Goal: Information Seeking & Learning: Find specific fact

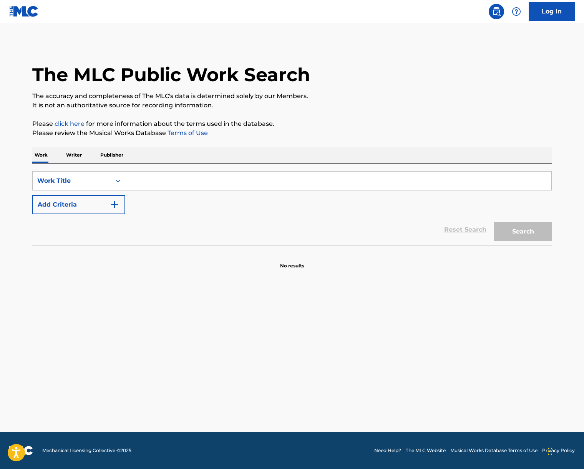
drag, startPoint x: 213, startPoint y: 176, endPoint x: 217, endPoint y: 175, distance: 4.3
click at [213, 176] on input "Search Form" at bounding box center [338, 181] width 426 height 18
paste input "Scotch and Soda"
type input "Scotch and Soda"
click at [507, 230] on button "Search" at bounding box center [524, 231] width 58 height 19
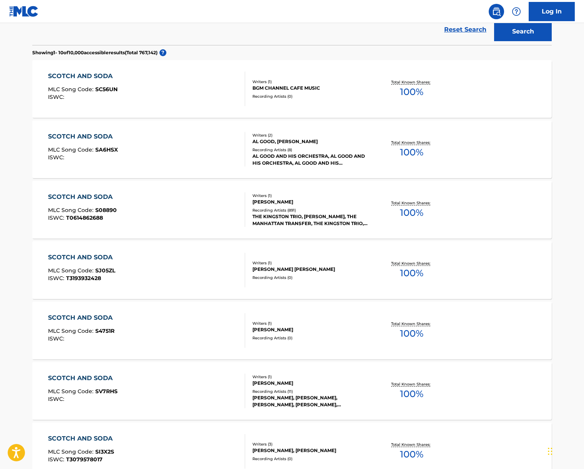
scroll to position [227, 0]
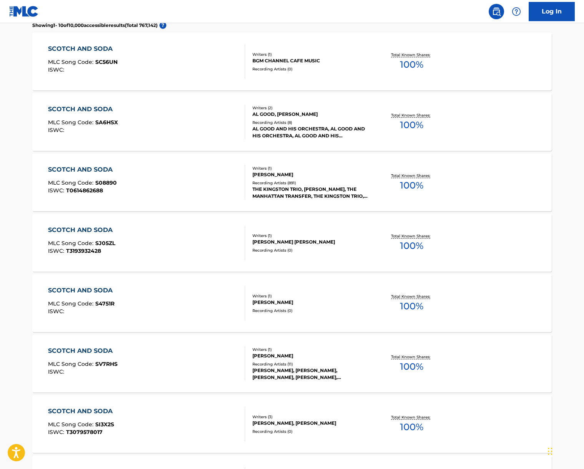
click at [187, 176] on div "SCOTCH AND SODA MLC Song Code : S08890 ISWC : T0614862688" at bounding box center [147, 182] width 198 height 35
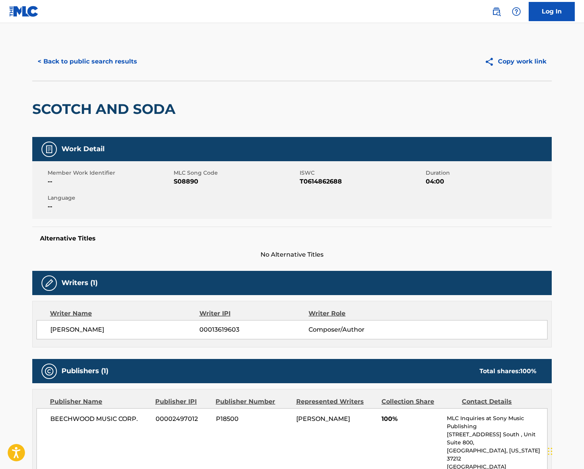
click at [93, 328] on span "[PERSON_NAME]" at bounding box center [124, 329] width 149 height 9
copy div "[PERSON_NAME]"
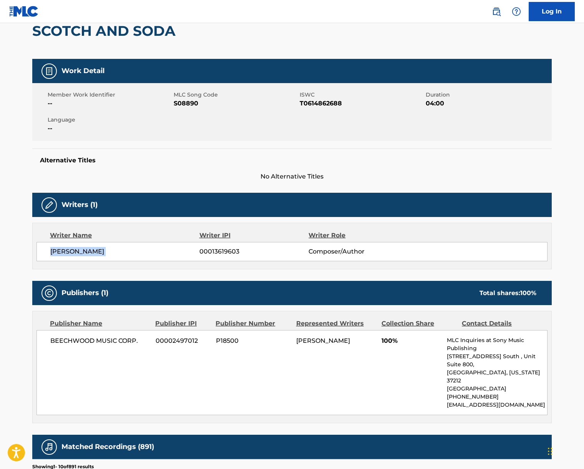
scroll to position [257, 0]
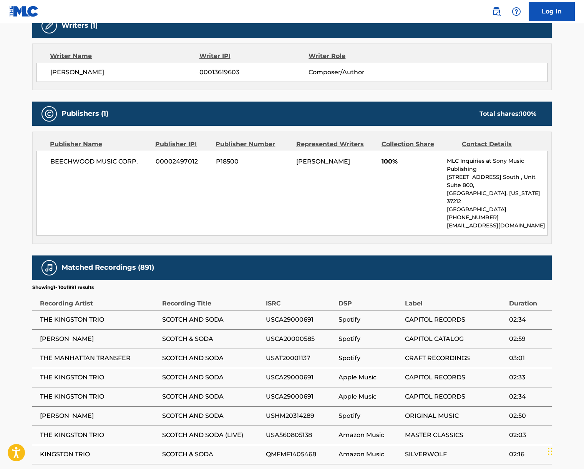
click at [90, 162] on span "BEECHWOOD MUSIC CORP." at bounding box center [100, 161] width 100 height 9
copy div "BEECHWOOD MUSIC CORP."
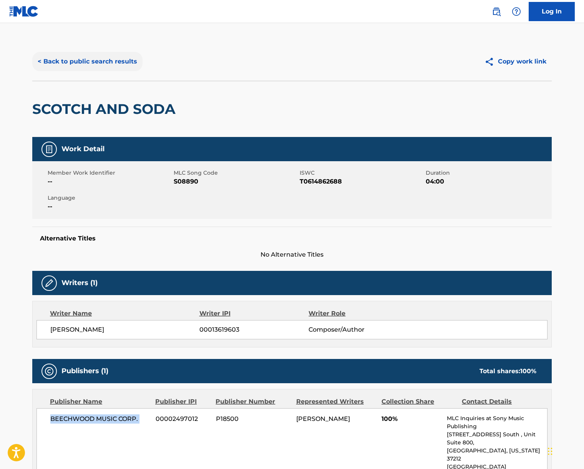
click at [73, 64] on button "< Back to public search results" at bounding box center [87, 61] width 110 height 19
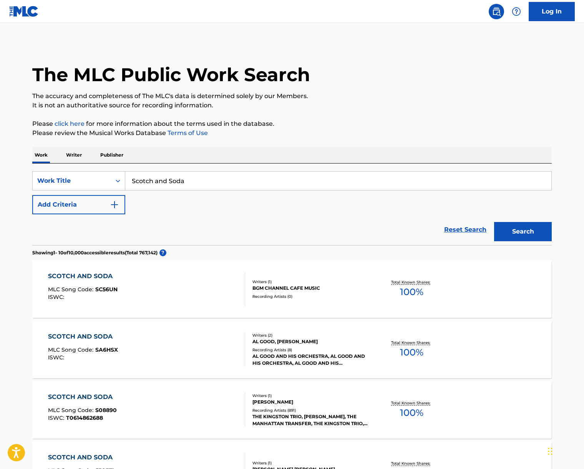
click at [167, 184] on input "Scotch and Soda" at bounding box center [338, 181] width 426 height 18
paste input "Dirt Off Your Shoulder"
type input "Dirt Off Your Shoulder"
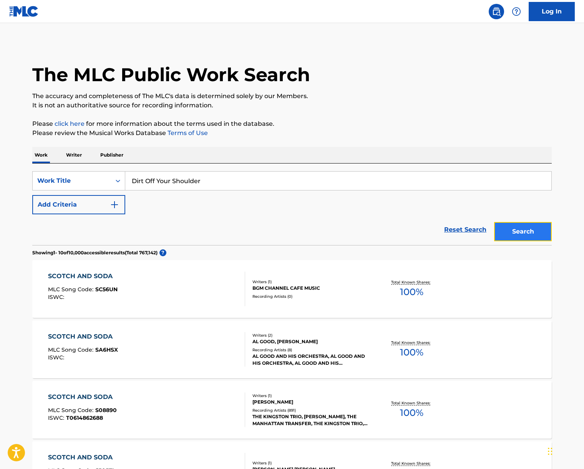
click at [518, 228] on button "Search" at bounding box center [524, 231] width 58 height 19
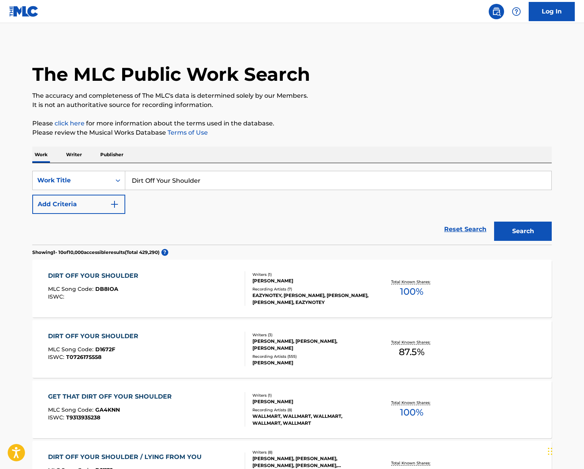
scroll to position [5, 0]
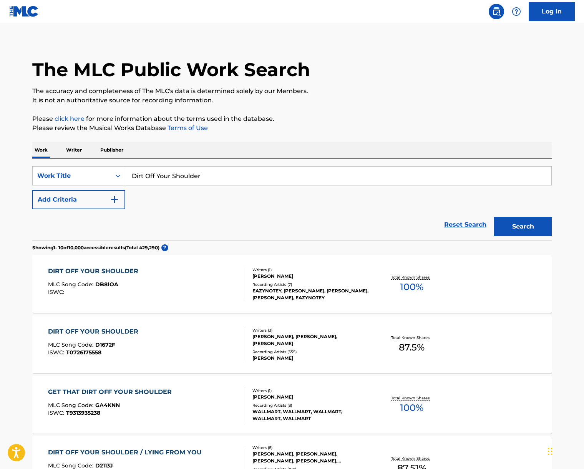
click at [186, 349] on div "DIRT OFF YOUR SHOULDER MLC Song Code : D1672F ISWC : T0726175558" at bounding box center [147, 344] width 198 height 35
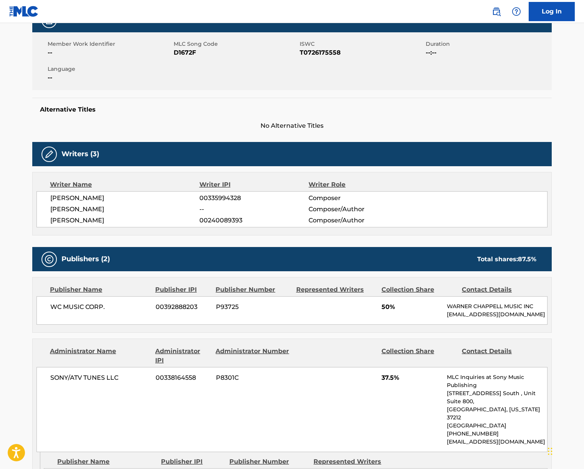
scroll to position [178, 0]
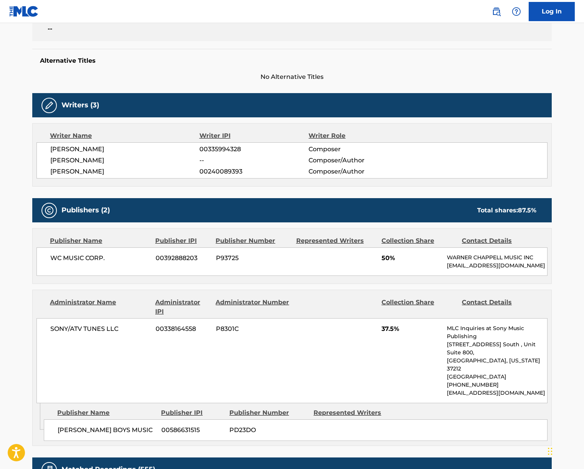
click at [82, 148] on span "[PERSON_NAME]" at bounding box center [124, 149] width 149 height 9
drag, startPoint x: 82, startPoint y: 148, endPoint x: 5, endPoint y: 176, distance: 82.0
click at [82, 148] on span "[PERSON_NAME]" at bounding box center [124, 149] width 149 height 9
copy div "[PERSON_NAME]"
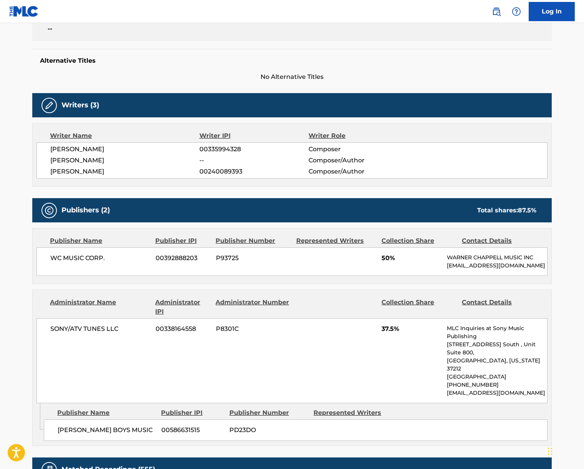
click at [91, 170] on span "[PERSON_NAME]" at bounding box center [124, 171] width 149 height 9
copy div "[PERSON_NAME]"
click at [77, 328] on span "SONY/ATV TUNES LLC" at bounding box center [100, 328] width 100 height 9
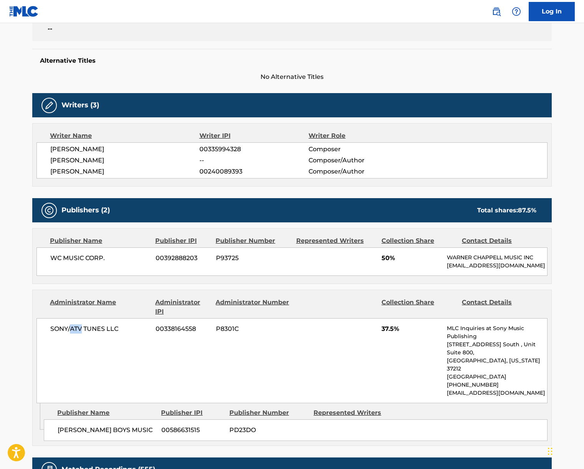
click at [77, 328] on span "SONY/ATV TUNES LLC" at bounding box center [100, 328] width 100 height 9
drag, startPoint x: 77, startPoint y: 328, endPoint x: 10, endPoint y: 309, distance: 69.4
click at [77, 328] on span "SONY/ATV TUNES LLC" at bounding box center [100, 328] width 100 height 9
copy div "SONY/ATV TUNES LLC"
click at [64, 260] on span "WC MUSIC CORP." at bounding box center [100, 257] width 100 height 9
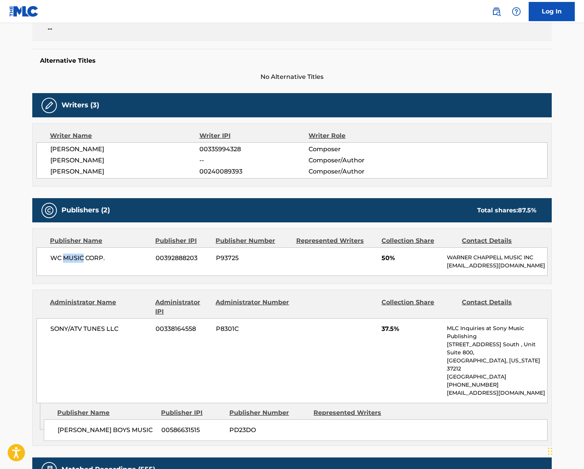
click at [64, 260] on span "WC MUSIC CORP." at bounding box center [100, 257] width 100 height 9
copy div "WC MUSIC CORP."
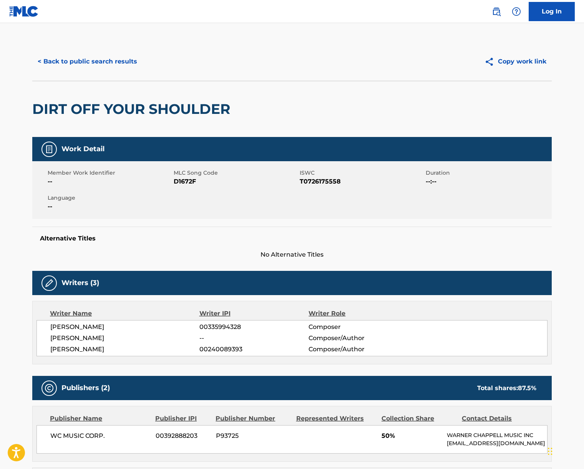
click at [89, 44] on div "< Back to public search results Copy work link" at bounding box center [292, 61] width 520 height 38
click at [91, 65] on button "< Back to public search results" at bounding box center [87, 61] width 110 height 19
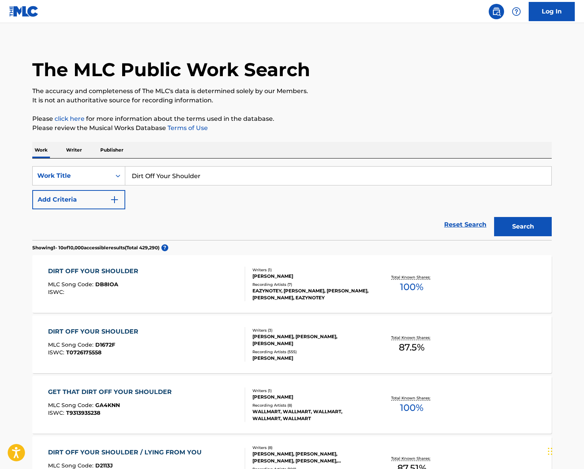
click at [165, 180] on input "Dirt Off Your Shoulder" at bounding box center [338, 176] width 426 height 18
paste input "[PERSON_NAME]'s Theme"
type input "[PERSON_NAME]'s Theme"
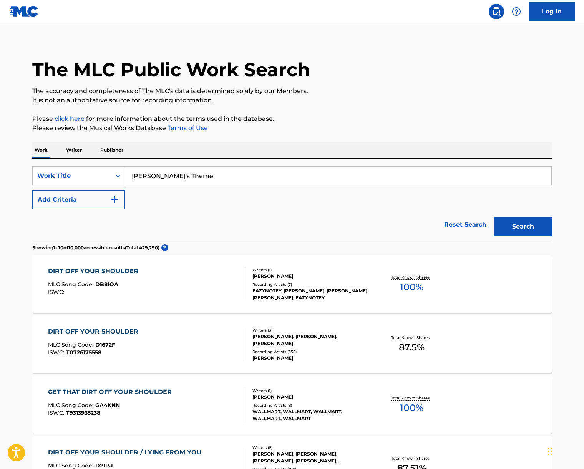
click at [467, 118] on p "Please click here for more information about the terms used in the database." at bounding box center [292, 118] width 520 height 9
click at [520, 221] on button "Search" at bounding box center [524, 226] width 58 height 19
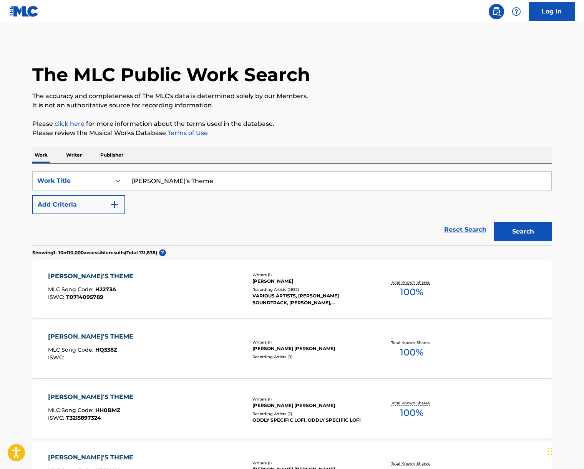
click at [200, 291] on div "[PERSON_NAME]'S THEME MLC Song Code : H2273A ISWC : T0714095789" at bounding box center [147, 288] width 198 height 35
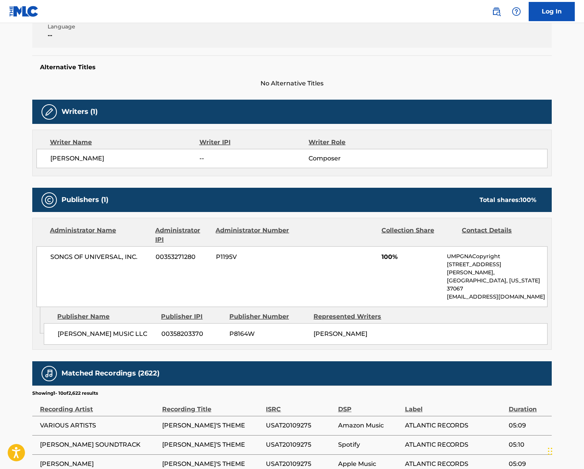
scroll to position [187, 0]
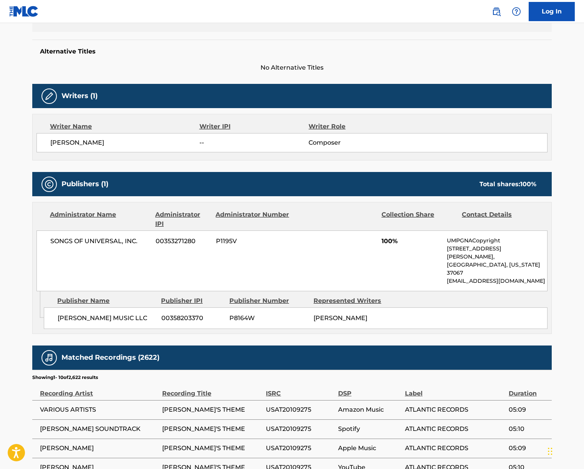
click at [89, 241] on span "SONGS OF UNIVERSAL, INC." at bounding box center [100, 240] width 100 height 9
copy div "SONGS OF UNIVERSAL, INC."
click at [68, 144] on span "[PERSON_NAME]" at bounding box center [124, 142] width 149 height 9
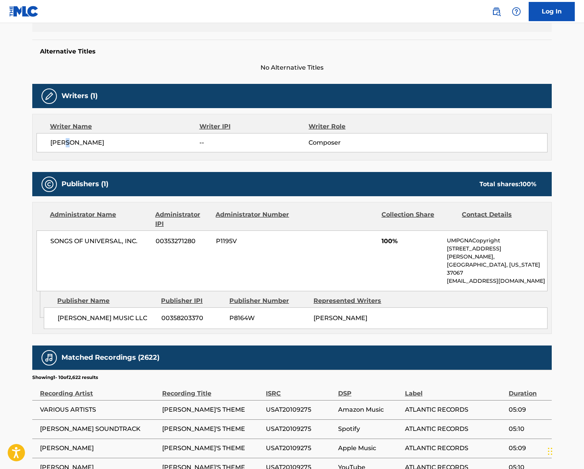
click at [68, 144] on span "[PERSON_NAME]" at bounding box center [124, 142] width 149 height 9
copy div "[PERSON_NAME]"
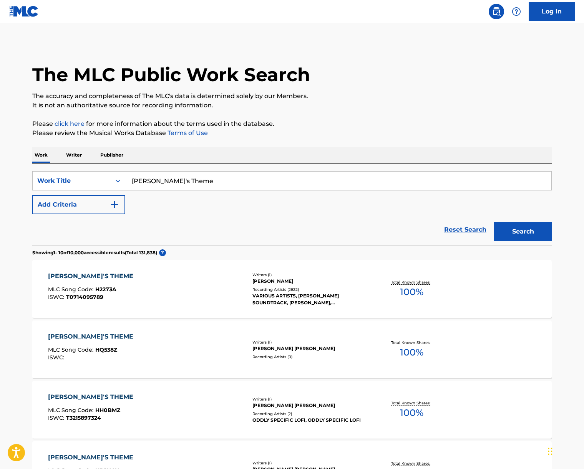
click at [176, 185] on input "[PERSON_NAME]'s Theme" at bounding box center [338, 181] width 426 height 18
click at [176, 184] on input "[PERSON_NAME]'s Theme" at bounding box center [338, 181] width 426 height 18
click at [176, 183] on input "[PERSON_NAME]'s Theme" at bounding box center [338, 181] width 426 height 18
click at [196, 182] on input "[PERSON_NAME]'s Theme" at bounding box center [338, 181] width 426 height 18
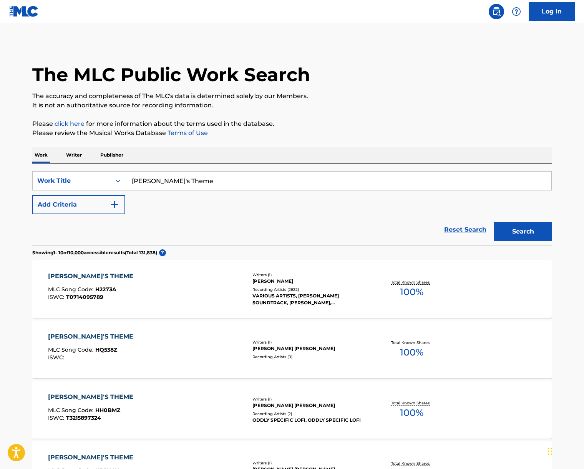
click at [196, 182] on input "[PERSON_NAME]'s Theme" at bounding box center [338, 181] width 426 height 18
paste input "arry in Winter"
type input "[PERSON_NAME] in Winter"
drag, startPoint x: 331, startPoint y: 143, endPoint x: 356, endPoint y: 164, distance: 32.7
click at [331, 143] on div "The MLC Public Work Search The accuracy and completeness of The MLC's data is d…" at bounding box center [292, 471] width 538 height 858
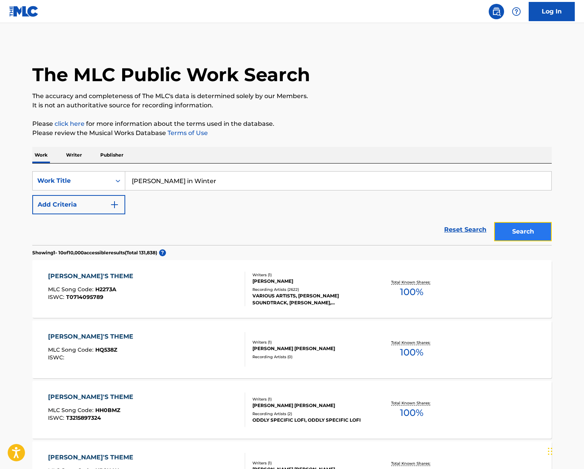
click at [549, 230] on button "Search" at bounding box center [524, 231] width 58 height 19
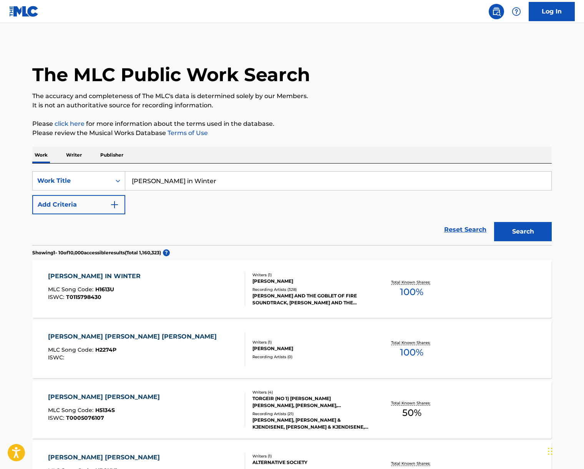
click at [181, 296] on div "[PERSON_NAME] IN WINTER MLC Song Code : H1613U ISWC : T0115798430" at bounding box center [147, 288] width 198 height 35
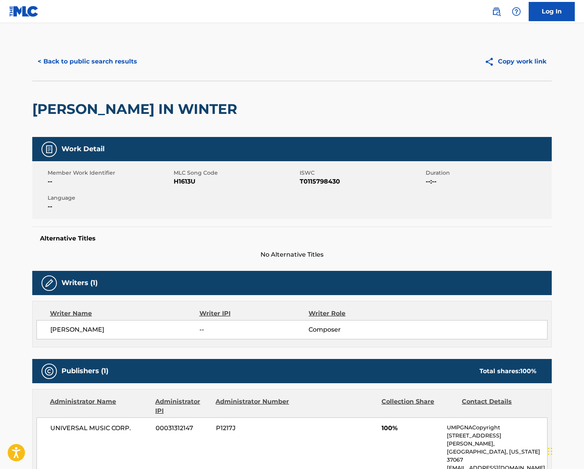
click at [68, 333] on span "[PERSON_NAME]" at bounding box center [124, 329] width 149 height 9
copy div "[PERSON_NAME]"
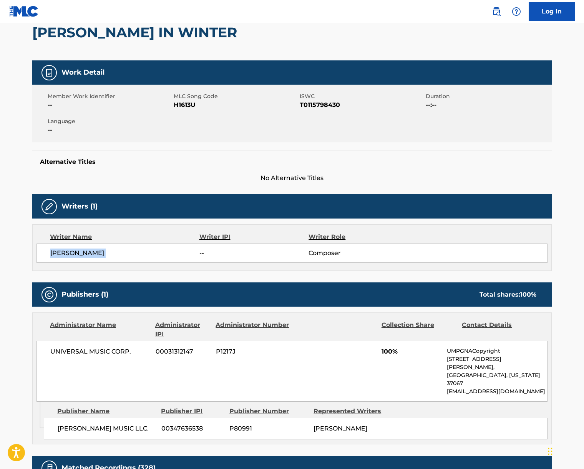
scroll to position [123, 0]
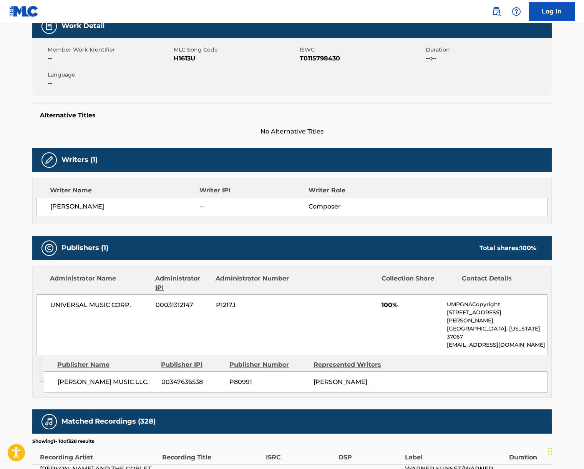
click at [85, 302] on span "UNIVERSAL MUSIC CORP." at bounding box center [100, 304] width 100 height 9
copy div "UNIVERSAL MUSIC CORP."
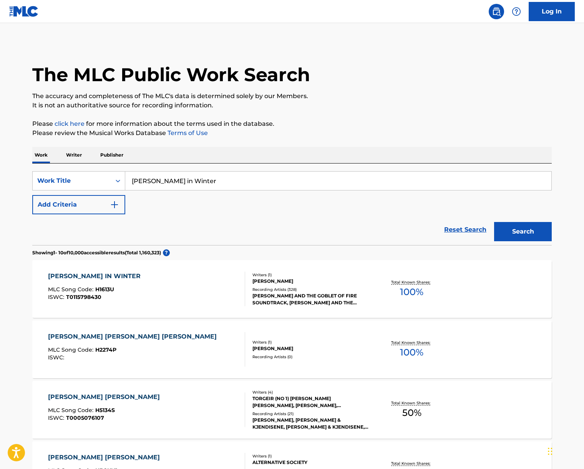
click at [180, 178] on input "[PERSON_NAME] in Winter" at bounding box center [338, 181] width 426 height 18
paste input "Professor [PERSON_NAME]"
type input "Professor [PERSON_NAME]"
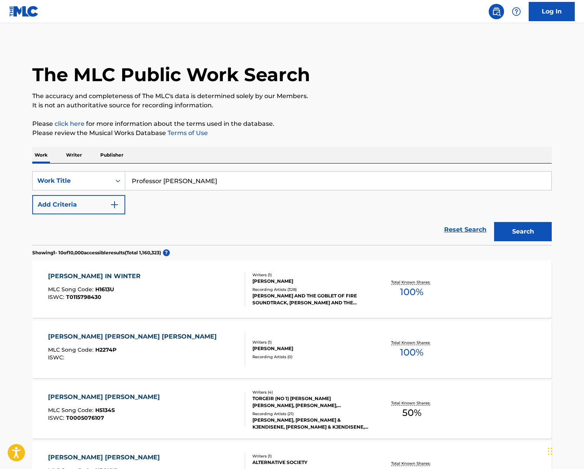
click at [333, 140] on div "The MLC Public Work Search The accuracy and completeness of The MLC's data is d…" at bounding box center [292, 471] width 538 height 858
click at [544, 238] on button "Search" at bounding box center [524, 231] width 58 height 19
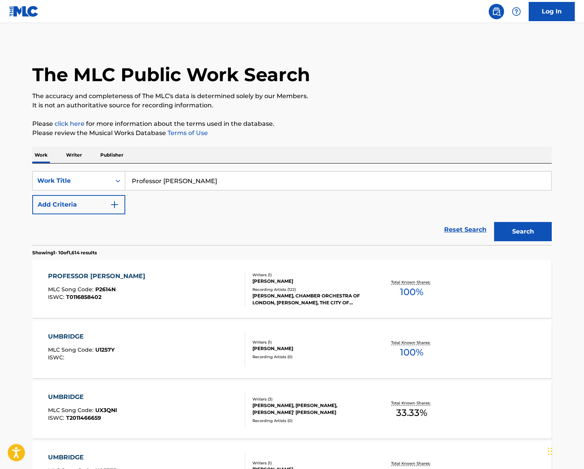
click at [176, 291] on div "PROFESSOR [PERSON_NAME] MLC Song Code : P2614N ISWC : T0116858402" at bounding box center [147, 288] width 198 height 35
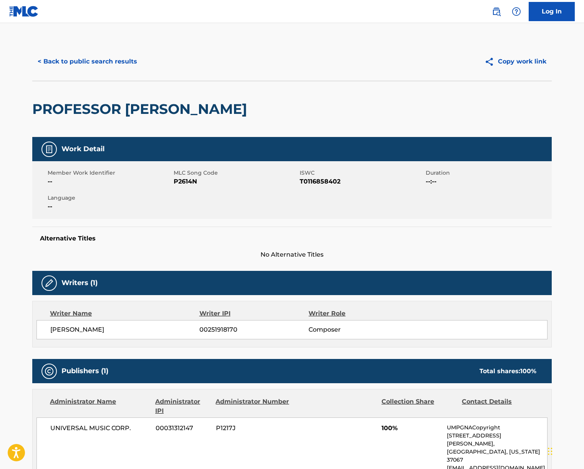
click at [90, 331] on span "[PERSON_NAME]" at bounding box center [124, 329] width 149 height 9
click at [81, 58] on button "< Back to public search results" at bounding box center [87, 61] width 110 height 19
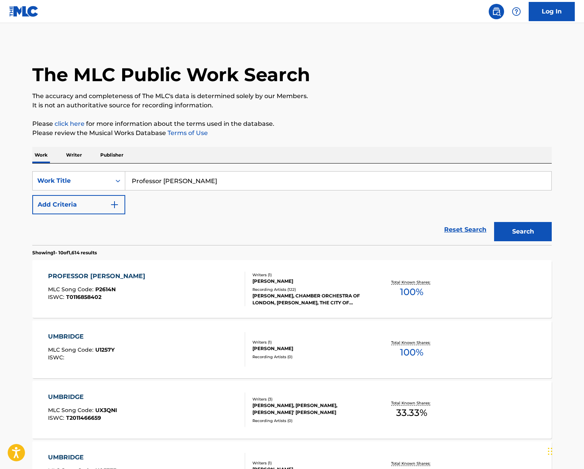
click at [152, 176] on input "Professor [PERSON_NAME]" at bounding box center [338, 181] width 426 height 18
paste input "[PERSON_NAME] and [PERSON_NAME]"
type input "[PERSON_NAME] and [PERSON_NAME]"
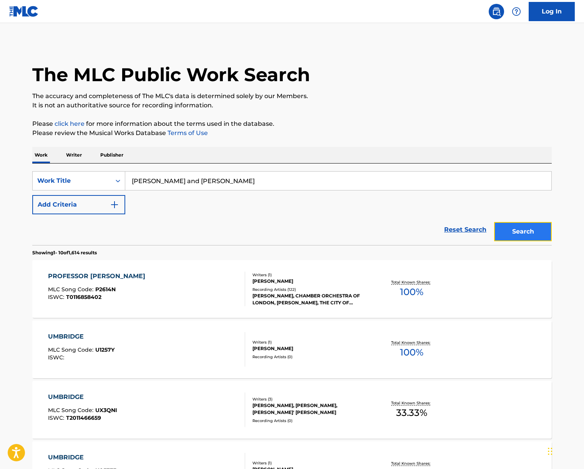
click at [537, 229] on button "Search" at bounding box center [524, 231] width 58 height 19
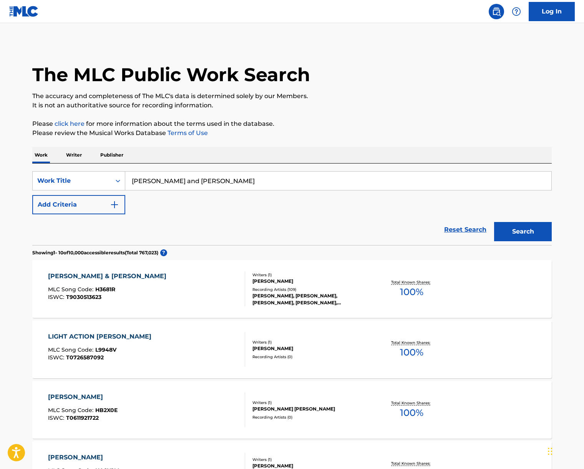
click at [154, 289] on div "[PERSON_NAME] & [PERSON_NAME] MLC Song Code : H3681R ISWC : T9030513623" at bounding box center [147, 288] width 198 height 35
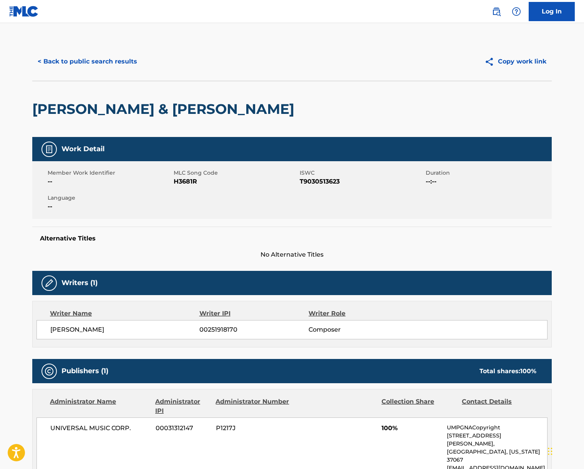
click at [90, 328] on span "[PERSON_NAME]" at bounding box center [124, 329] width 149 height 9
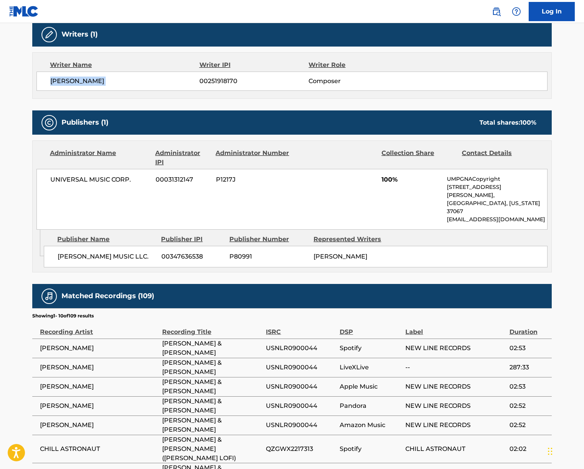
scroll to position [256, 0]
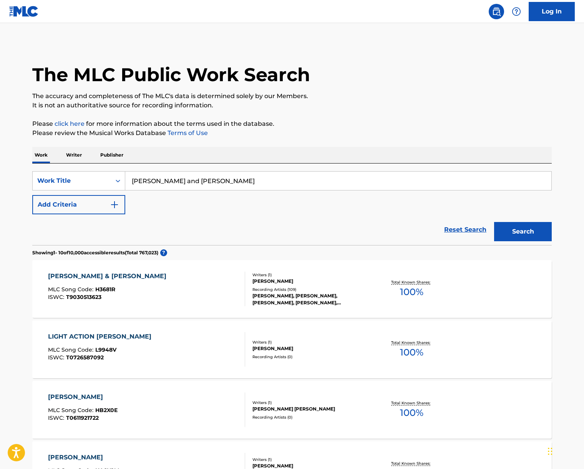
click at [168, 175] on input "[PERSON_NAME] and [PERSON_NAME]" at bounding box center [338, 181] width 426 height 18
paste input "[PERSON_NAME]’s Them"
type input "[PERSON_NAME]’s Theme"
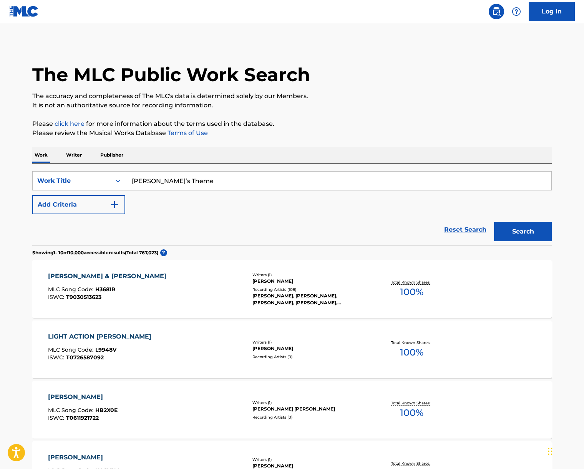
drag, startPoint x: 334, startPoint y: 140, endPoint x: 415, endPoint y: 216, distance: 111.0
click at [334, 140] on div "The MLC Public Work Search The accuracy and completeness of The MLC's data is d…" at bounding box center [292, 471] width 538 height 858
click at [541, 231] on button "Search" at bounding box center [524, 231] width 58 height 19
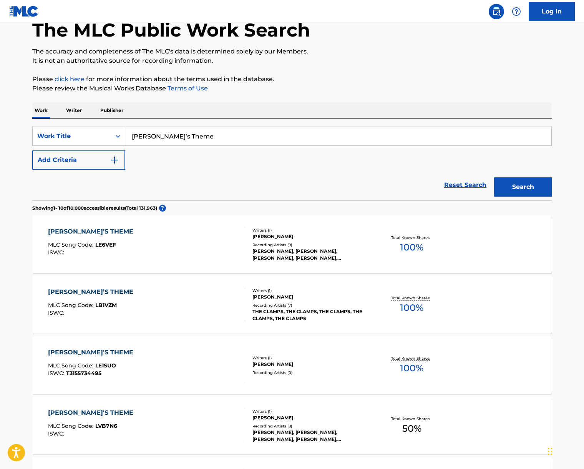
scroll to position [22, 0]
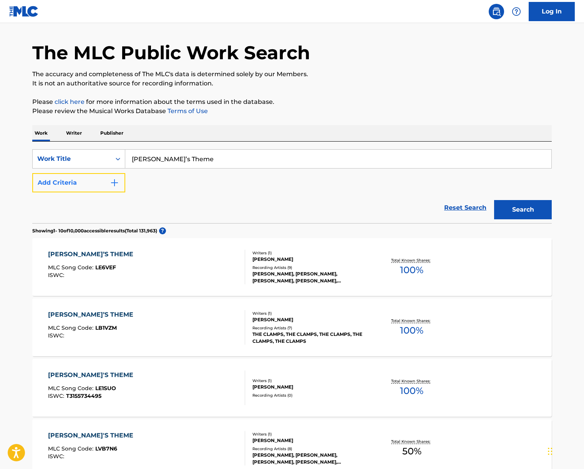
click at [78, 188] on button "Add Criteria" at bounding box center [78, 182] width 93 height 19
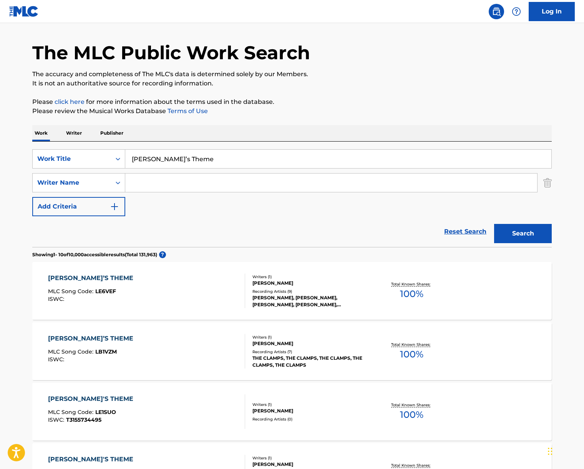
click at [160, 175] on input "Search Form" at bounding box center [331, 182] width 412 height 18
paste input "Desplat"
type input "Desplat"
click at [533, 236] on button "Search" at bounding box center [524, 233] width 58 height 19
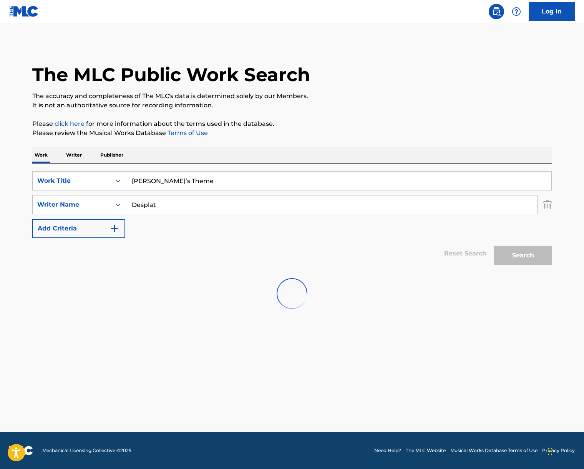
scroll to position [0, 0]
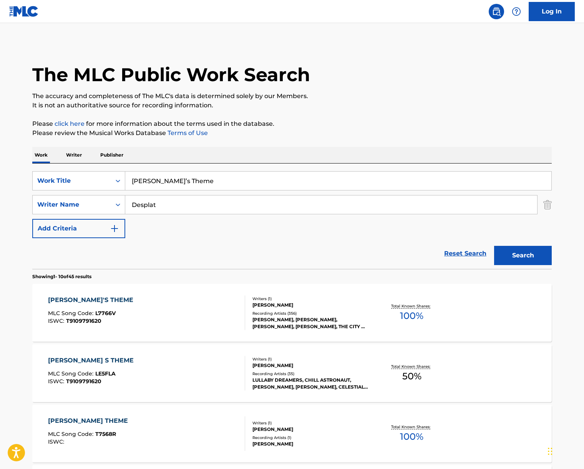
click at [175, 304] on div "[PERSON_NAME]'S THEME MLC Song Code : L7766V ISWC : T9109791620" at bounding box center [147, 312] width 198 height 35
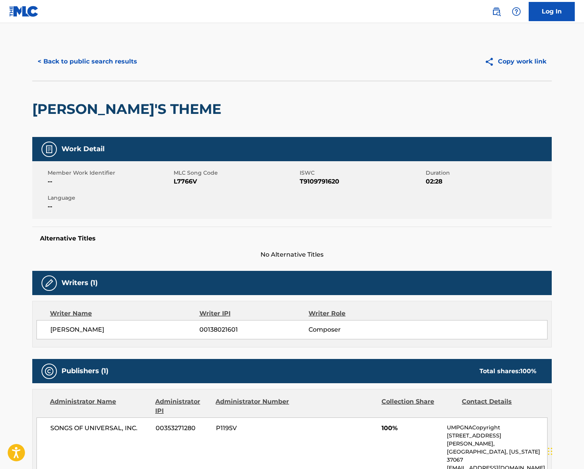
click at [101, 330] on span "[PERSON_NAME]" at bounding box center [124, 329] width 149 height 9
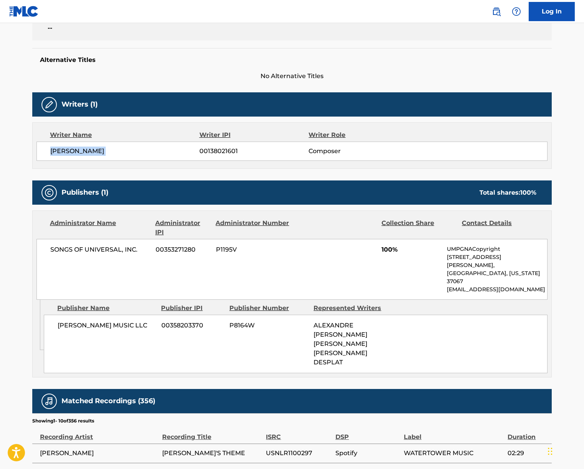
scroll to position [209, 0]
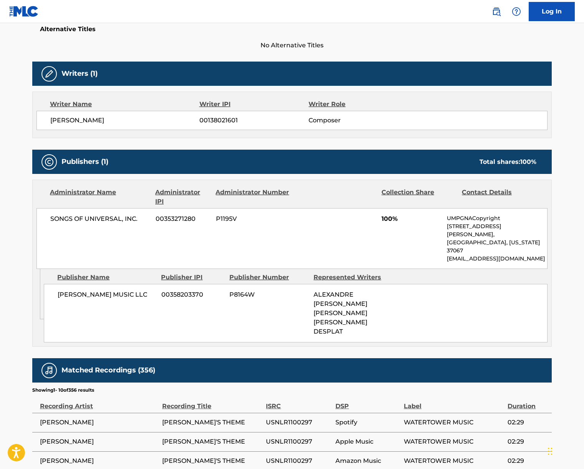
click at [94, 219] on span "SONGS OF UNIVERSAL, INC." at bounding box center [100, 218] width 100 height 9
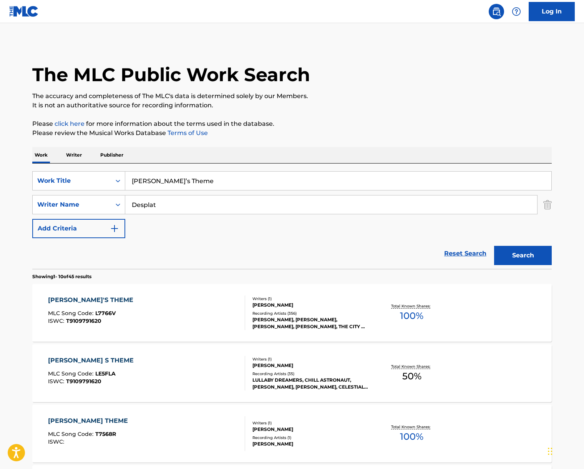
click at [160, 182] on input "[PERSON_NAME]’s Theme" at bounding box center [338, 181] width 426 height 18
click at [159, 182] on input "[PERSON_NAME]’s Theme" at bounding box center [338, 181] width 426 height 18
paste input "When [PERSON_NAME] [PERSON_NAME]"
drag, startPoint x: 258, startPoint y: 137, endPoint x: 244, endPoint y: 150, distance: 19.0
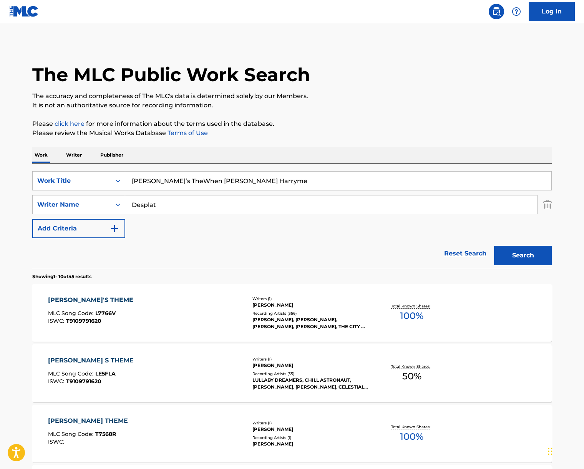
click at [171, 186] on input "[PERSON_NAME]’s TheWhen [PERSON_NAME] Harryme" at bounding box center [338, 181] width 426 height 18
click at [170, 185] on input "[PERSON_NAME]’s TheWhen [PERSON_NAME] Harryme" at bounding box center [338, 181] width 426 height 18
paste input "When [PERSON_NAME] [PERSON_NAME]"
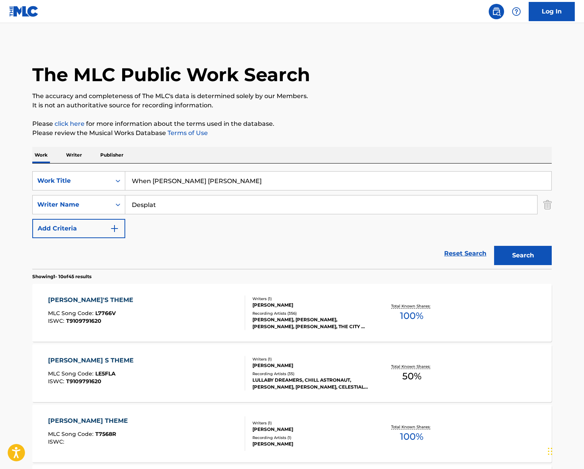
type input "When [PERSON_NAME] [PERSON_NAME]"
click at [288, 210] on input "Desplat" at bounding box center [331, 204] width 412 height 18
click at [534, 259] on button "Search" at bounding box center [524, 255] width 58 height 19
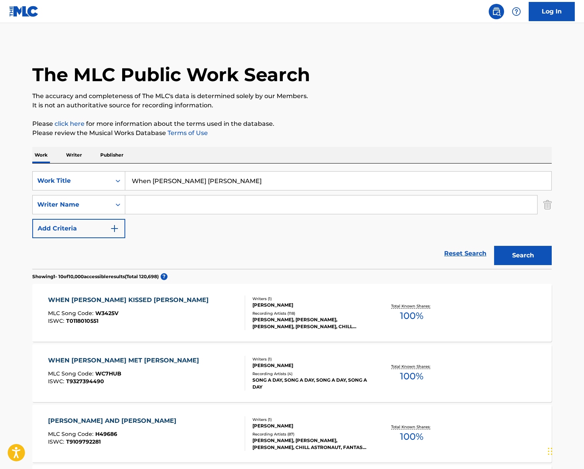
click at [192, 315] on div "WHEN [PERSON_NAME] KISSED [PERSON_NAME] MLC Song Code : W3425V ISWC : T01180105…" at bounding box center [147, 312] width 198 height 35
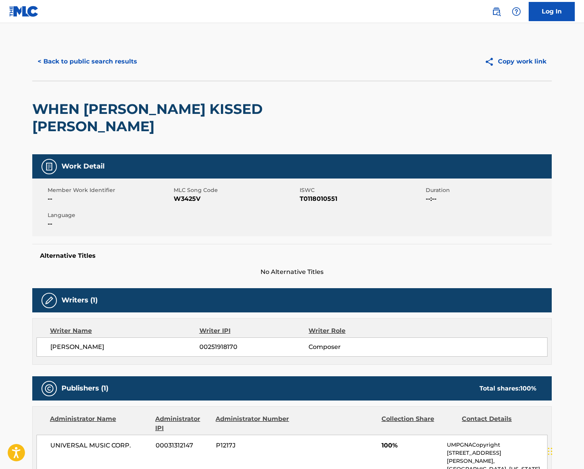
click at [75, 342] on span "[PERSON_NAME]" at bounding box center [124, 346] width 149 height 9
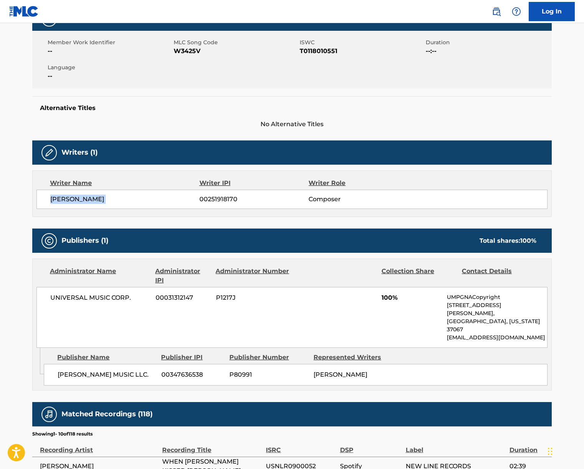
scroll to position [161, 0]
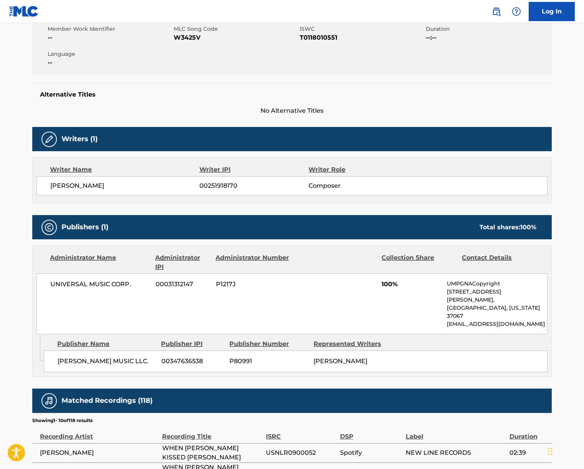
click at [95, 280] on span "UNIVERSAL MUSIC CORP." at bounding box center [100, 284] width 100 height 9
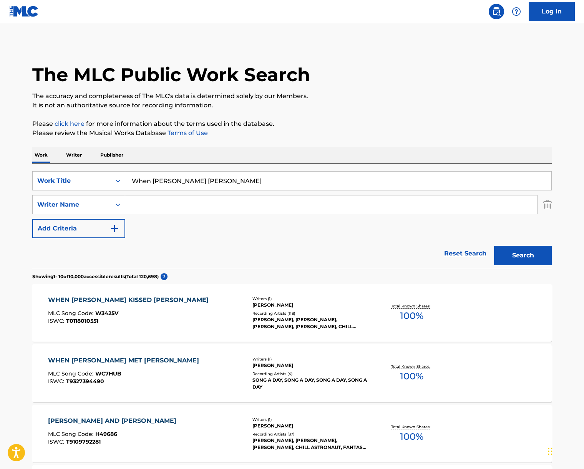
click at [179, 182] on input "When [PERSON_NAME] [PERSON_NAME]" at bounding box center [338, 181] width 426 height 18
paste input "Statues"
type input "Statues"
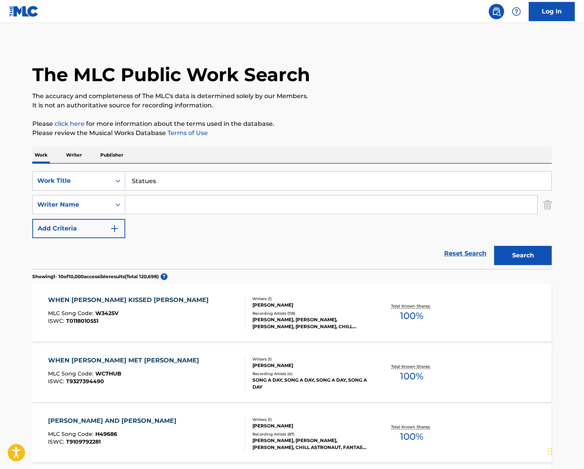
drag, startPoint x: 290, startPoint y: 149, endPoint x: 225, endPoint y: 193, distance: 78.5
click at [289, 152] on div "Work Writer Publisher" at bounding box center [292, 155] width 520 height 16
click at [217, 196] on input "Search Form" at bounding box center [331, 204] width 412 height 18
type input "desplat"
click at [495, 246] on button "Search" at bounding box center [524, 255] width 58 height 19
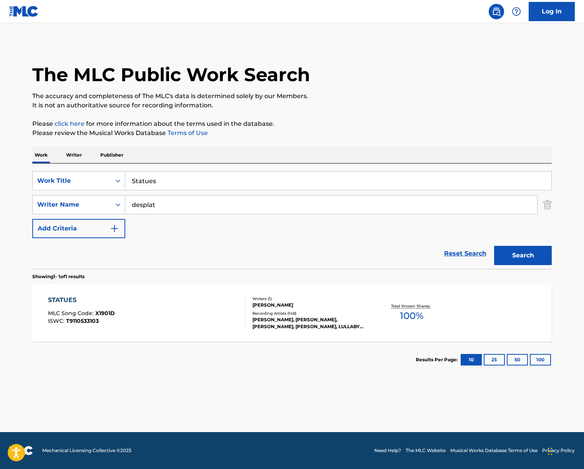
click at [185, 331] on div "STATUES MLC Song Code : X1901D ISWC : T9110533103 Writers ( 1 ) [PERSON_NAME] D…" at bounding box center [292, 313] width 520 height 58
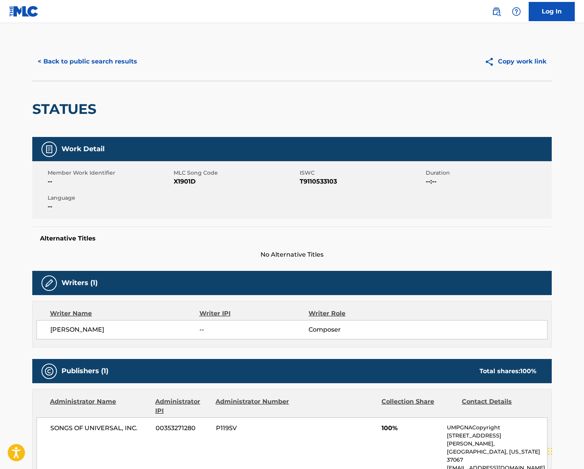
click at [62, 326] on span "[PERSON_NAME]" at bounding box center [124, 329] width 149 height 9
click at [97, 58] on button "< Back to public search results" at bounding box center [87, 61] width 110 height 19
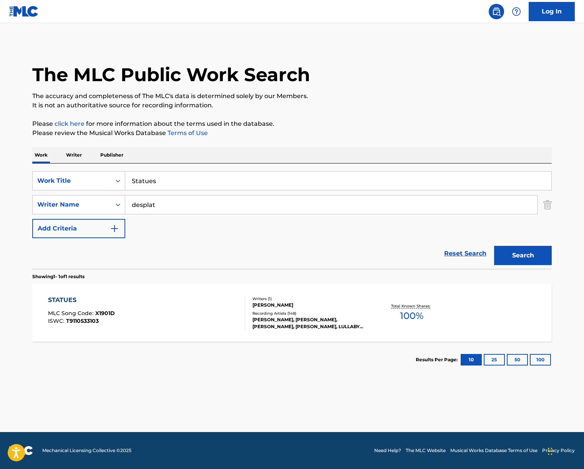
click at [157, 192] on div "SearchWithCriteria62402b90-0054-4939-8de9-7a5bc8859932 Work Title Statues Searc…" at bounding box center [292, 204] width 520 height 67
click at [162, 181] on input "Statues" at bounding box center [338, 181] width 426 height 18
paste input "Addicted"
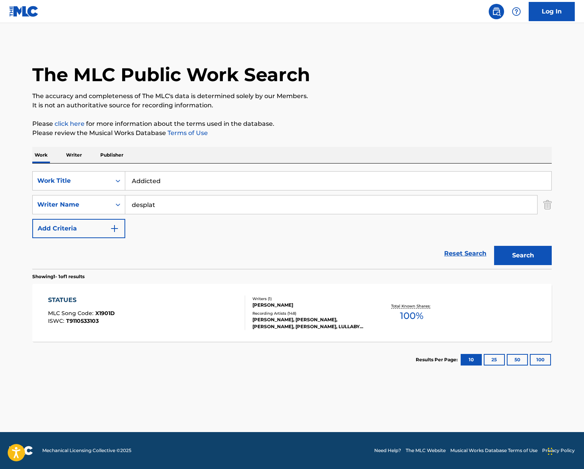
type input "Addicted"
drag, startPoint x: 301, startPoint y: 146, endPoint x: 295, endPoint y: 151, distance: 7.6
click at [301, 147] on div "The MLC Public Work Search The accuracy and completeness of The MLC's data is d…" at bounding box center [292, 209] width 538 height 335
click at [173, 205] on input "desplat" at bounding box center [331, 204] width 412 height 18
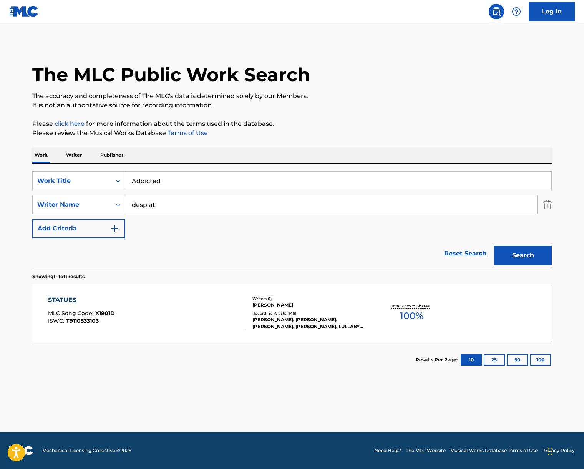
click at [173, 205] on input "desplat" at bounding box center [331, 204] width 412 height 18
type input "[PERSON_NAME]"
click at [495, 246] on button "Search" at bounding box center [524, 255] width 58 height 19
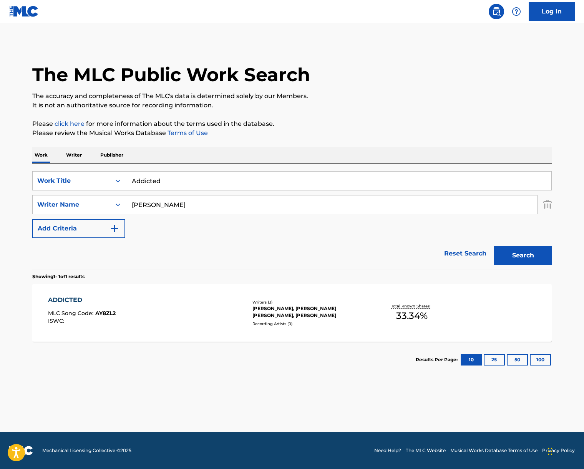
click at [197, 321] on div "ADDICTED MLC Song Code : AY8ZL2 ISWC :" at bounding box center [147, 312] width 198 height 35
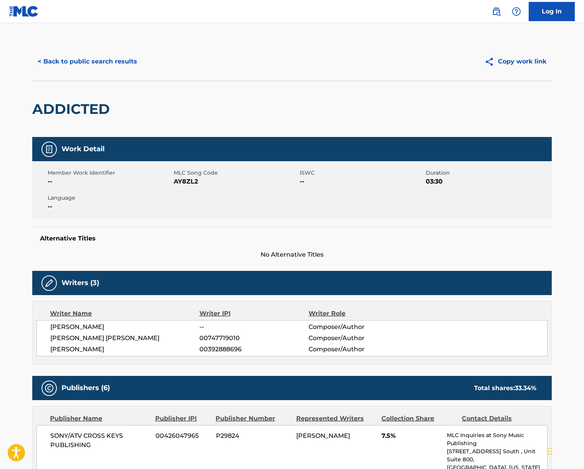
click at [88, 331] on div "[PERSON_NAME] -- Composer/Author [PERSON_NAME] [PERSON_NAME] 00747719010 Compos…" at bounding box center [292, 338] width 511 height 36
click at [79, 336] on span "[PERSON_NAME] [PERSON_NAME]" at bounding box center [124, 337] width 149 height 9
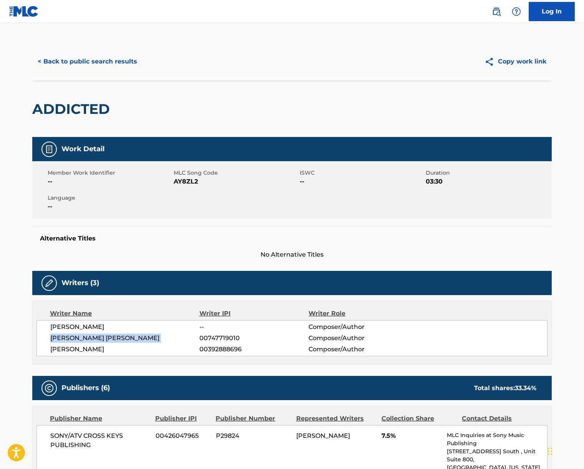
click at [79, 336] on span "[PERSON_NAME] [PERSON_NAME]" at bounding box center [124, 337] width 149 height 9
click at [88, 348] on span "[PERSON_NAME]" at bounding box center [124, 349] width 149 height 9
click at [97, 329] on span "[PERSON_NAME]" at bounding box center [124, 326] width 149 height 9
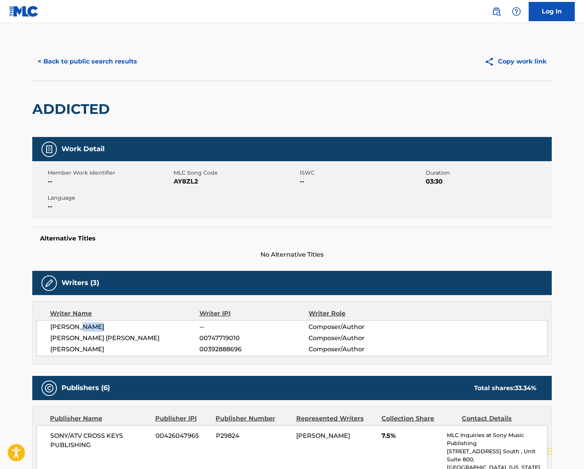
click at [97, 329] on span "[PERSON_NAME]" at bounding box center [124, 326] width 149 height 9
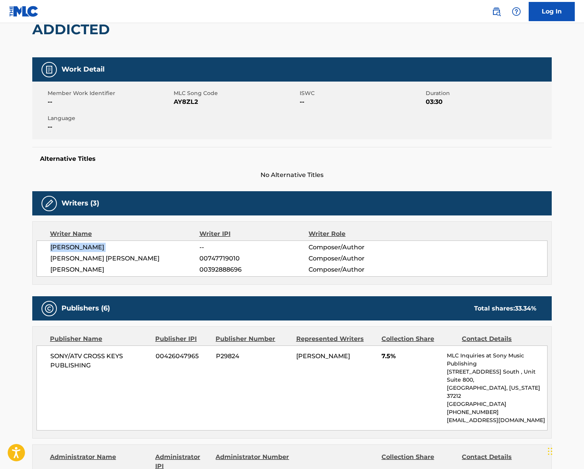
scroll to position [228, 0]
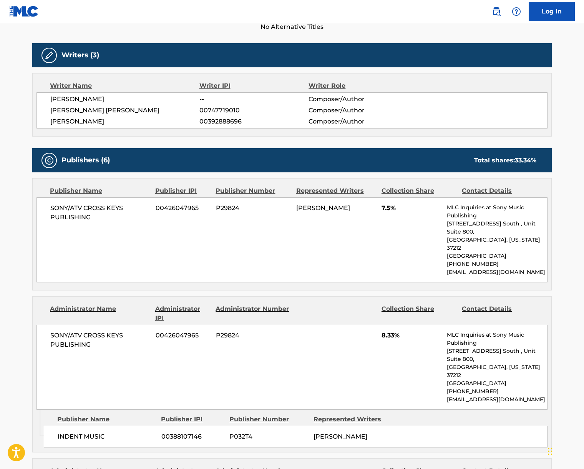
click at [84, 206] on span "SONY/ATV CROSS KEYS PUBLISHING" at bounding box center [100, 212] width 100 height 18
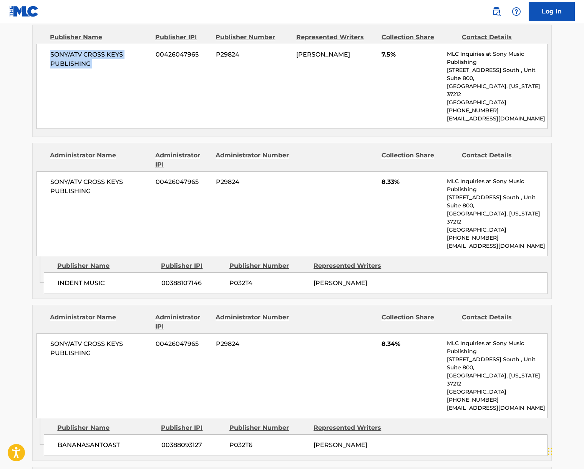
scroll to position [0, 0]
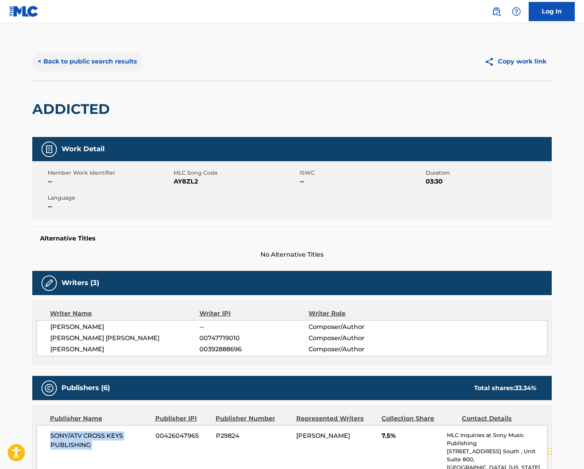
click at [104, 61] on button "< Back to public search results" at bounding box center [87, 61] width 110 height 19
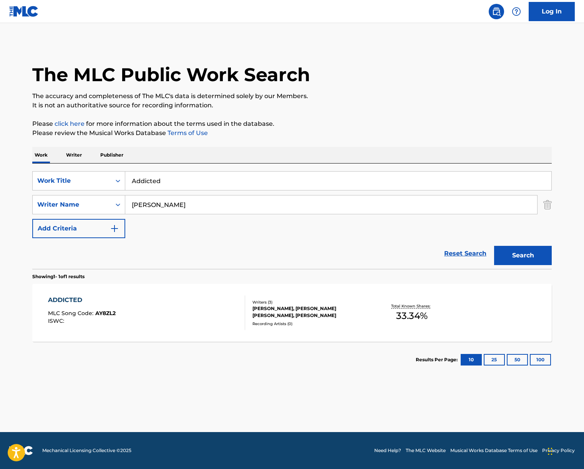
click at [169, 181] on input "Addicted" at bounding box center [338, 181] width 426 height 18
paste input "[US_STATE] Dreamin'"
drag, startPoint x: 318, startPoint y: 154, endPoint x: 271, endPoint y: 179, distance: 53.2
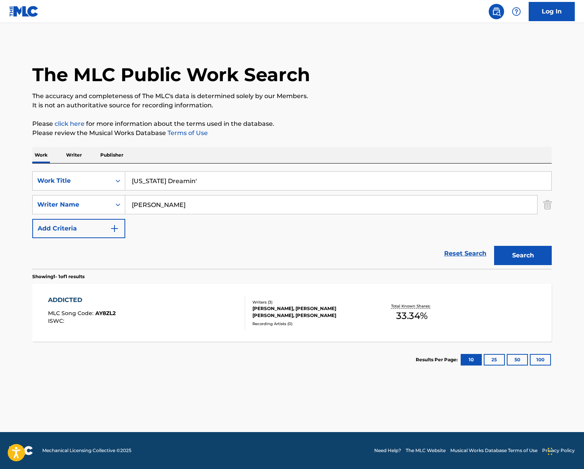
click at [318, 154] on div "Work Writer Publisher" at bounding box center [292, 155] width 520 height 16
click at [207, 179] on input "[US_STATE] Dreamin'" at bounding box center [338, 181] width 426 height 18
type input "[US_STATE] Dreamin"
click at [155, 210] on input "[PERSON_NAME]" at bounding box center [331, 204] width 412 height 18
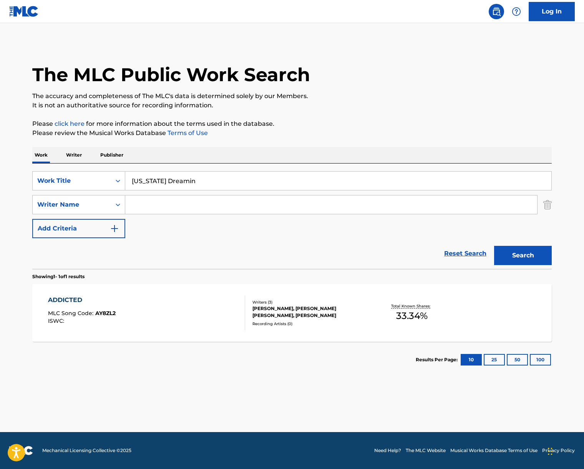
click at [495, 246] on button "Search" at bounding box center [524, 255] width 58 height 19
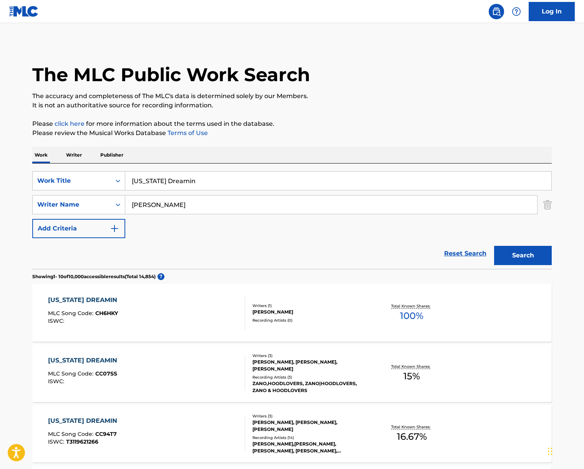
type input "[PERSON_NAME]"
click at [495, 246] on button "Search" at bounding box center [524, 255] width 58 height 19
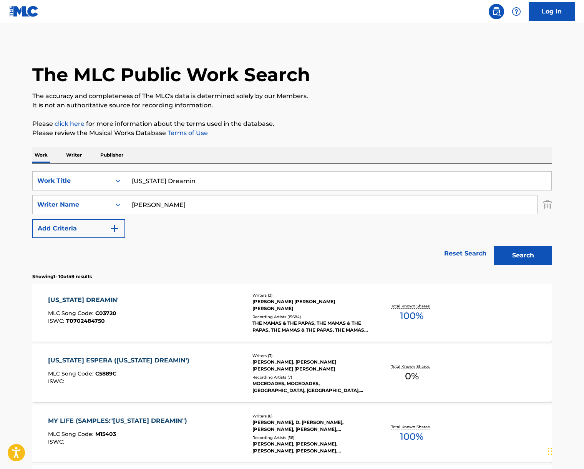
click at [165, 300] on div "[US_STATE] DREAMIN' MLC Song Code : C03720 ISWC : T0702484750" at bounding box center [147, 312] width 198 height 35
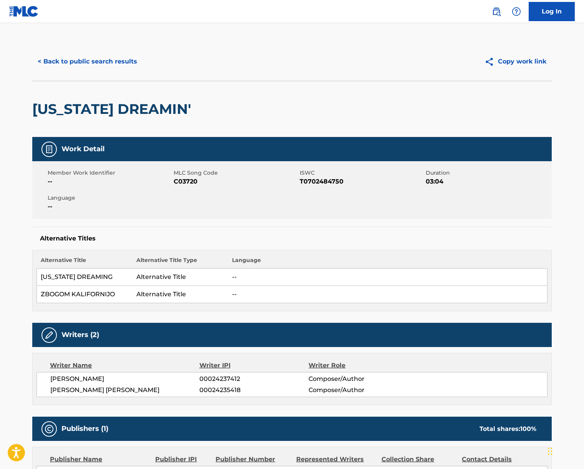
click at [90, 378] on span "[PERSON_NAME]" at bounding box center [124, 378] width 149 height 9
click at [87, 380] on span "[PERSON_NAME]" at bounding box center [124, 378] width 149 height 9
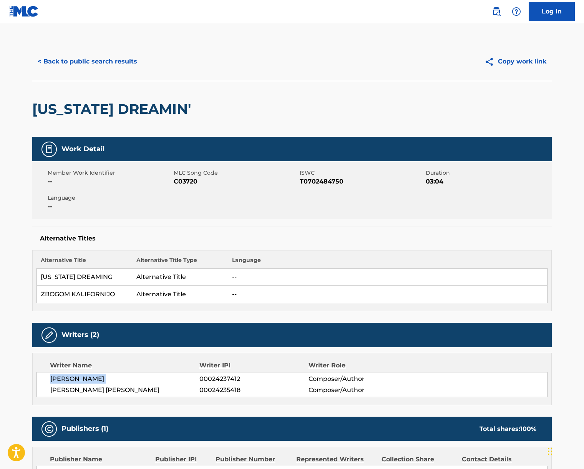
click at [87, 380] on span "[PERSON_NAME]" at bounding box center [124, 378] width 149 height 9
click at [88, 390] on span "[PERSON_NAME] [PERSON_NAME]" at bounding box center [124, 389] width 149 height 9
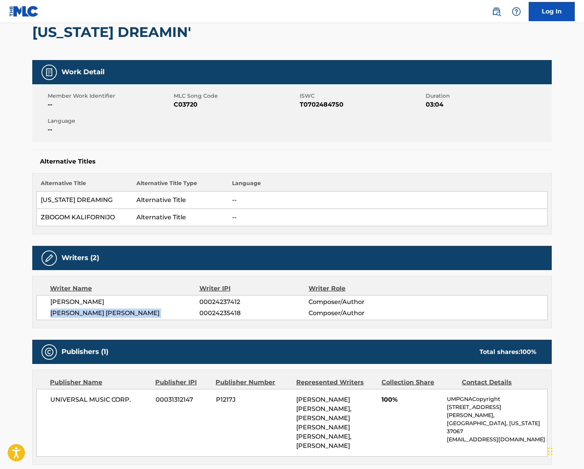
scroll to position [263, 0]
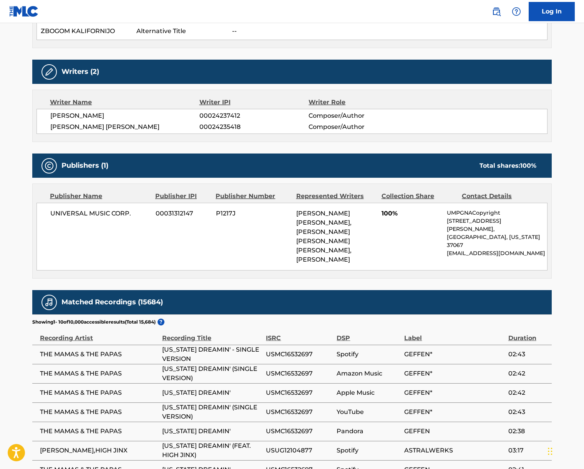
click at [94, 214] on span "UNIVERSAL MUSIC CORP." at bounding box center [100, 213] width 100 height 9
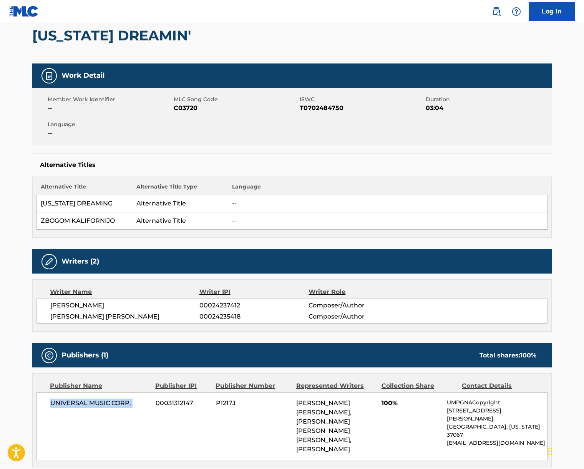
scroll to position [0, 0]
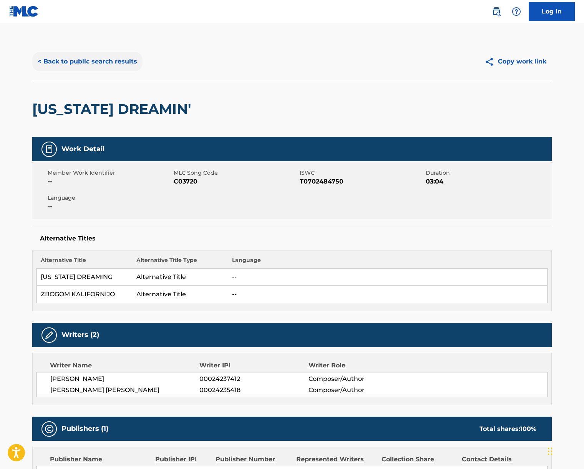
click at [99, 67] on button "< Back to public search results" at bounding box center [87, 61] width 110 height 19
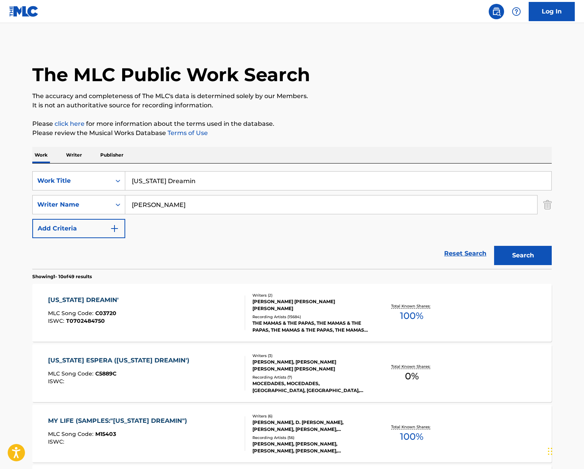
click at [153, 176] on input "[US_STATE] Dreamin" at bounding box center [338, 181] width 426 height 18
paste input "Pretty Woma"
type input "Pretty Woman"
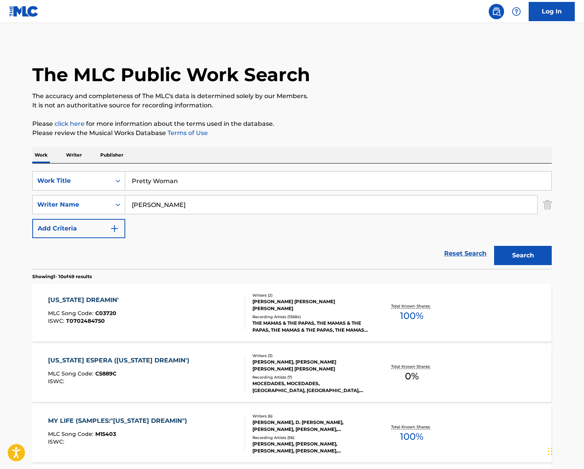
click at [216, 199] on input "[PERSON_NAME]" at bounding box center [331, 204] width 412 height 18
type input "orbison"
click at [495, 246] on button "Search" at bounding box center [524, 255] width 58 height 19
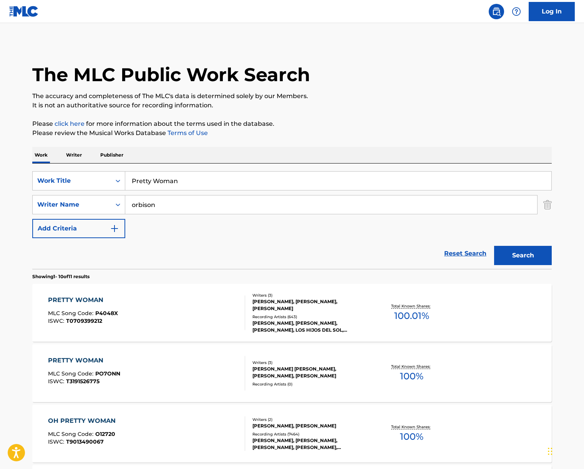
click at [195, 316] on div "PRETTY WOMAN MLC Song Code : P4048X ISWC : T0709399212" at bounding box center [147, 312] width 198 height 35
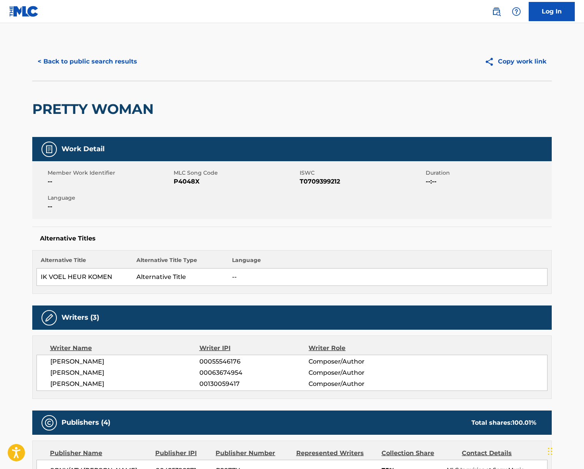
click at [79, 362] on span "[PERSON_NAME]" at bounding box center [124, 361] width 149 height 9
click at [53, 372] on span "[PERSON_NAME]" at bounding box center [124, 372] width 149 height 9
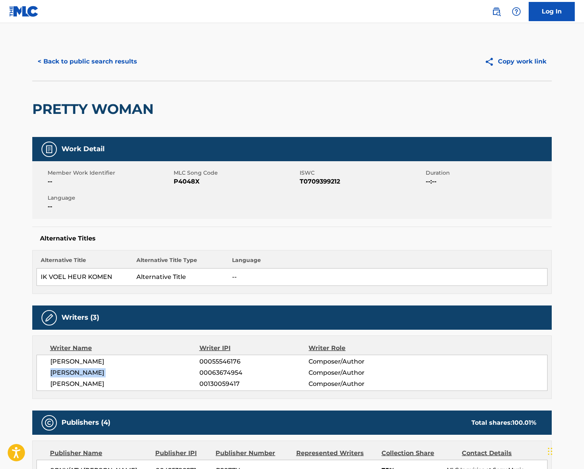
click at [53, 372] on span "[PERSON_NAME]" at bounding box center [124, 372] width 149 height 9
click at [90, 386] on span "[PERSON_NAME]" at bounding box center [124, 383] width 149 height 9
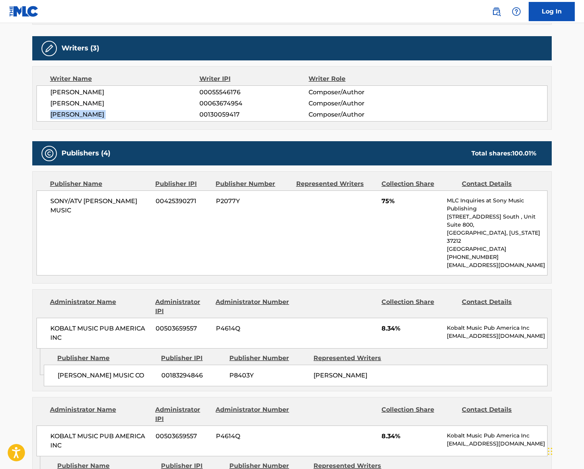
scroll to position [286, 0]
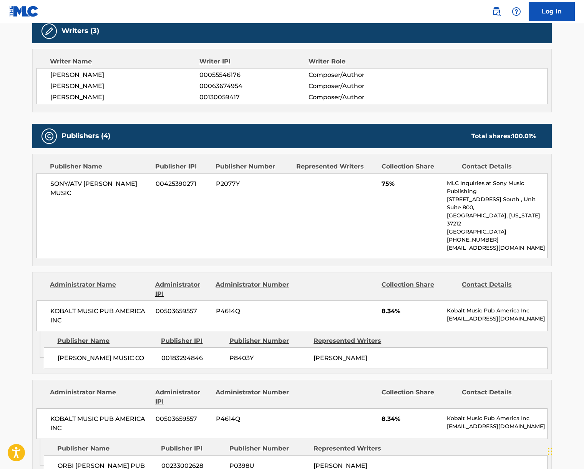
click at [99, 185] on span "SONY/ATV [PERSON_NAME] MUSIC" at bounding box center [100, 188] width 100 height 18
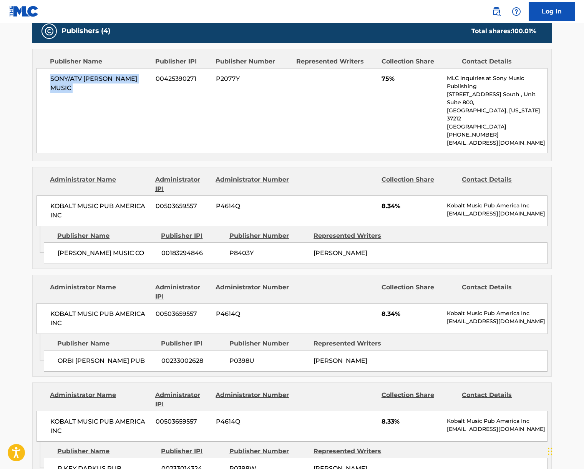
scroll to position [490, 0]
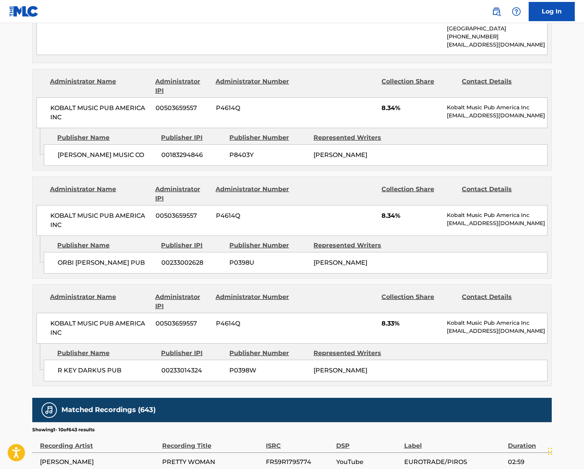
click at [97, 97] on div "KOBALT MUSIC PUB AMERICA INC 00503659557 P4614Q 8.34% Kobalt Music Pub America …" at bounding box center [292, 112] width 511 height 31
click at [104, 103] on span "KOBALT MUSIC PUB AMERICA INC" at bounding box center [100, 112] width 100 height 18
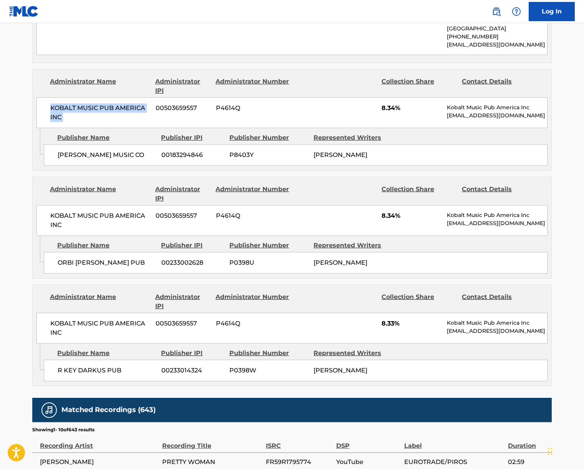
click at [104, 103] on span "KOBALT MUSIC PUB AMERICA INC" at bounding box center [100, 112] width 100 height 18
click at [14, 294] on main "< Back to public search results Copy work link PRETTY WOMAN Work Detail Member …" at bounding box center [292, 114] width 584 height 1160
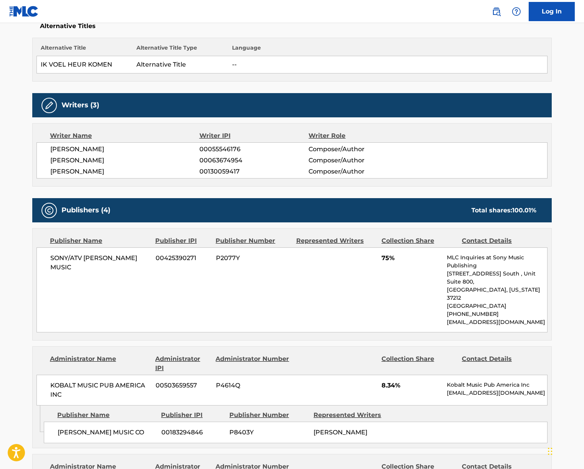
scroll to position [0, 0]
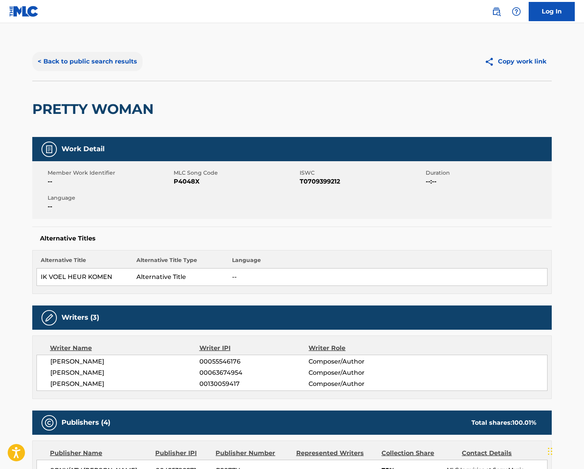
click at [113, 71] on div "< Back to public search results Copy work link" at bounding box center [292, 61] width 520 height 38
click at [106, 55] on button "< Back to public search results" at bounding box center [87, 61] width 110 height 19
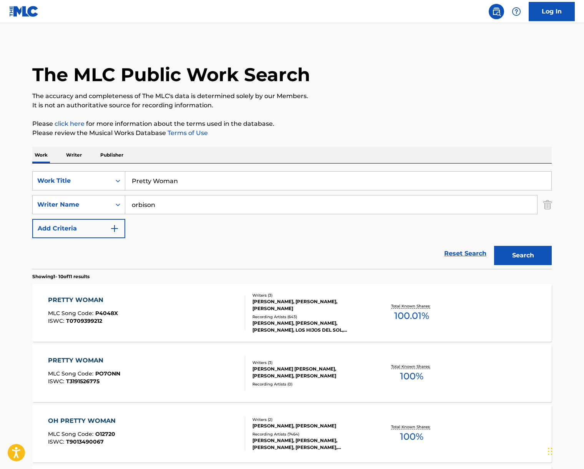
click at [179, 185] on input "Pretty Woman" at bounding box center [338, 181] width 426 height 18
type input "your idol"
type input "kush"
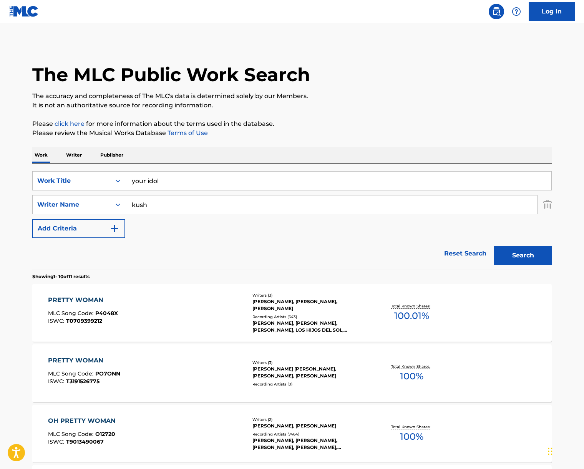
click at [495, 246] on button "Search" at bounding box center [524, 255] width 58 height 19
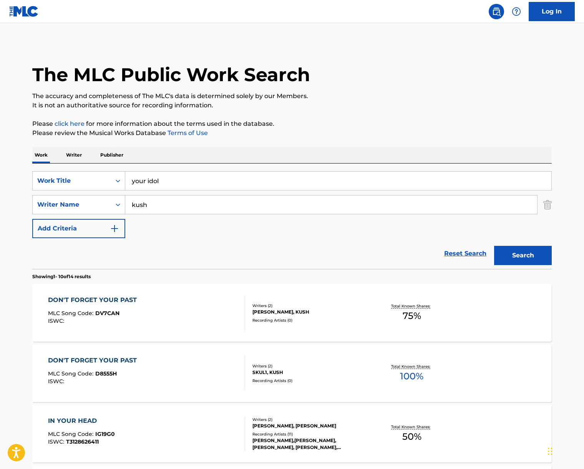
click at [155, 180] on input "your idol" at bounding box center [338, 181] width 426 height 18
type input "unfair"
paste input "[PERSON_NAME]"
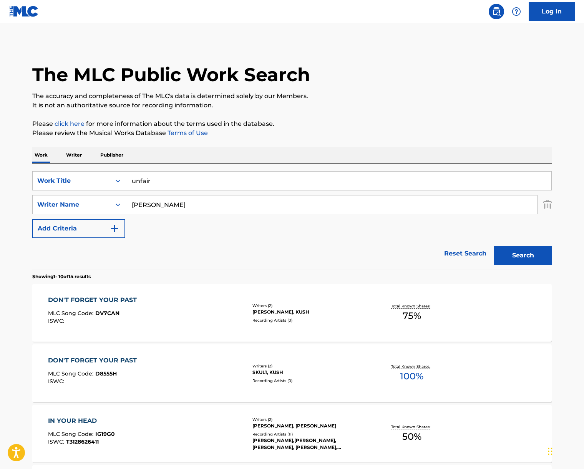
type input "[PERSON_NAME]"
click at [495, 246] on button "Search" at bounding box center [524, 255] width 58 height 19
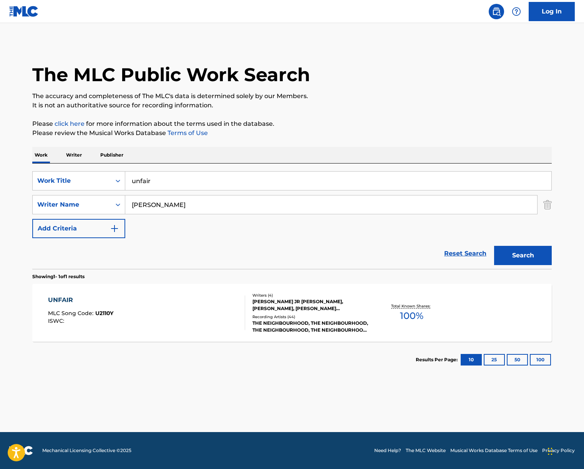
click at [177, 306] on div "UNFAIR MLC Song Code : U2110Y ISWC :" at bounding box center [147, 312] width 198 height 35
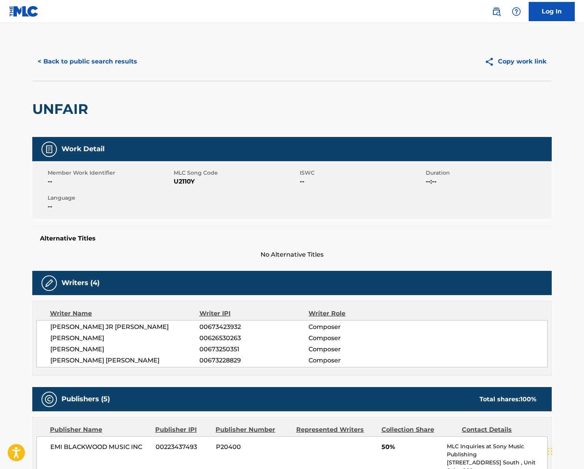
click at [107, 325] on span "[PERSON_NAME] JR [PERSON_NAME]" at bounding box center [124, 326] width 149 height 9
click at [100, 335] on span "[PERSON_NAME]" at bounding box center [124, 337] width 149 height 9
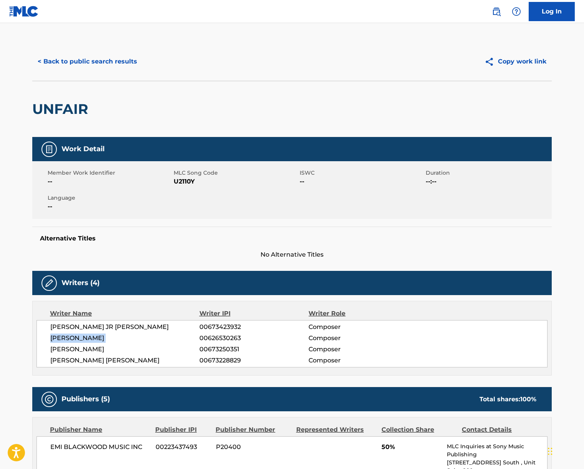
drag, startPoint x: 100, startPoint y: 335, endPoint x: 3, endPoint y: 318, distance: 97.9
click at [99, 335] on span "[PERSON_NAME]" at bounding box center [124, 337] width 149 height 9
click at [96, 348] on span "[PERSON_NAME]" at bounding box center [124, 349] width 149 height 9
drag, startPoint x: 95, startPoint y: 348, endPoint x: 80, endPoint y: 344, distance: 16.0
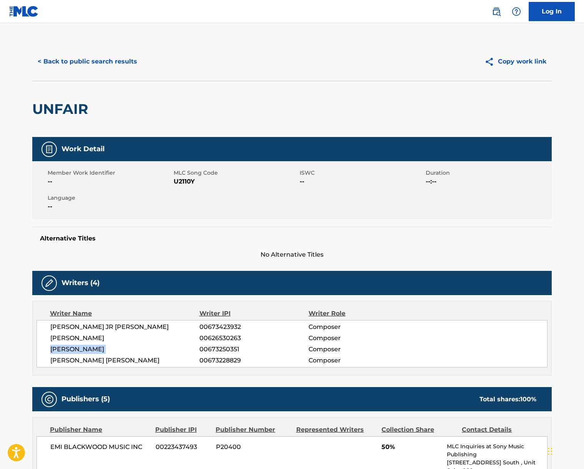
click at [95, 348] on span "[PERSON_NAME]" at bounding box center [124, 349] width 149 height 9
click at [97, 356] on span "[PERSON_NAME] [PERSON_NAME]" at bounding box center [124, 360] width 149 height 9
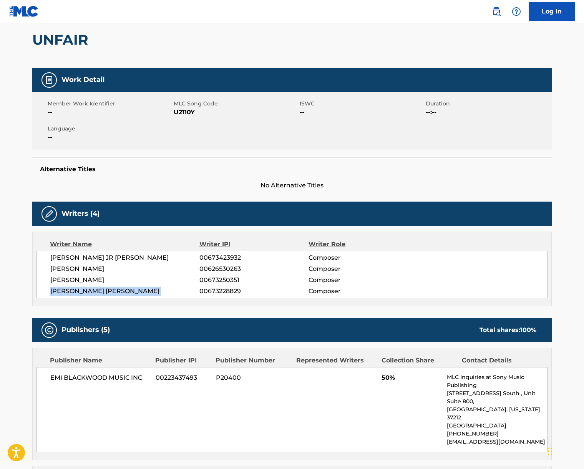
scroll to position [151, 0]
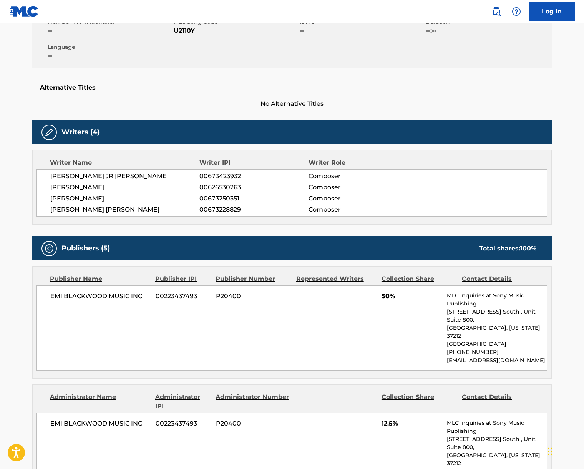
click at [93, 295] on span "EMI BLACKWOOD MUSIC INC" at bounding box center [100, 295] width 100 height 9
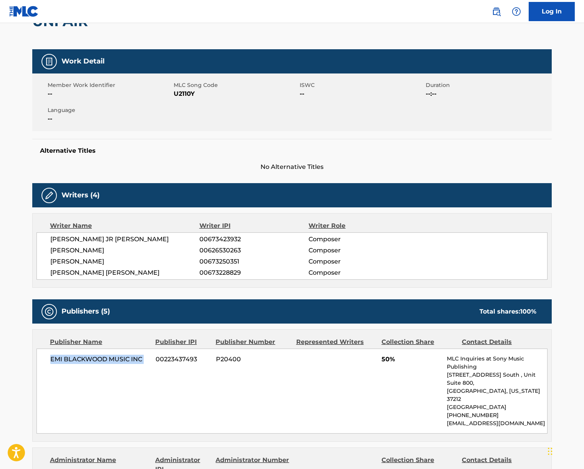
scroll to position [0, 0]
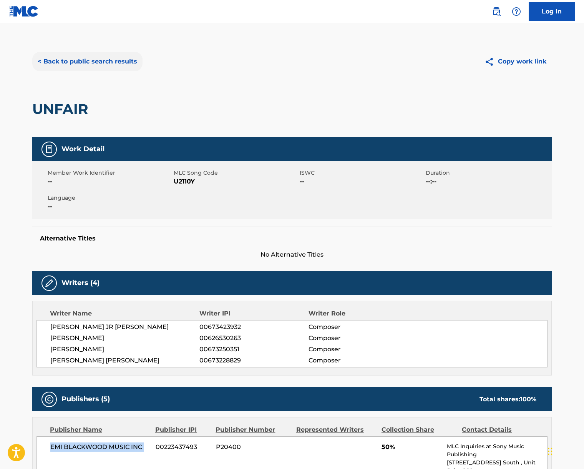
click at [85, 65] on button "< Back to public search results" at bounding box center [87, 61] width 110 height 19
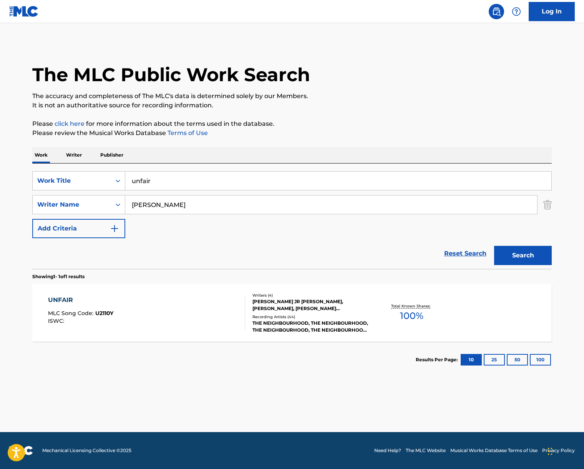
click at [153, 180] on input "unfair" at bounding box center [338, 181] width 426 height 18
paste input "Porque Te Alejas"
type input "Porque Te Alejas"
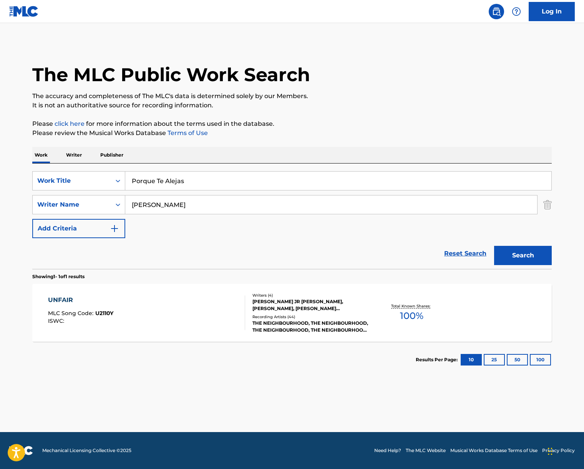
click at [261, 157] on div "Work Writer Publisher" at bounding box center [292, 155] width 520 height 16
click at [198, 207] on input "[PERSON_NAME]" at bounding box center [331, 204] width 412 height 18
click at [495, 246] on button "Search" at bounding box center [524, 255] width 58 height 19
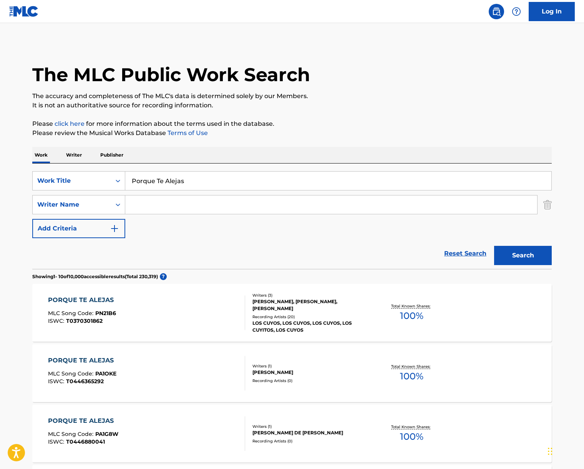
click at [165, 318] on div "PORQUE TE ALEJAS MLC Song Code : PN21B6 ISWC : T0370301862" at bounding box center [147, 312] width 198 height 35
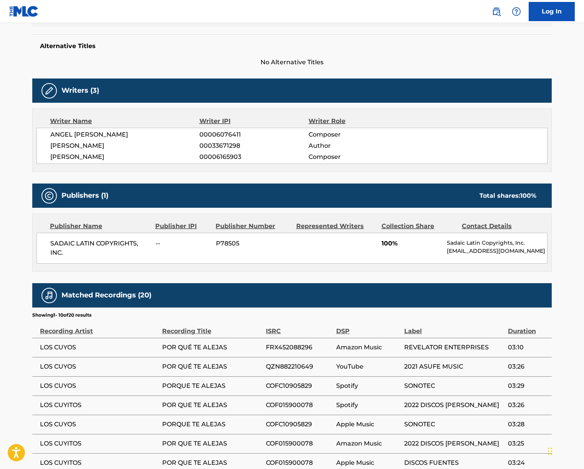
scroll to position [240, 0]
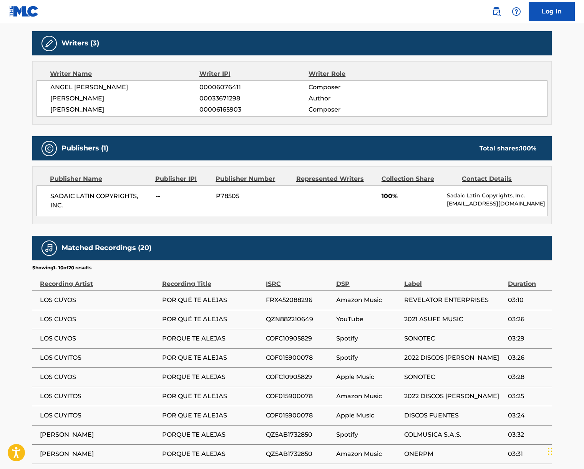
click at [97, 196] on span "SADAIC LATIN COPYRIGHTS, INC." at bounding box center [100, 200] width 100 height 18
click at [100, 85] on span "ANGEL [PERSON_NAME]" at bounding box center [124, 87] width 149 height 9
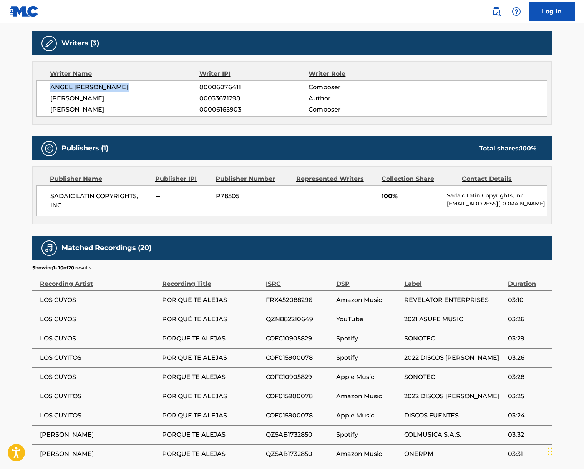
click at [100, 85] on span "ANGEL [PERSON_NAME]" at bounding box center [124, 87] width 149 height 9
click at [97, 100] on span "[PERSON_NAME]" at bounding box center [124, 98] width 149 height 9
click at [110, 110] on span "[PERSON_NAME]" at bounding box center [124, 109] width 149 height 9
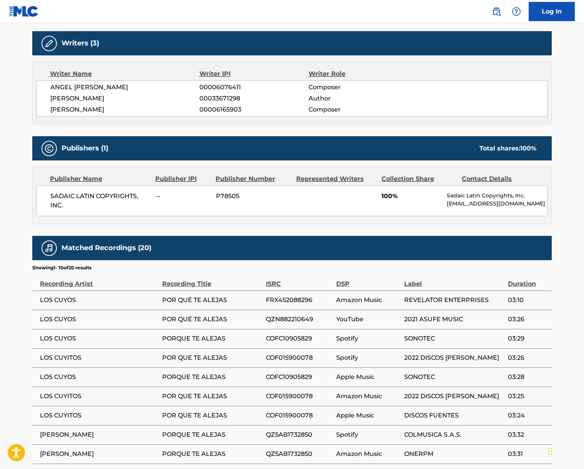
click at [110, 110] on span "[PERSON_NAME]" at bounding box center [124, 109] width 149 height 9
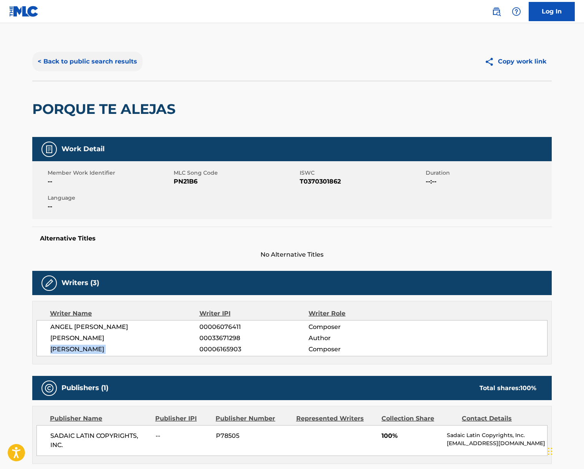
click at [73, 67] on button "< Back to public search results" at bounding box center [87, 61] width 110 height 19
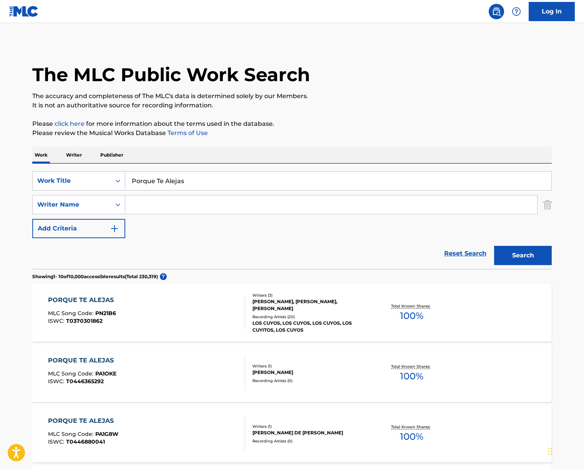
click at [170, 180] on input "Porque Te Alejas" at bounding box center [338, 181] width 426 height 18
paste input "Tonight You Belong To Me"
type input "Tonight You Belong To Me"
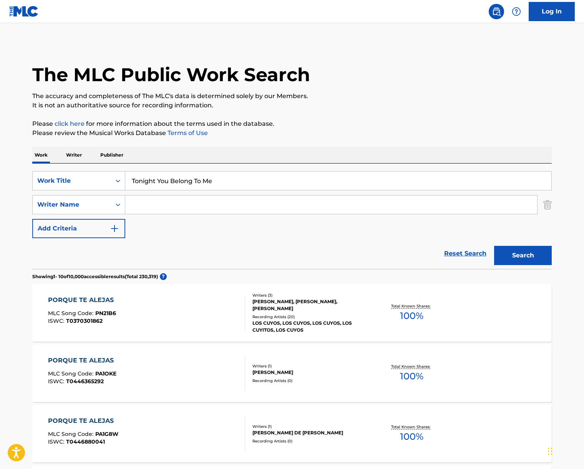
click at [309, 154] on div "Work Writer Publisher" at bounding box center [292, 155] width 520 height 16
click at [241, 206] on input "Search Form" at bounding box center [331, 204] width 412 height 18
type input "stanley"
click at [495, 246] on button "Search" at bounding box center [524, 255] width 58 height 19
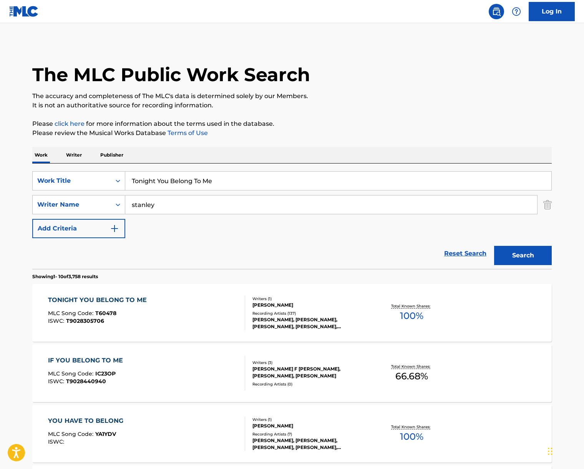
click at [153, 323] on div "TONIGHT YOU BELONG TO ME MLC Song Code : T60478 ISWC : T9028305706" at bounding box center [147, 312] width 198 height 35
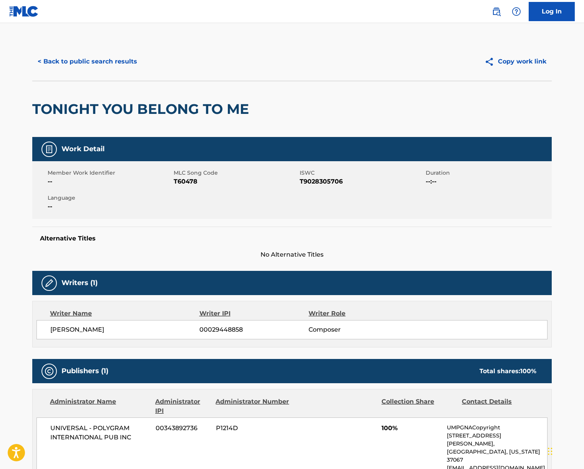
click at [81, 331] on span "[PERSON_NAME]" at bounding box center [124, 329] width 149 height 9
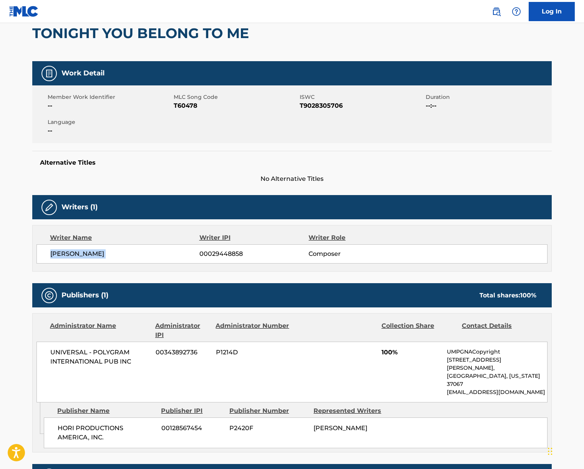
scroll to position [164, 0]
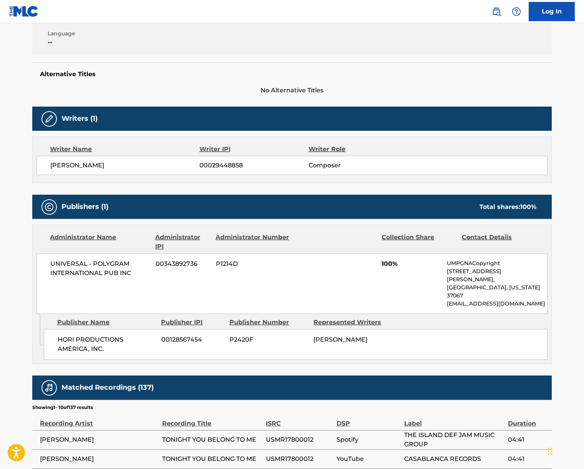
click at [105, 266] on span "UNIVERSAL - POLYGRAM INTERNATIONAL PUB INC" at bounding box center [100, 268] width 100 height 18
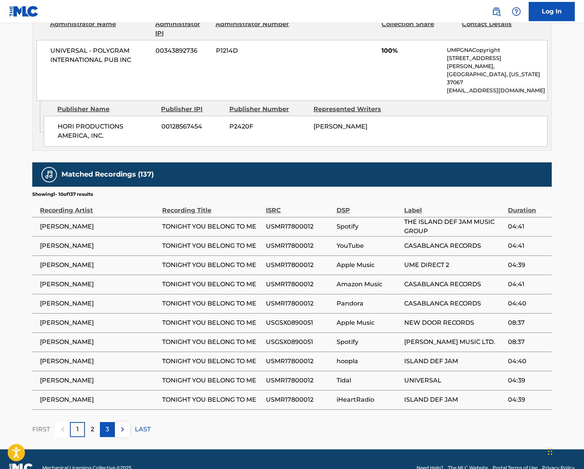
click at [109, 422] on div "3" at bounding box center [107, 429] width 15 height 15
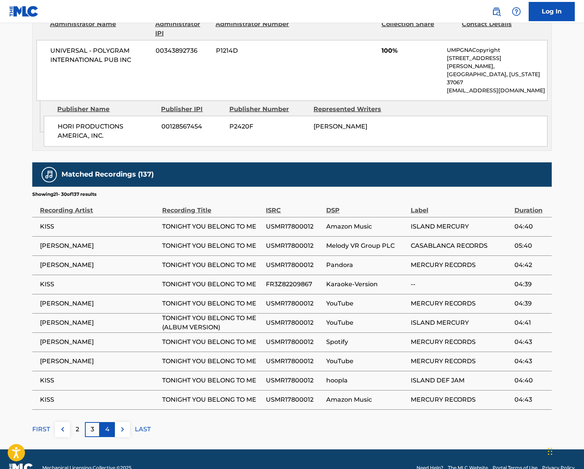
click at [107, 425] on p "4" at bounding box center [107, 429] width 4 height 9
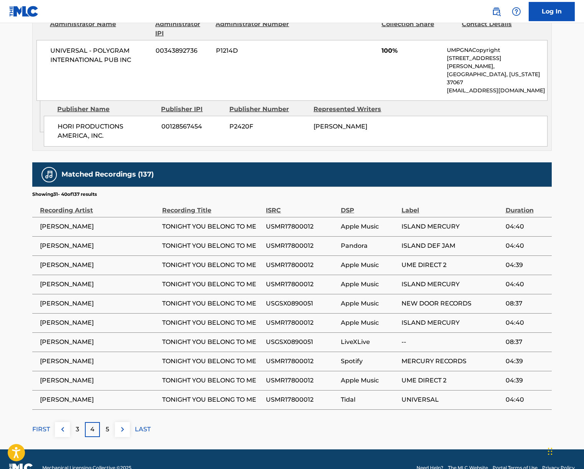
click at [107, 425] on p "5" at bounding box center [107, 429] width 3 height 9
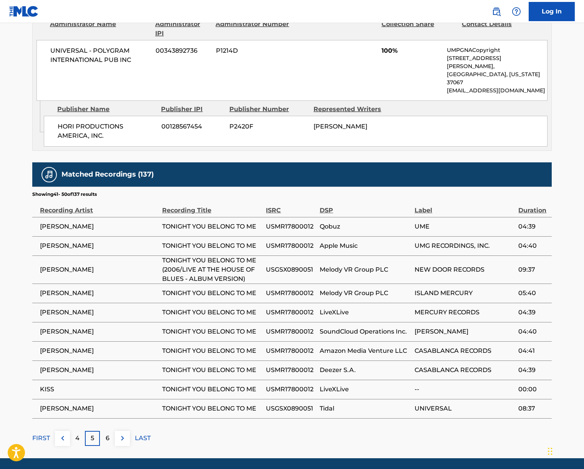
click at [107, 409] on div "Matched Recordings (137) Showing 41 - 50 of 137 results Recording Artist Record…" at bounding box center [292, 303] width 520 height 283
click at [107, 433] on p "6" at bounding box center [108, 437] width 4 height 9
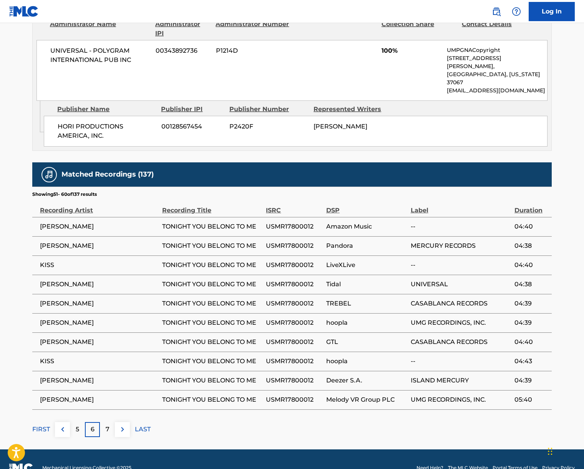
click at [111, 420] on main "< Back to public search results Copy work link TONIGHT YOU BELONG TO ME Work De…" at bounding box center [292, 47] width 584 height 803
click at [109, 425] on p "7" at bounding box center [108, 429] width 4 height 9
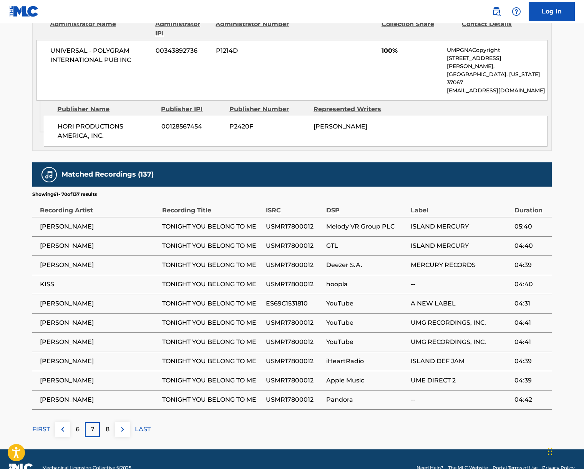
click at [109, 425] on p "8" at bounding box center [108, 429] width 4 height 9
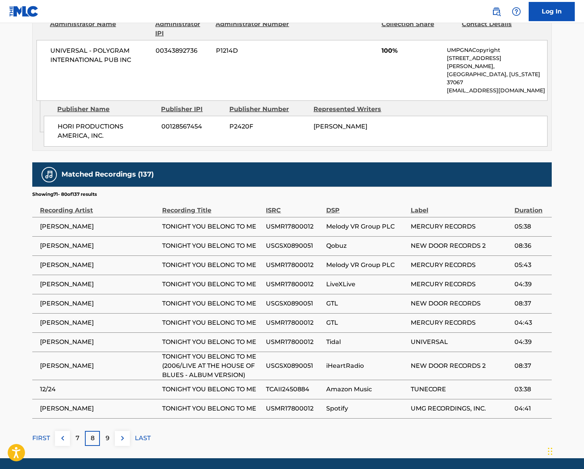
click at [109, 413] on div "Matched Recordings (137) Showing 71 - 80 of 137 results Recording Artist Record…" at bounding box center [292, 303] width 520 height 283
click at [108, 433] on p "9" at bounding box center [108, 437] width 4 height 9
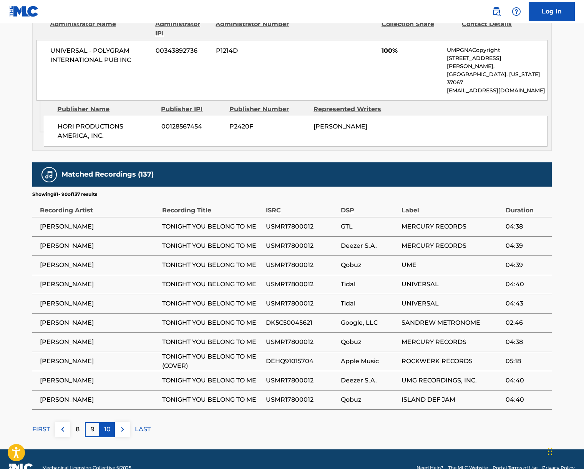
click at [108, 425] on p "10" at bounding box center [107, 429] width 7 height 9
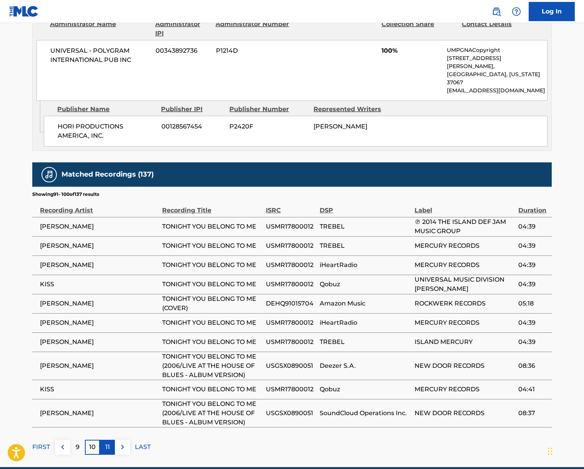
click at [108, 440] on div "11" at bounding box center [107, 447] width 15 height 15
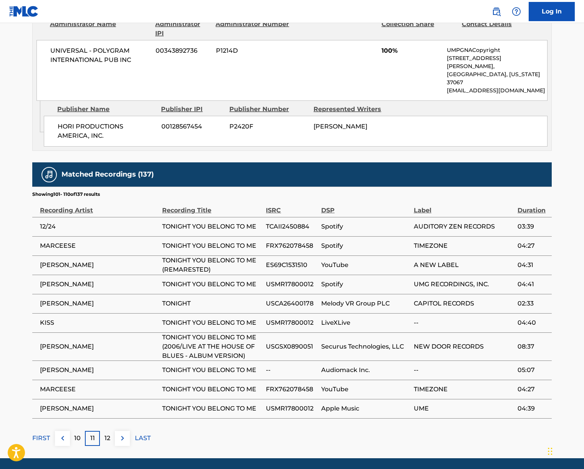
click at [108, 431] on div "12" at bounding box center [107, 438] width 15 height 15
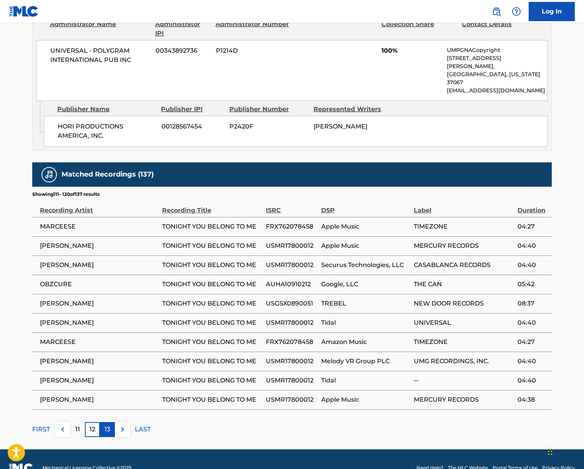
click at [109, 422] on div "13" at bounding box center [107, 429] width 15 height 15
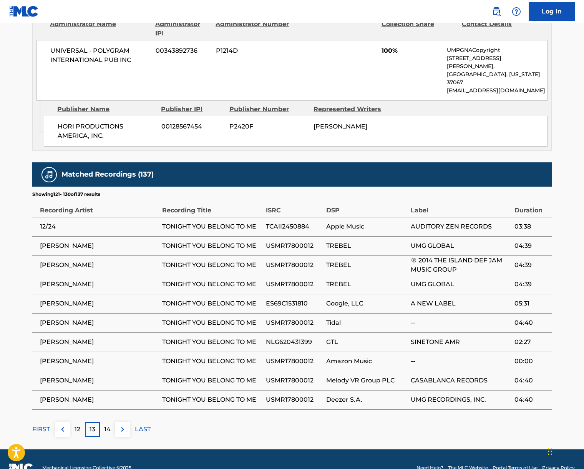
click at [109, 422] on div "14" at bounding box center [107, 429] width 15 height 15
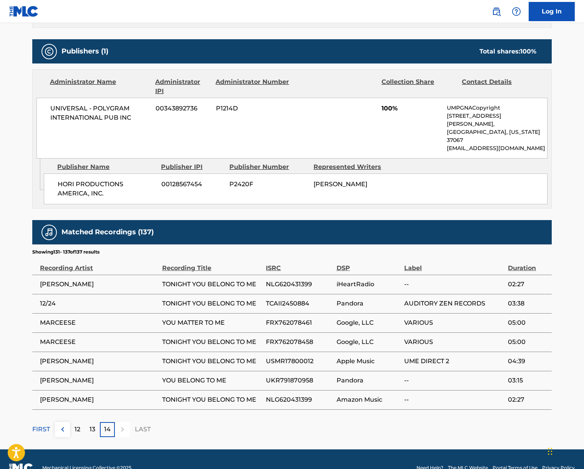
scroll to position [0, 0]
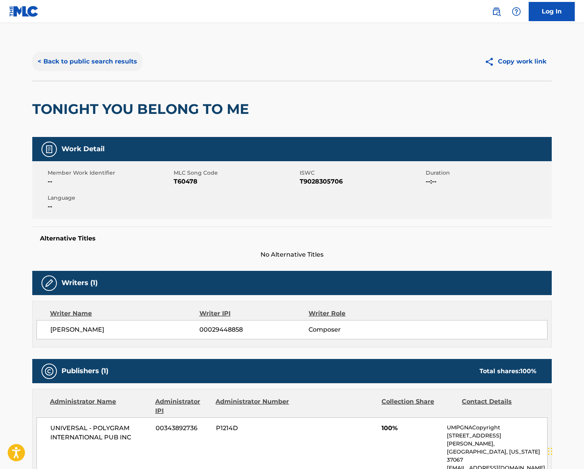
click at [94, 57] on button "< Back to public search results" at bounding box center [87, 61] width 110 height 19
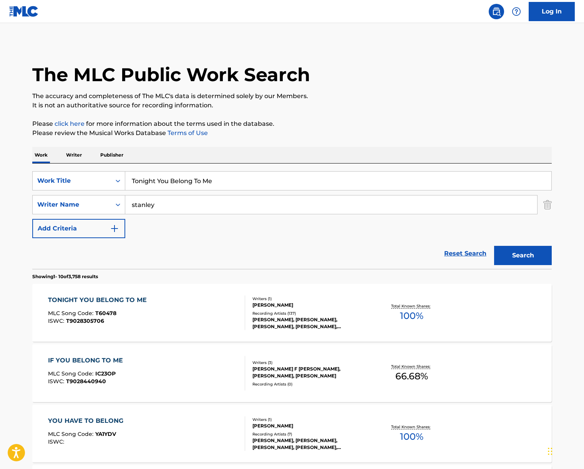
click at [172, 205] on input "stanley" at bounding box center [331, 204] width 412 height 18
click at [495, 246] on button "Search" at bounding box center [524, 255] width 58 height 19
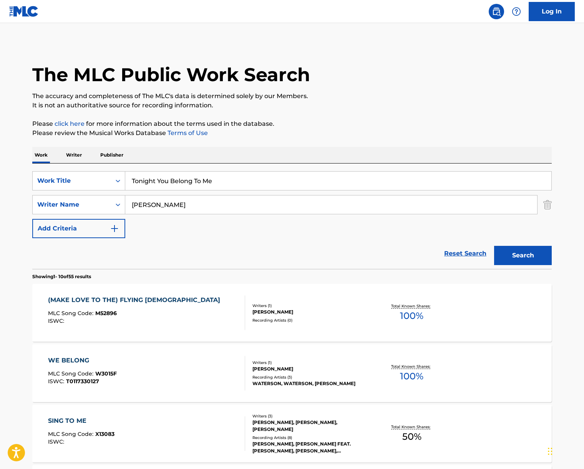
click at [168, 209] on input "[PERSON_NAME]" at bounding box center [331, 204] width 412 height 18
type input "rose"
click at [495, 246] on button "Search" at bounding box center [524, 255] width 58 height 19
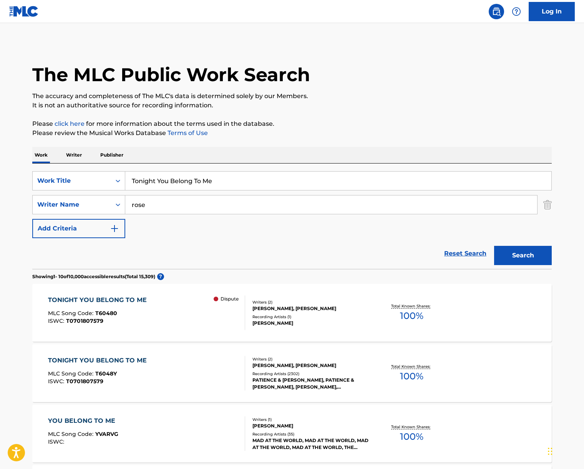
click at [173, 311] on div "TONIGHT YOU BELONG TO ME MLC Song Code : T60480 ISWC : T0701807579 Dispute" at bounding box center [147, 312] width 198 height 35
click at [200, 367] on div "TONIGHT YOU BELONG TO ME MLC Song Code : T6048Y ISWC : T0701807579" at bounding box center [147, 373] width 198 height 35
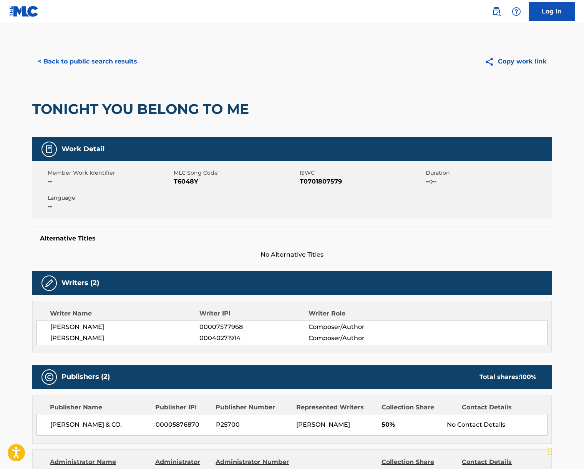
click at [59, 322] on span "[PERSON_NAME]" at bounding box center [124, 326] width 149 height 9
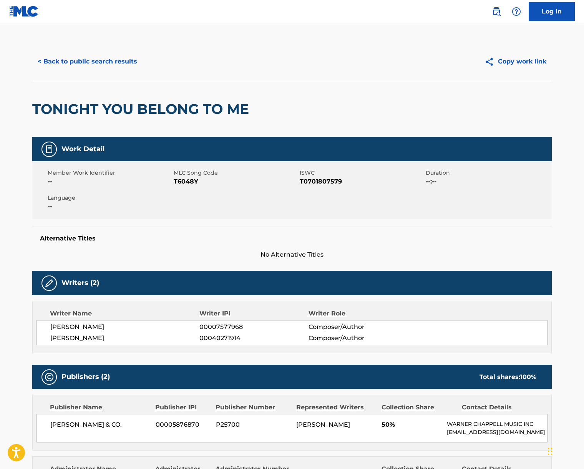
click at [81, 337] on span "[PERSON_NAME]" at bounding box center [124, 337] width 149 height 9
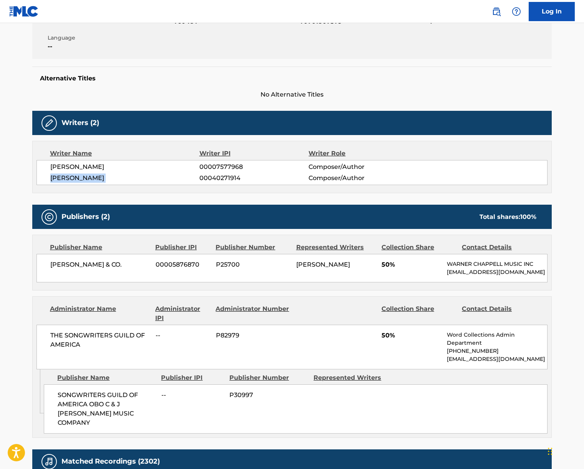
scroll to position [180, 0]
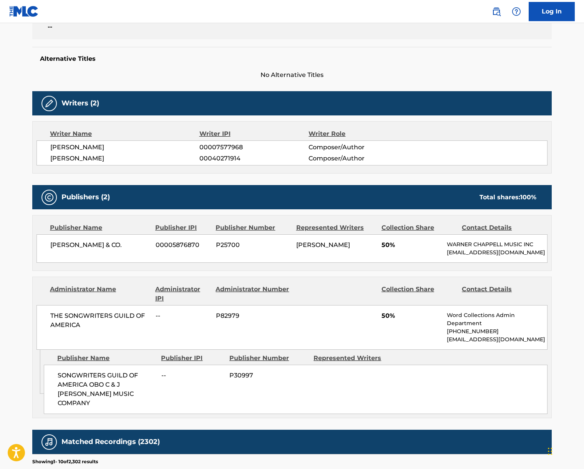
click at [83, 244] on span "[PERSON_NAME] & CO." at bounding box center [100, 244] width 100 height 9
click at [101, 313] on span "THE SONGWRITERS GUILD OF AMERICA" at bounding box center [100, 320] width 100 height 18
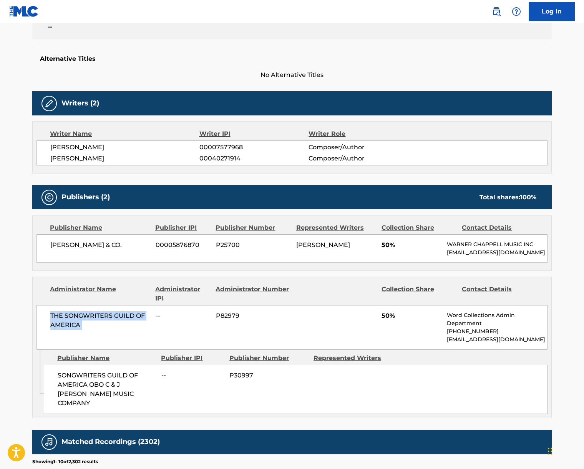
drag, startPoint x: 101, startPoint y: 313, endPoint x: 13, endPoint y: 299, distance: 89.2
click at [100, 313] on span "THE SONGWRITERS GUILD OF AMERICA" at bounding box center [100, 320] width 100 height 18
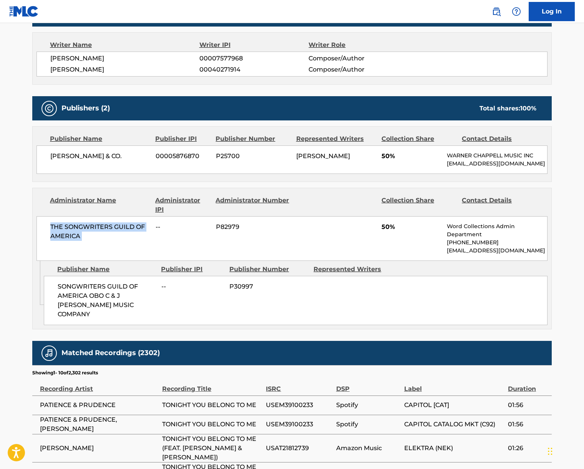
scroll to position [0, 0]
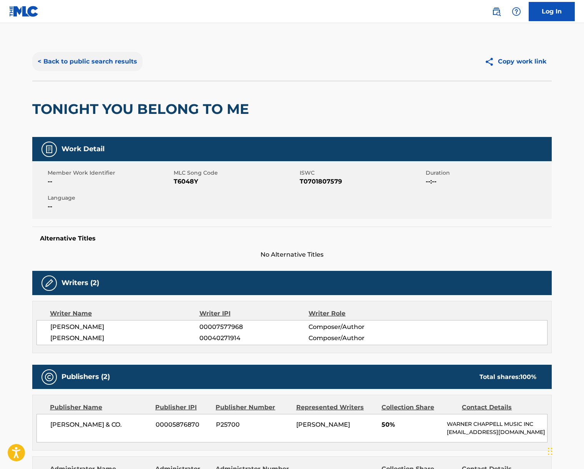
click at [118, 60] on button "< Back to public search results" at bounding box center [87, 61] width 110 height 19
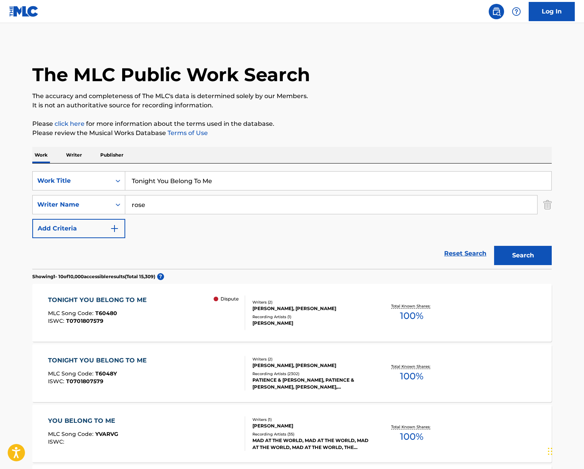
click at [175, 178] on input "Tonight You Belong To Me" at bounding box center [338, 181] width 426 height 18
paste input "Por que te tengo que olvidar"
type input "Por que te tengo que olvidar"
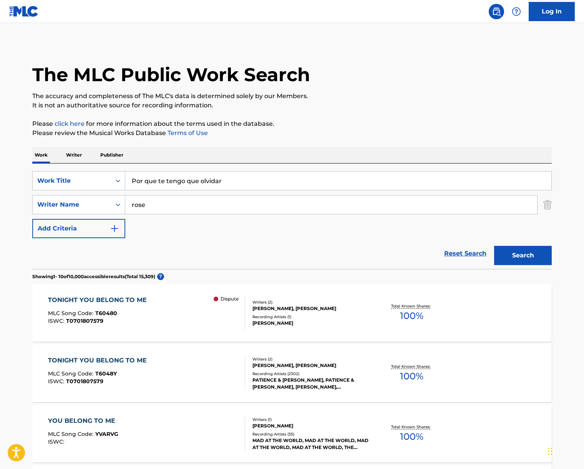
click at [162, 206] on input "rose" at bounding box center [331, 204] width 412 height 18
click at [495, 246] on button "Search" at bounding box center [524, 255] width 58 height 19
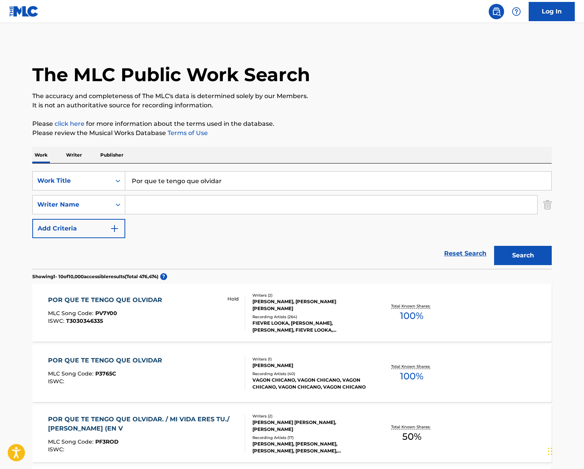
click at [193, 313] on div "POR QUE TE TENGO QUE OLVIDAR MLC Song Code : PV7Y00 ISWC : T3030346335 Hold" at bounding box center [147, 312] width 198 height 35
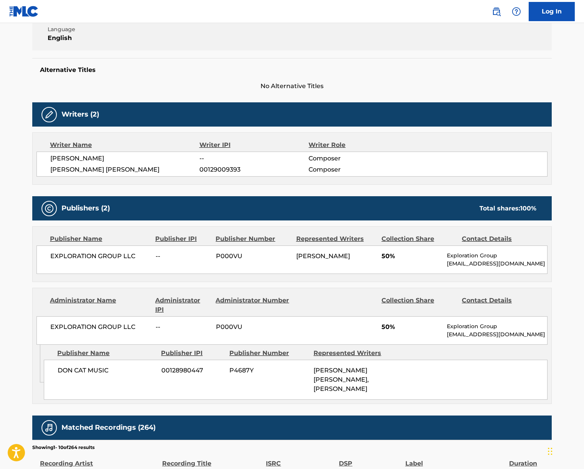
scroll to position [428, 0]
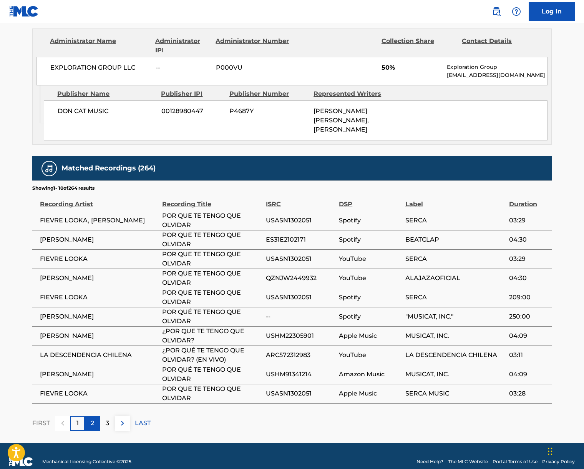
click at [93, 418] on p "2" at bounding box center [92, 422] width 3 height 9
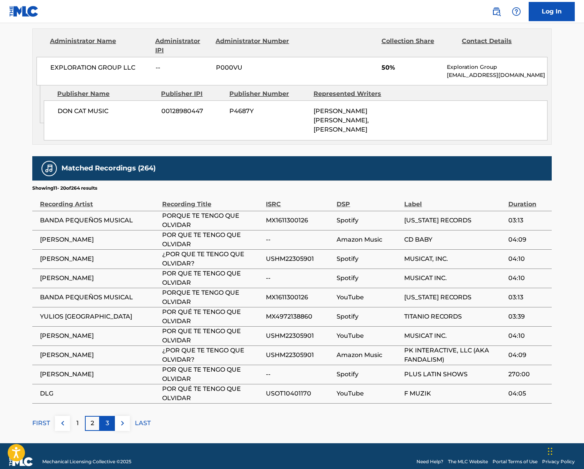
click at [106, 418] on p "3" at bounding box center [107, 422] width 3 height 9
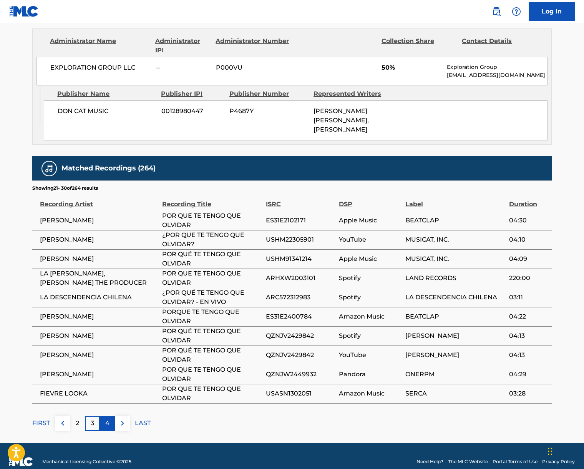
click at [106, 418] on p "4" at bounding box center [107, 422] width 4 height 9
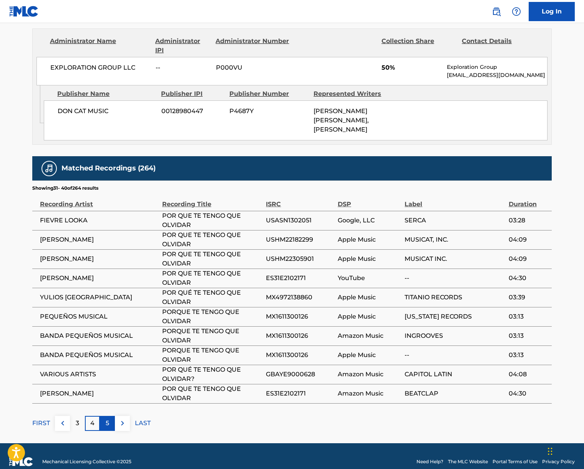
click at [105, 416] on div "5" at bounding box center [107, 423] width 15 height 15
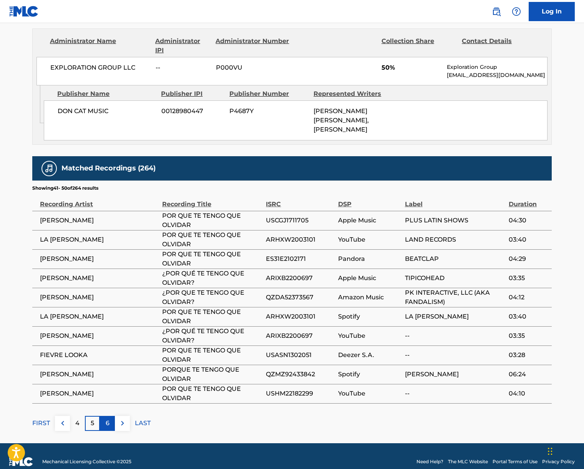
click at [107, 418] on p "6" at bounding box center [108, 422] width 4 height 9
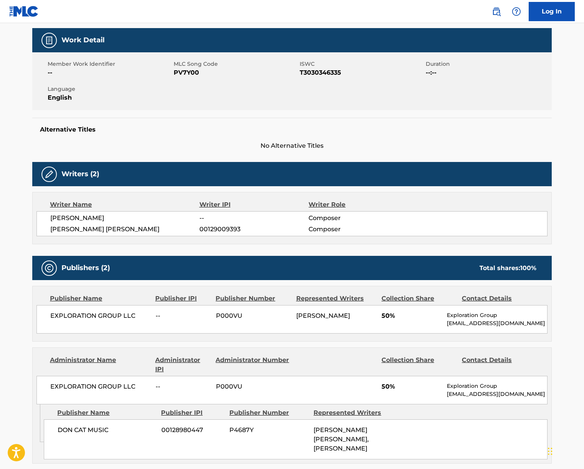
scroll to position [142, 0]
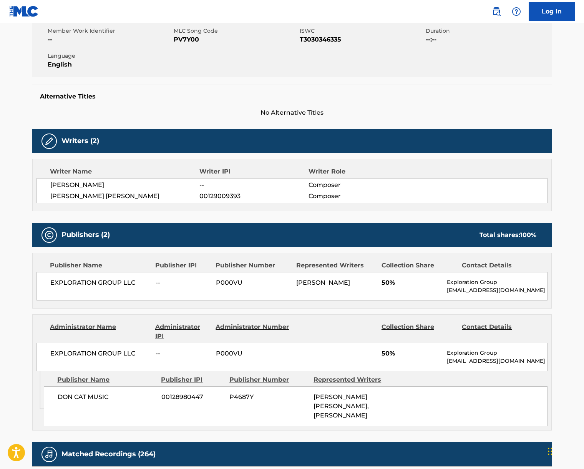
click at [90, 185] on span "[PERSON_NAME]" at bounding box center [124, 184] width 149 height 9
click at [103, 193] on span "[PERSON_NAME] [PERSON_NAME]" at bounding box center [124, 195] width 149 height 9
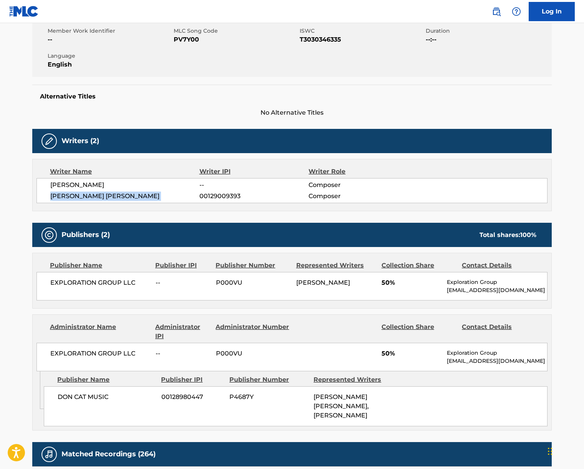
click at [103, 193] on span "[PERSON_NAME] [PERSON_NAME]" at bounding box center [124, 195] width 149 height 9
click at [103, 281] on span "EXPLORATION GROUP LLC" at bounding box center [100, 282] width 100 height 9
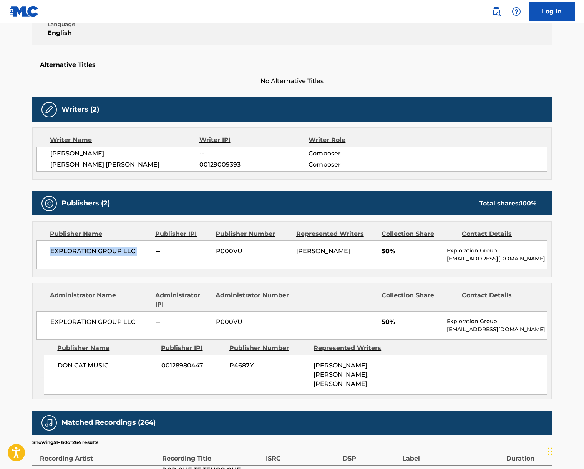
scroll to position [0, 0]
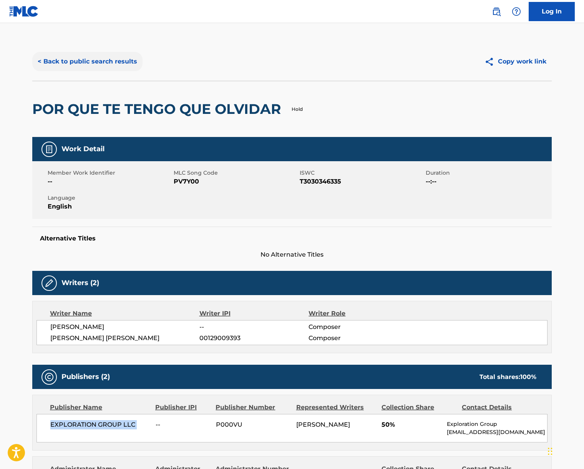
click at [96, 63] on button "< Back to public search results" at bounding box center [87, 61] width 110 height 19
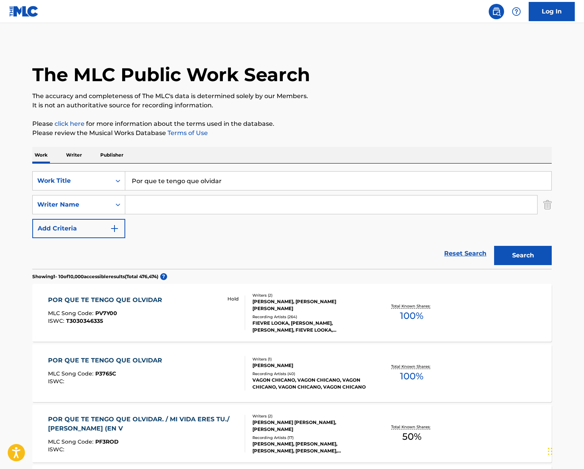
click at [162, 173] on input "Por que te tengo que olvidar" at bounding box center [338, 181] width 426 height 18
paste input "Makafushigi Adventure!"
type input "Makafushigi Adventure!"
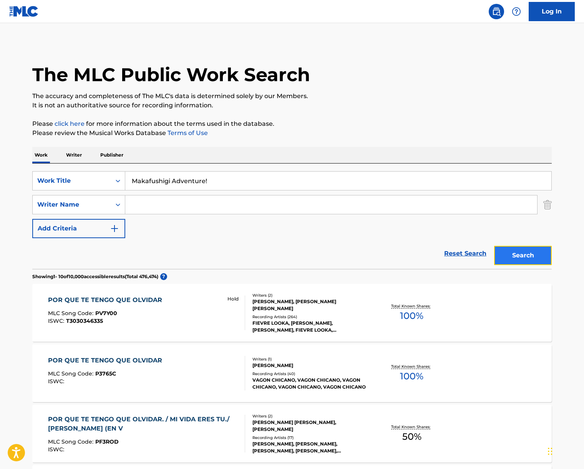
click at [521, 265] on button "Search" at bounding box center [524, 255] width 58 height 19
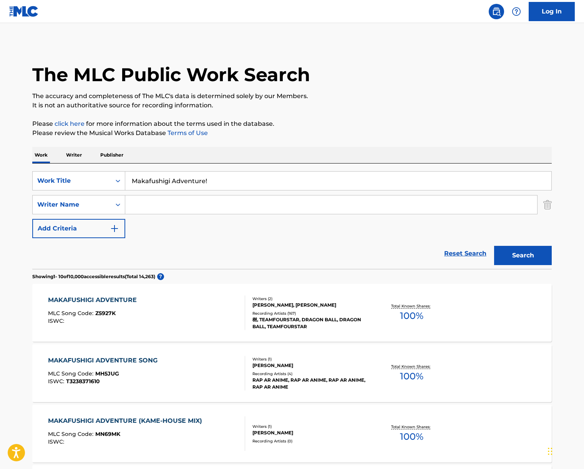
click at [170, 314] on div "MAKAFUSHIGI ADVENTURE MLC Song Code : Z5927K ISWC :" at bounding box center [147, 312] width 198 height 35
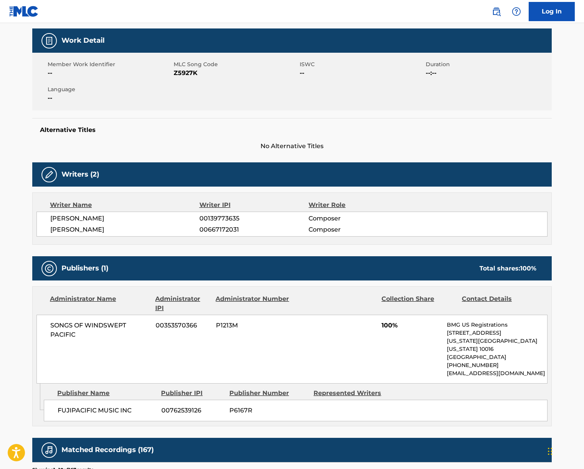
scroll to position [193, 0]
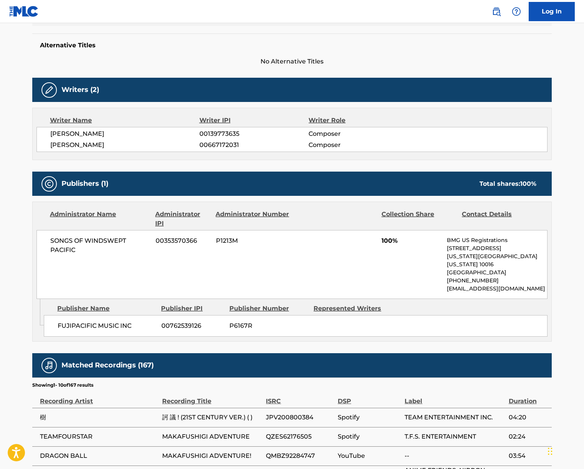
click at [82, 240] on span "SONGS OF WINDSWEPT PACIFIC" at bounding box center [100, 245] width 100 height 18
drag, startPoint x: 79, startPoint y: 137, endPoint x: 78, endPoint y: 132, distance: 6.0
click at [80, 137] on span "[PERSON_NAME]" at bounding box center [124, 133] width 149 height 9
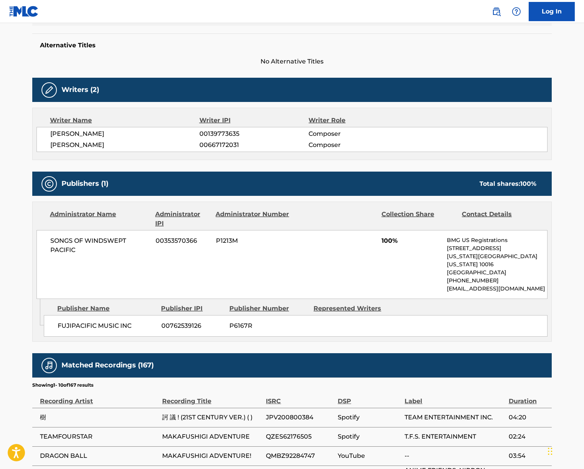
click at [78, 132] on span "[PERSON_NAME]" at bounding box center [124, 133] width 149 height 9
click at [72, 147] on span "[PERSON_NAME]" at bounding box center [124, 144] width 149 height 9
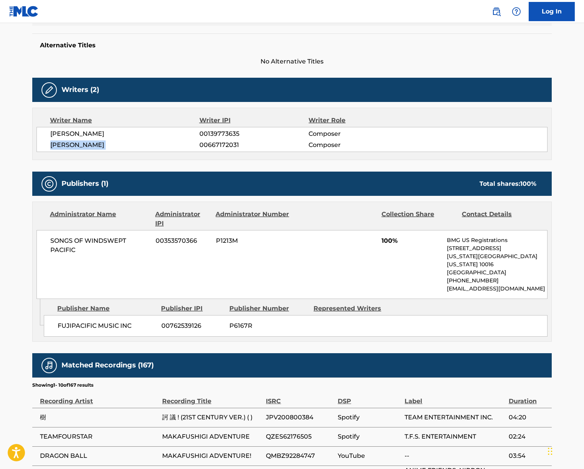
click at [72, 147] on span "[PERSON_NAME]" at bounding box center [124, 144] width 149 height 9
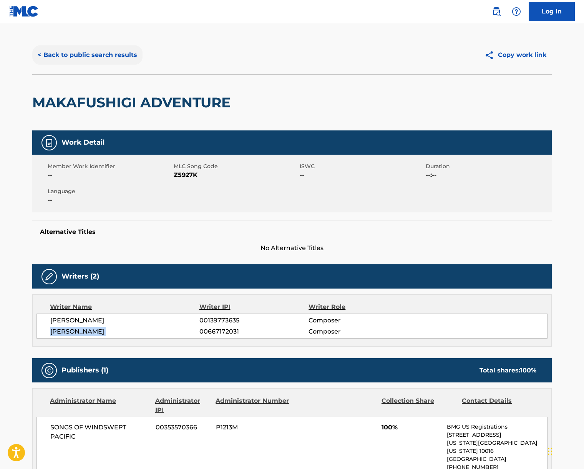
scroll to position [0, 0]
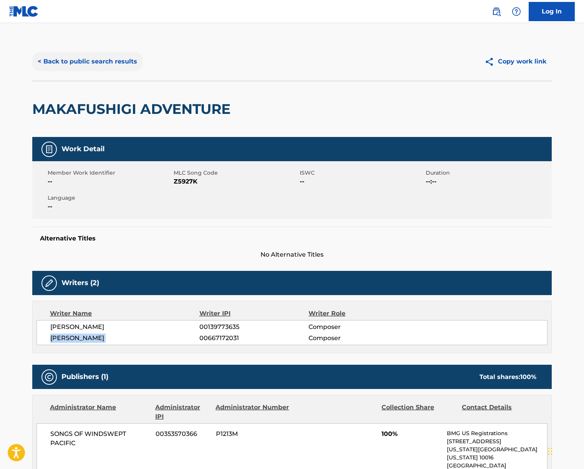
click at [114, 60] on button "< Back to public search results" at bounding box center [87, 61] width 110 height 19
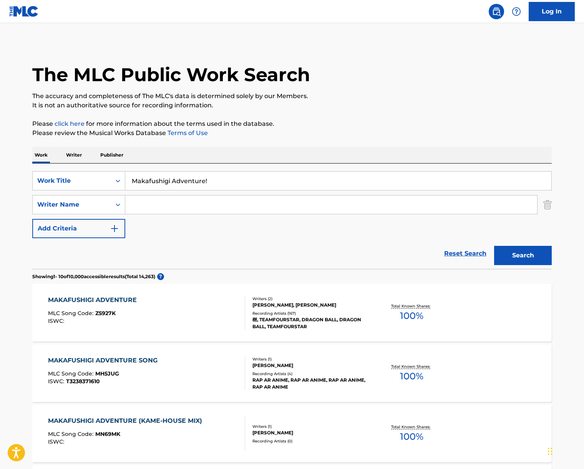
click at [195, 183] on input "Makafushigi Adventure!" at bounding box center [338, 181] width 426 height 18
paste input "Get Back"
type input "Get Back"
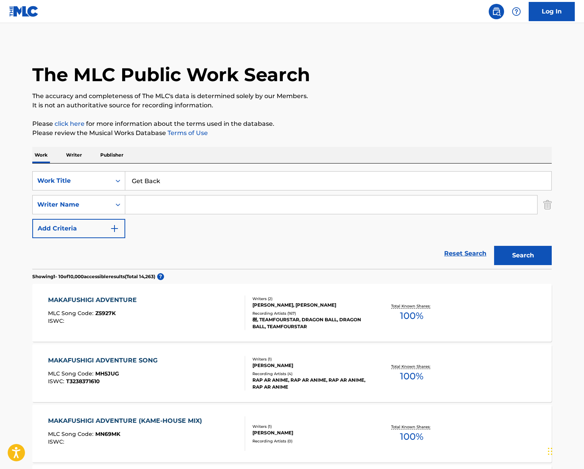
click at [303, 148] on div "Work Writer Publisher" at bounding box center [292, 155] width 520 height 16
click at [203, 197] on input "Search Form" at bounding box center [331, 204] width 412 height 18
type input "[PERSON_NAME]"
click at [495, 246] on button "Search" at bounding box center [524, 255] width 58 height 19
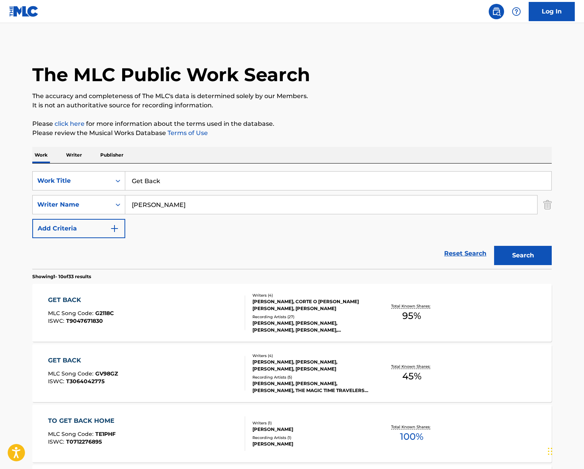
click at [177, 308] on div "GET BACK MLC Song Code : G2118C ISWC : T9047671830" at bounding box center [147, 312] width 198 height 35
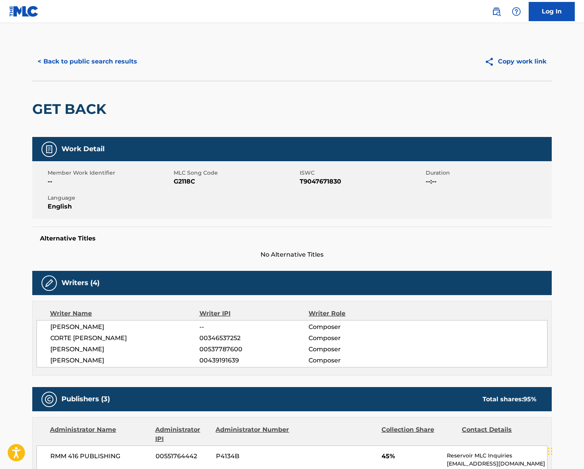
click at [67, 327] on span "[PERSON_NAME]" at bounding box center [124, 326] width 149 height 9
click at [83, 334] on span "CORTE [PERSON_NAME]" at bounding box center [124, 337] width 149 height 9
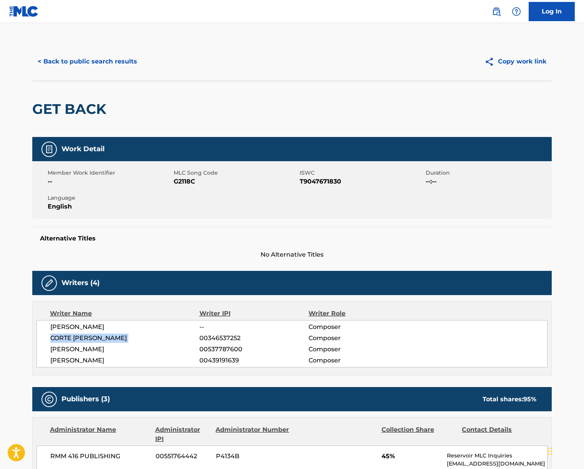
click at [83, 334] on span "CORTE [PERSON_NAME]" at bounding box center [124, 337] width 149 height 9
click at [108, 342] on div "[PERSON_NAME] -- Composer CORTE [PERSON_NAME] 00346537252 Composer [PERSON_NAME…" at bounding box center [292, 343] width 511 height 47
click at [107, 343] on div "[PERSON_NAME] -- Composer CORTE [PERSON_NAME] 00346537252 Composer [PERSON_NAME…" at bounding box center [292, 343] width 511 height 47
click at [108, 348] on span "[PERSON_NAME]" at bounding box center [124, 349] width 149 height 9
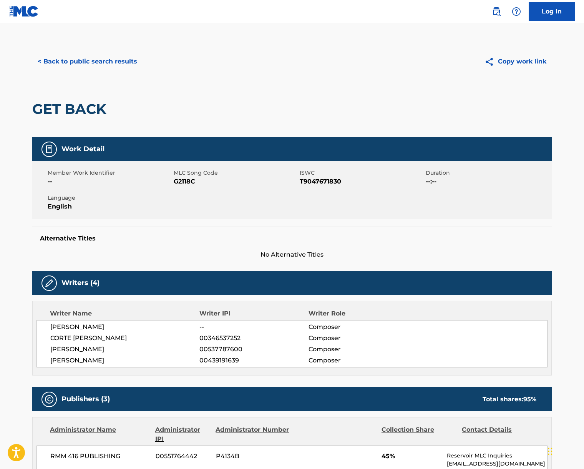
click at [108, 348] on span "[PERSON_NAME]" at bounding box center [124, 349] width 149 height 9
drag, startPoint x: 108, startPoint y: 348, endPoint x: 10, endPoint y: 322, distance: 101.0
click at [108, 348] on span "[PERSON_NAME]" at bounding box center [124, 349] width 149 height 9
click at [85, 358] on span "[PERSON_NAME]" at bounding box center [124, 360] width 149 height 9
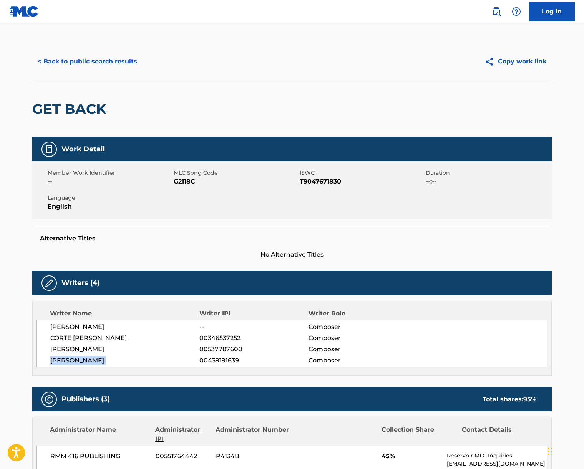
click at [85, 358] on span "[PERSON_NAME]" at bounding box center [124, 360] width 149 height 9
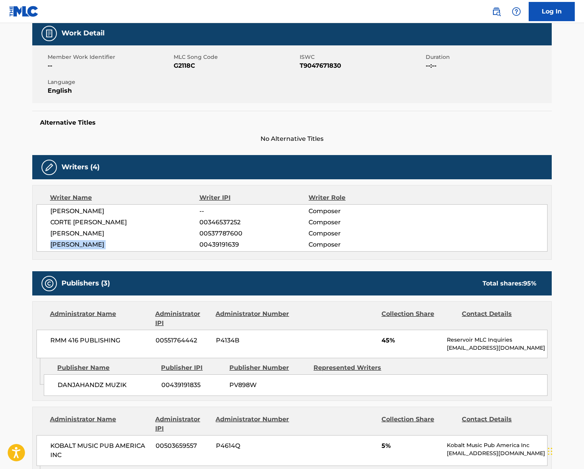
scroll to position [352, 0]
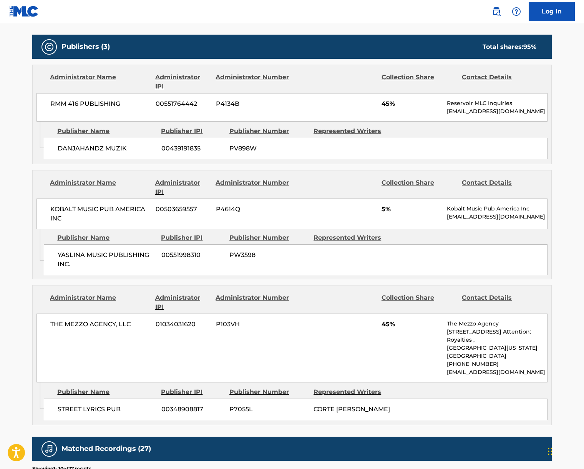
click at [94, 208] on span "KOBALT MUSIC PUB AMERICA INC" at bounding box center [100, 214] width 100 height 18
click at [80, 323] on span "THE MEZZO AGENCY, LLC" at bounding box center [100, 324] width 100 height 9
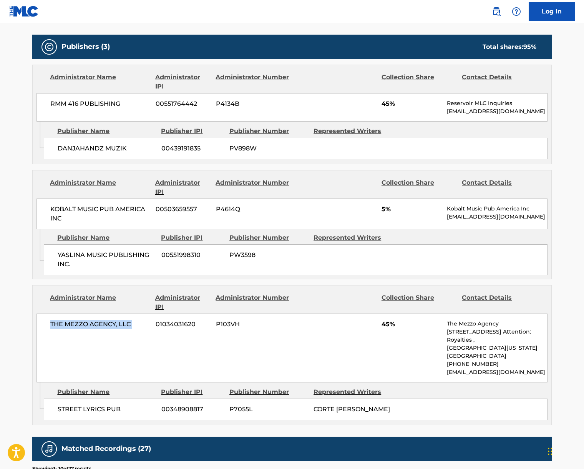
click at [80, 323] on span "THE MEZZO AGENCY, LLC" at bounding box center [100, 324] width 100 height 9
click at [78, 102] on span "RMM 416 PUBLISHING" at bounding box center [100, 103] width 100 height 9
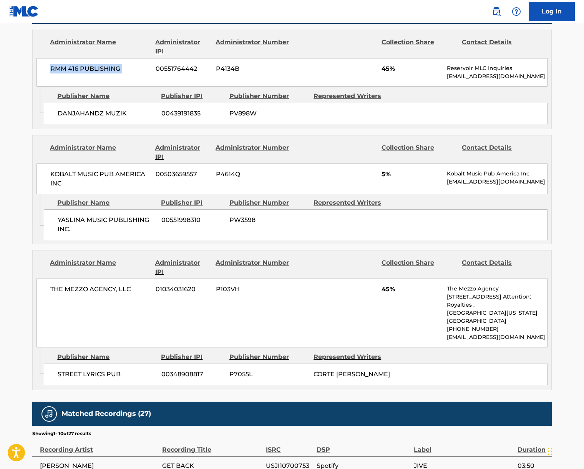
scroll to position [0, 0]
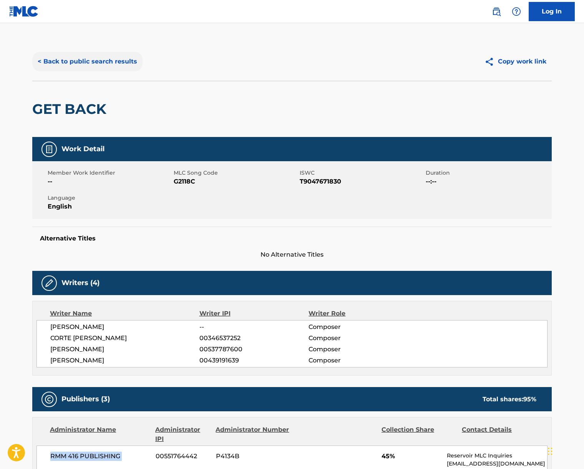
click at [92, 62] on button "< Back to public search results" at bounding box center [87, 61] width 110 height 19
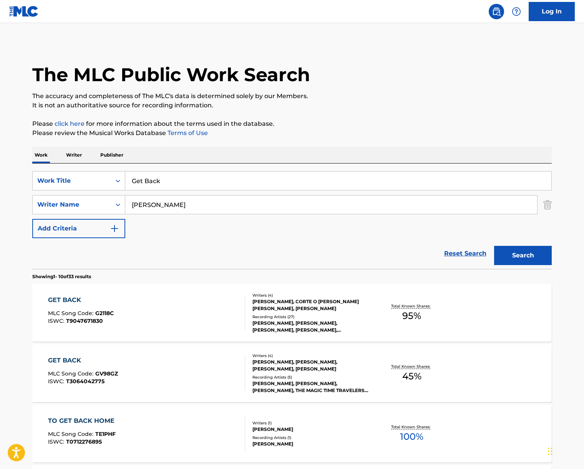
click at [168, 185] on input "Get Back" at bounding box center [338, 181] width 426 height 18
click at [167, 185] on input "Get Back" at bounding box center [338, 181] width 426 height 18
paste input "4 Minutes"
type input "4 Minutes"
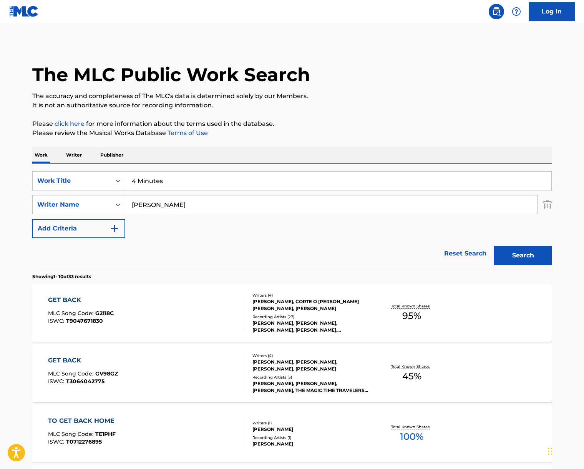
drag, startPoint x: 290, startPoint y: 152, endPoint x: 200, endPoint y: 205, distance: 104.3
click at [289, 153] on div "Work Writer Publisher" at bounding box center [292, 155] width 520 height 16
click at [199, 205] on input "[PERSON_NAME]" at bounding box center [331, 204] width 412 height 18
type input "[PERSON_NAME]"
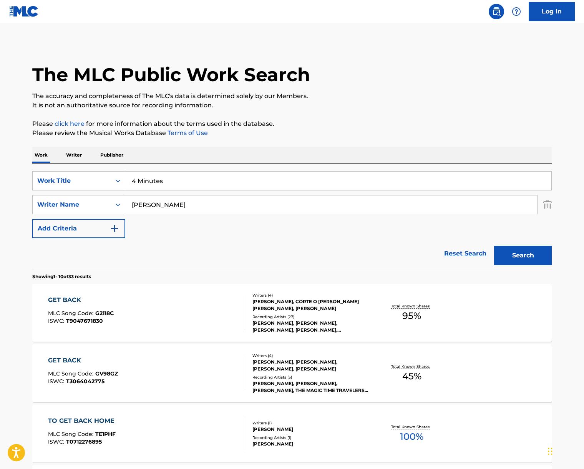
click at [495, 246] on button "Search" at bounding box center [524, 255] width 58 height 19
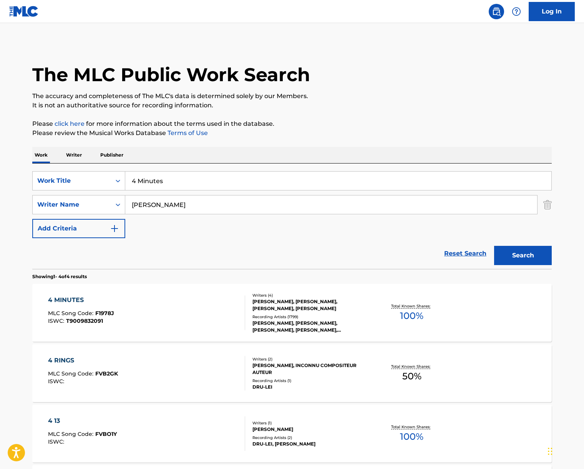
click at [187, 313] on div "4 MINUTES MLC Song Code : F1978J ISWC : T9009832091" at bounding box center [147, 312] width 198 height 35
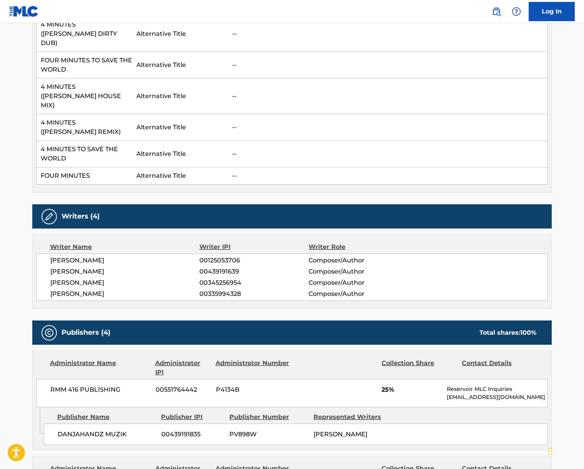
scroll to position [525, 0]
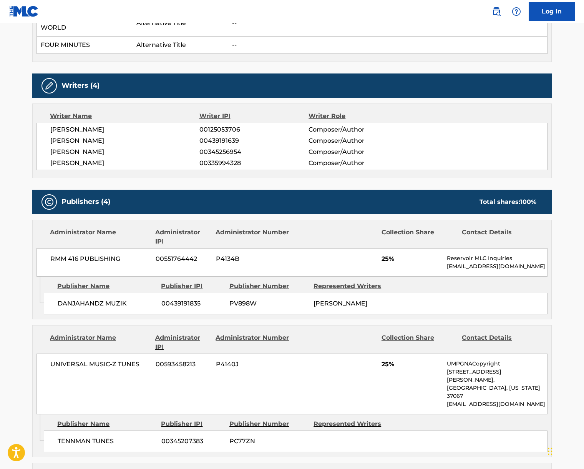
click at [102, 125] on span "[PERSON_NAME]" at bounding box center [124, 129] width 149 height 9
click at [103, 125] on span "[PERSON_NAME]" at bounding box center [124, 129] width 149 height 9
drag, startPoint x: 103, startPoint y: 88, endPoint x: 50, endPoint y: 128, distance: 66.2
click at [103, 125] on span "[PERSON_NAME]" at bounding box center [124, 129] width 149 height 9
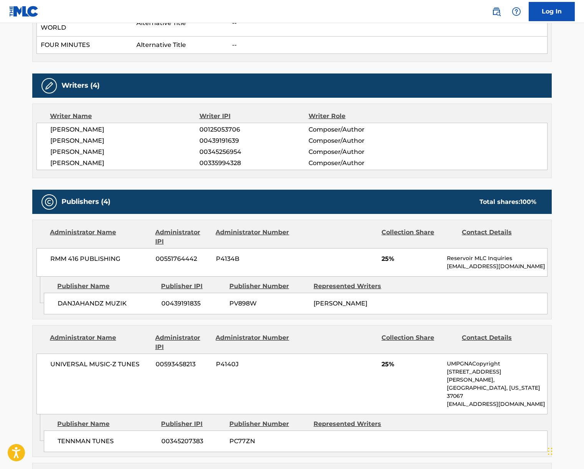
click at [76, 136] on span "[PERSON_NAME]" at bounding box center [124, 140] width 149 height 9
drag, startPoint x: 76, startPoint y: 101, endPoint x: 4, endPoint y: 137, distance: 80.7
click at [76, 136] on span "[PERSON_NAME]" at bounding box center [124, 140] width 149 height 9
click at [117, 147] on span "[PERSON_NAME]" at bounding box center [124, 151] width 149 height 9
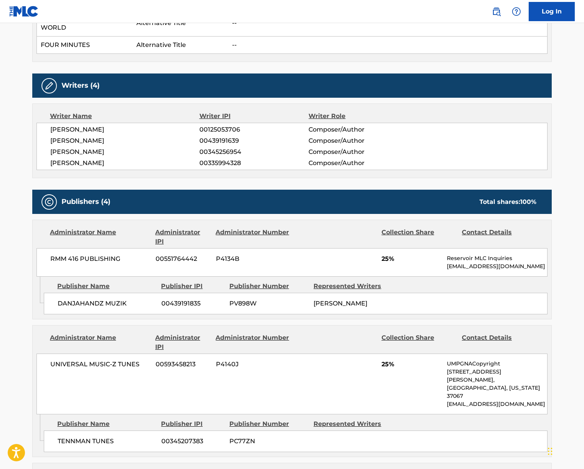
click at [117, 147] on span "[PERSON_NAME]" at bounding box center [124, 151] width 149 height 9
drag, startPoint x: 117, startPoint y: 116, endPoint x: 113, endPoint y: 121, distance: 5.9
click at [117, 147] on span "[PERSON_NAME]" at bounding box center [124, 151] width 149 height 9
click at [96, 158] on span "[PERSON_NAME]" at bounding box center [124, 162] width 149 height 9
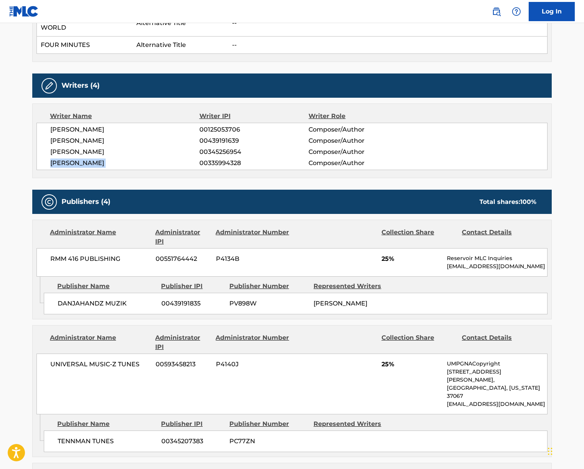
click at [96, 158] on span "[PERSON_NAME]" at bounding box center [124, 162] width 149 height 9
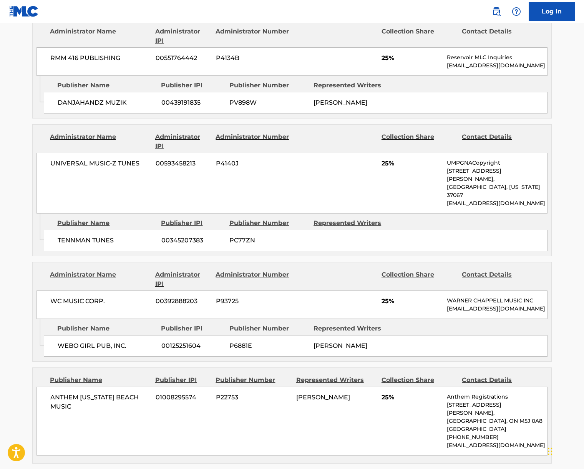
scroll to position [759, 0]
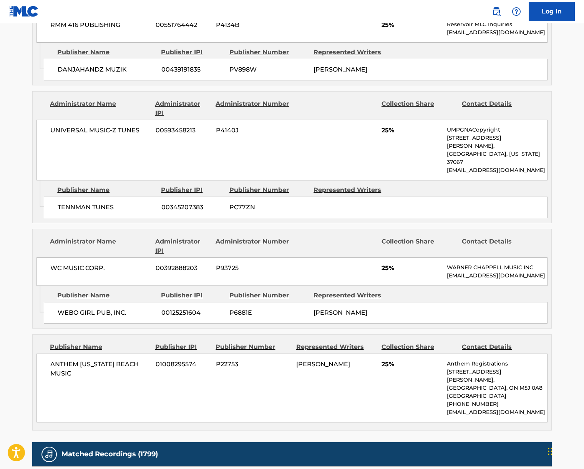
click at [92, 126] on span "UNIVERSAL MUSIC-Z TUNES" at bounding box center [100, 130] width 100 height 9
drag, startPoint x: 92, startPoint y: 98, endPoint x: 16, endPoint y: 150, distance: 92.1
click at [91, 126] on span "UNIVERSAL MUSIC-Z TUNES" at bounding box center [100, 130] width 100 height 9
click at [93, 263] on span "WC MUSIC CORP." at bounding box center [100, 267] width 100 height 9
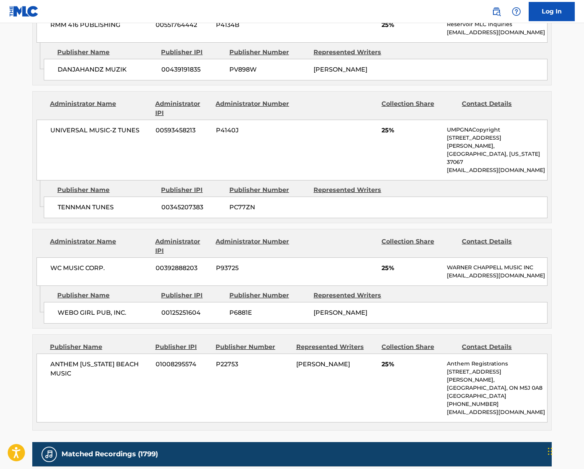
click at [93, 263] on span "WC MUSIC CORP." at bounding box center [100, 267] width 100 height 9
click at [83, 360] on span "ANTHEM [US_STATE] BEACH MUSIC" at bounding box center [100, 369] width 100 height 18
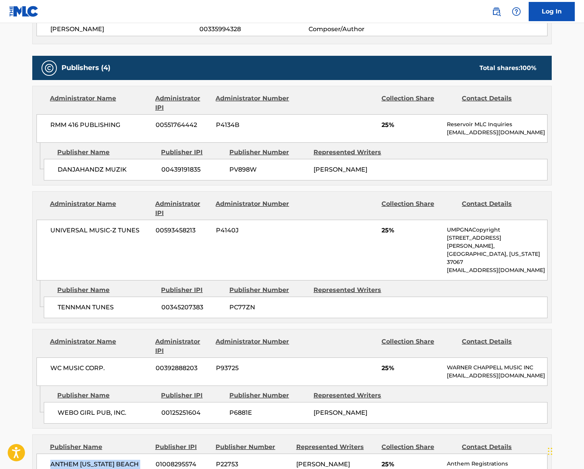
scroll to position [653, 0]
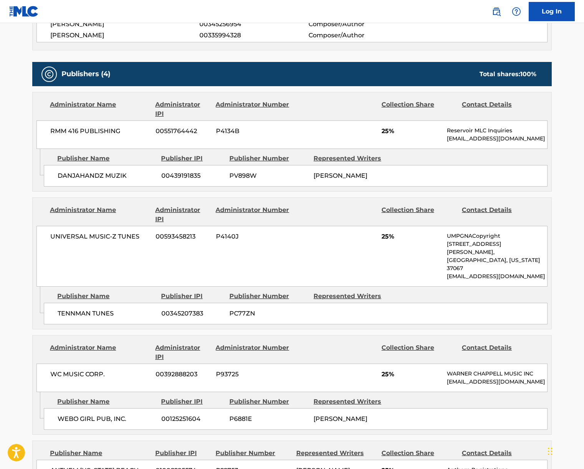
click at [76, 127] on span "RMM 416 PUBLISHING" at bounding box center [100, 131] width 100 height 9
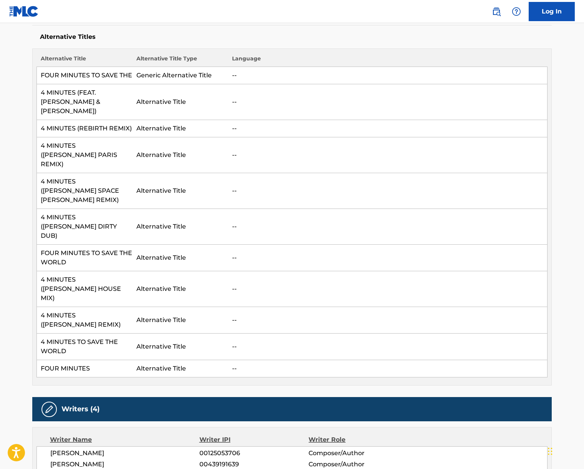
scroll to position [0, 0]
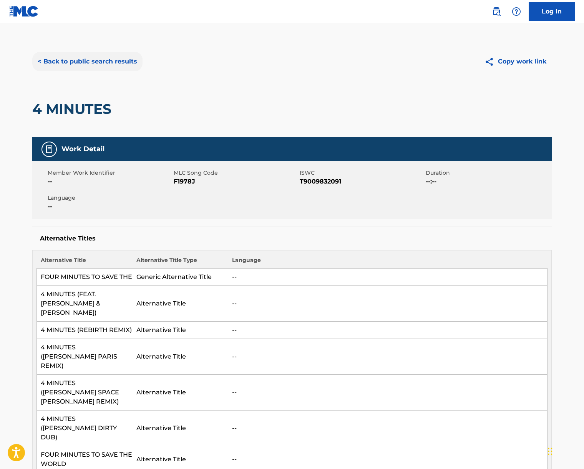
click at [101, 64] on button "< Back to public search results" at bounding box center [87, 61] width 110 height 19
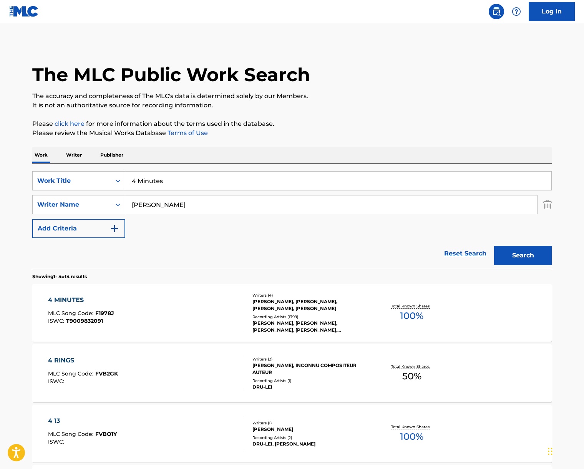
click at [173, 180] on input "4 Minutes" at bounding box center [338, 181] width 426 height 18
paste input "Gimme More"
type input "Gimme More"
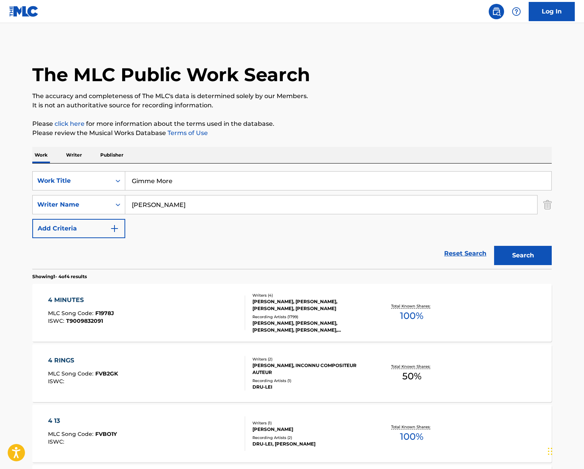
click at [261, 150] on div "Work Writer Publisher" at bounding box center [292, 155] width 520 height 16
click at [185, 208] on input "[PERSON_NAME]" at bounding box center [331, 204] width 412 height 18
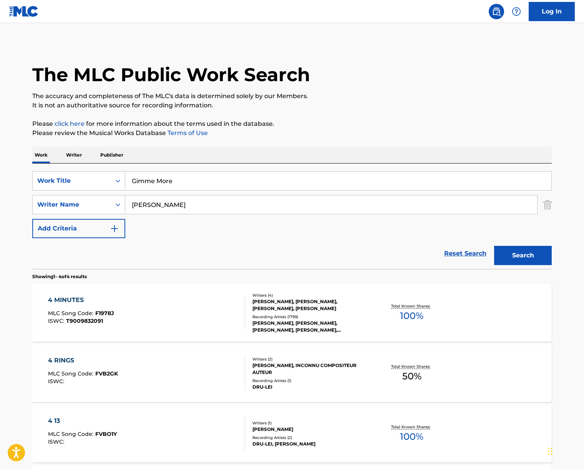
type input "[PERSON_NAME]"
click at [495, 246] on button "Search" at bounding box center [524, 255] width 58 height 19
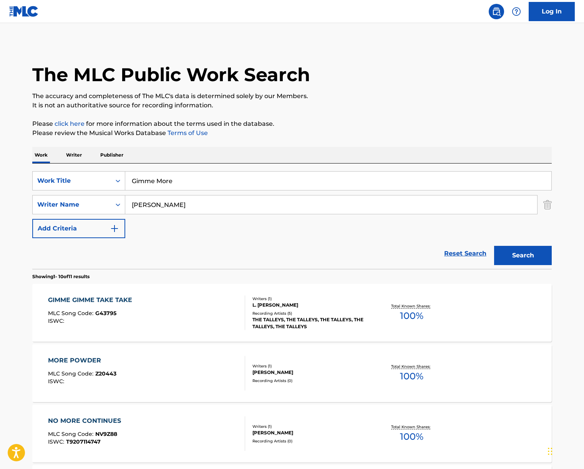
click at [168, 184] on input "Gimme More" at bounding box center [338, 181] width 426 height 18
paste input "J’ai envie que tu me colles"
type input "J’ai envie que tu me colles"
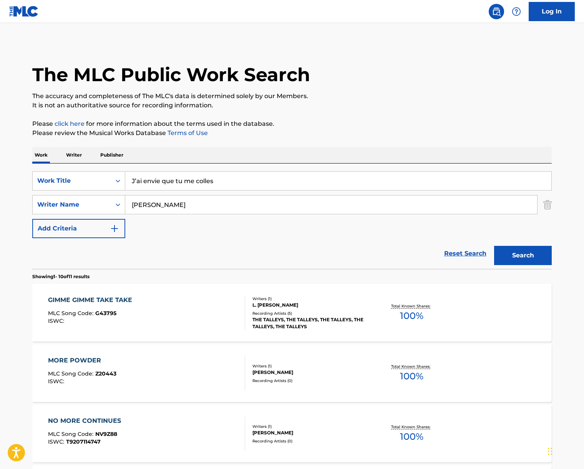
click at [158, 203] on input "[PERSON_NAME]" at bounding box center [331, 204] width 412 height 18
click at [495, 246] on button "Search" at bounding box center [524, 255] width 58 height 19
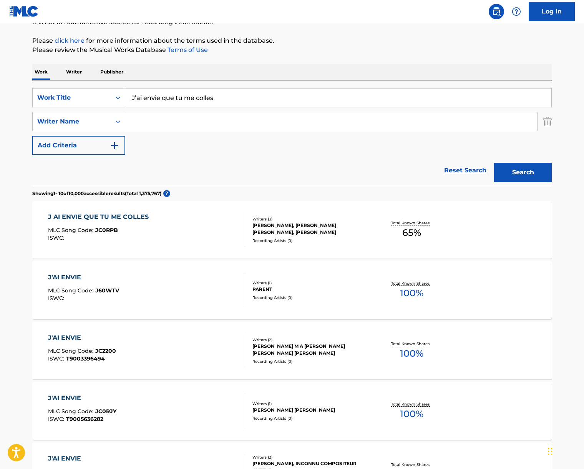
scroll to position [109, 0]
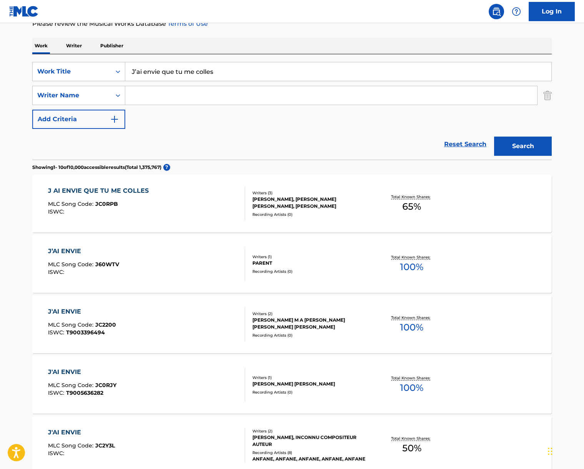
click at [181, 203] on div "J AI ENVIE QUE TU ME COLLES MLC Song Code : JC0RPB ISWC :" at bounding box center [147, 203] width 198 height 35
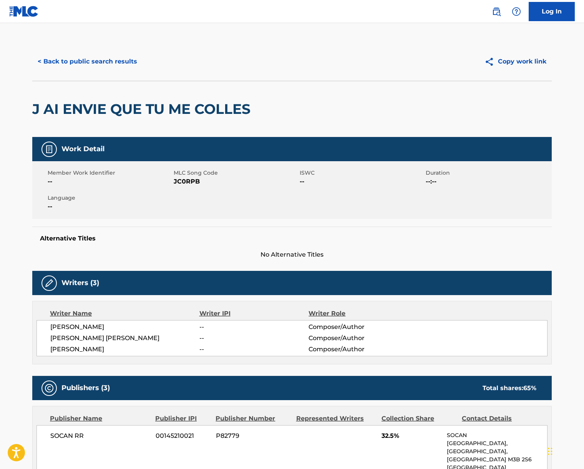
click at [90, 330] on span "[PERSON_NAME]" at bounding box center [124, 326] width 149 height 9
click at [96, 335] on span "[PERSON_NAME] [PERSON_NAME]" at bounding box center [124, 337] width 149 height 9
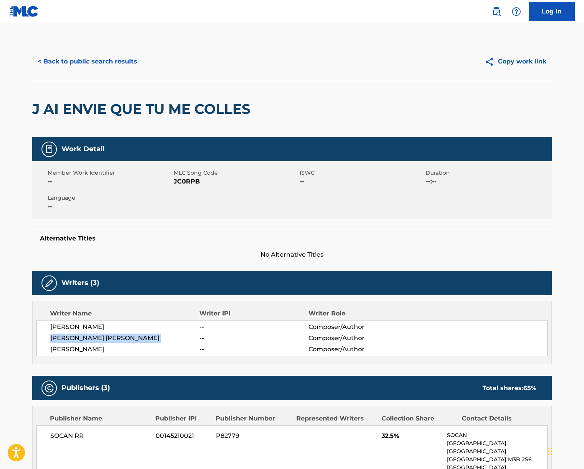
click at [96, 335] on span "[PERSON_NAME] [PERSON_NAME]" at bounding box center [124, 337] width 149 height 9
click at [60, 345] on span "[PERSON_NAME]" at bounding box center [124, 349] width 149 height 9
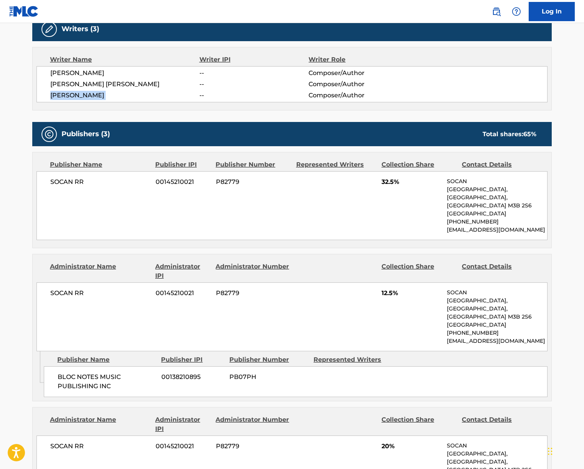
scroll to position [387, 0]
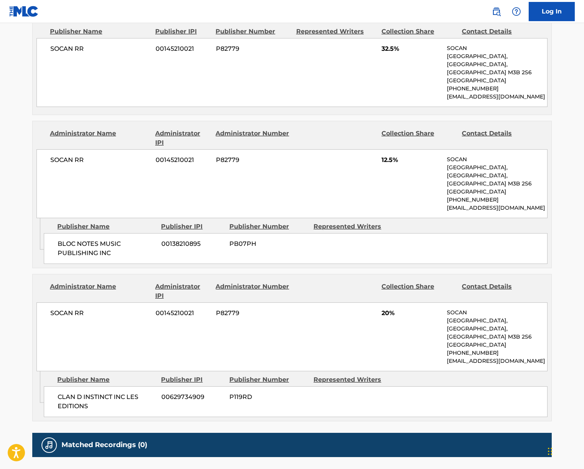
click at [63, 308] on span "SOCAN RR" at bounding box center [100, 312] width 100 height 9
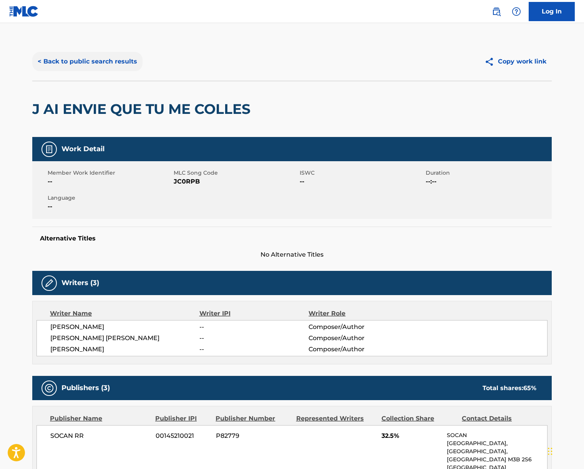
click at [81, 60] on button "< Back to public search results" at bounding box center [87, 61] width 110 height 19
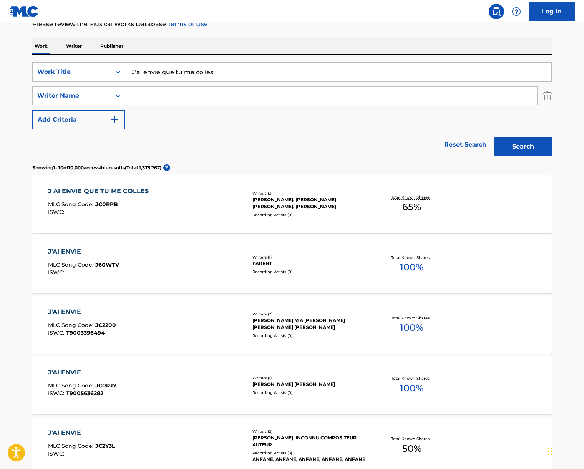
click at [171, 73] on input "J’ai envie que tu me colles" at bounding box center [338, 72] width 426 height 18
drag, startPoint x: 171, startPoint y: 73, endPoint x: 205, endPoint y: 77, distance: 34.4
click at [171, 73] on input "J’ai envie que tu me colles" at bounding box center [338, 72] width 426 height 18
paste input "Somewhere Between"
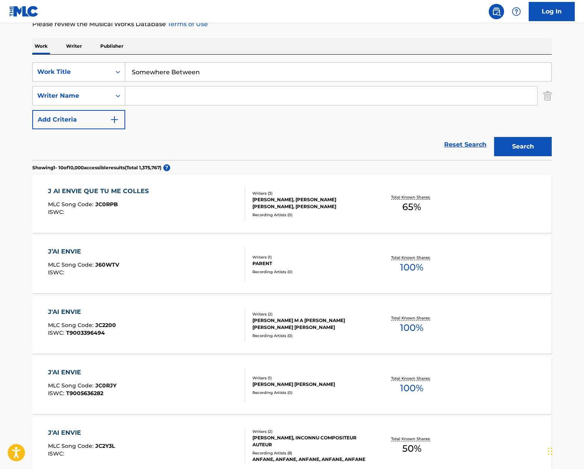
type input "Somewhere Between"
click at [213, 94] on input "Search Form" at bounding box center [331, 96] width 412 height 18
type input "[PERSON_NAME]"
click at [495, 137] on button "Search" at bounding box center [524, 146] width 58 height 19
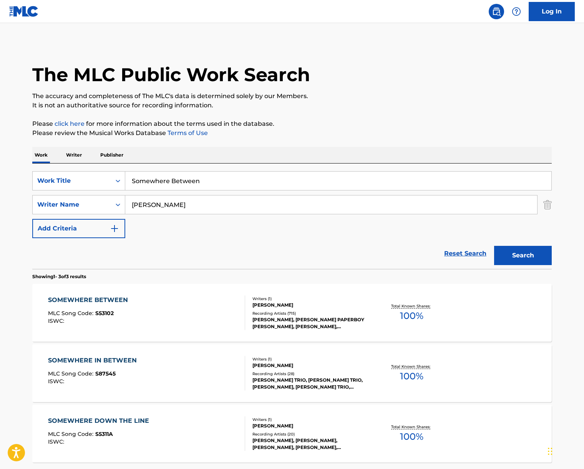
click at [189, 305] on div "SOMEWHERE BETWEEN MLC Song Code : S53102 ISWC :" at bounding box center [147, 312] width 198 height 35
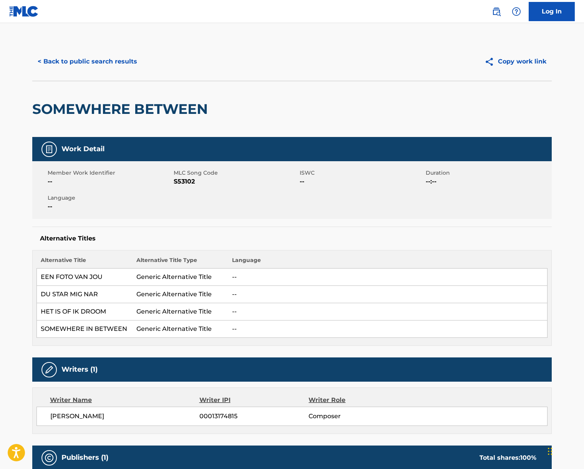
click at [80, 418] on span "[PERSON_NAME]" at bounding box center [124, 415] width 149 height 9
drag, startPoint x: 80, startPoint y: 418, endPoint x: 25, endPoint y: 395, distance: 60.3
click at [80, 418] on span "[PERSON_NAME]" at bounding box center [124, 415] width 149 height 9
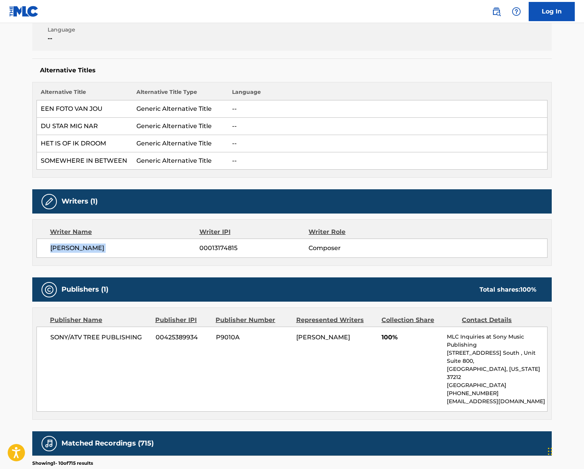
scroll to position [196, 0]
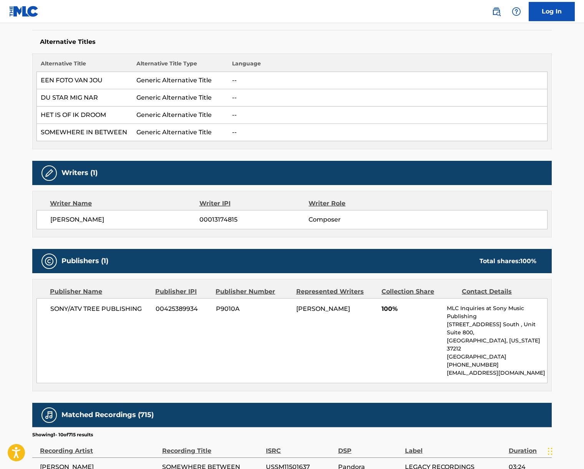
click at [113, 308] on span "SONY/ATV TREE PUBLISHING" at bounding box center [100, 308] width 100 height 9
click at [114, 308] on span "SONY/ATV TREE PUBLISHING" at bounding box center [100, 308] width 100 height 9
click at [112, 308] on span "SONY/ATV TREE PUBLISHING" at bounding box center [100, 308] width 100 height 9
click at [113, 308] on span "SONY/ATV TREE PUBLISHING" at bounding box center [100, 308] width 100 height 9
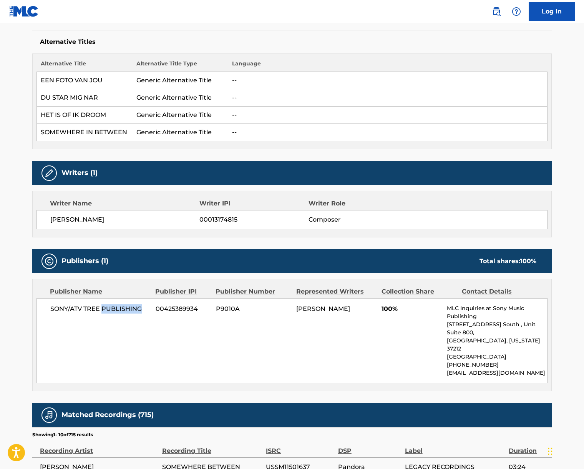
click at [113, 308] on span "SONY/ATV TREE PUBLISHING" at bounding box center [100, 308] width 100 height 9
click at [74, 306] on span "SONY/ATV TREE PUBLISHING" at bounding box center [100, 308] width 100 height 9
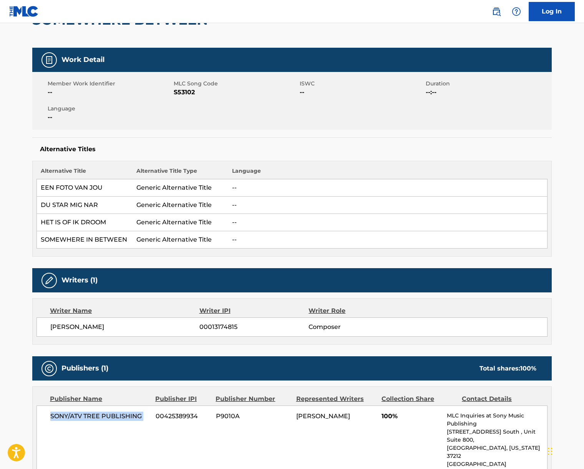
scroll to position [0, 0]
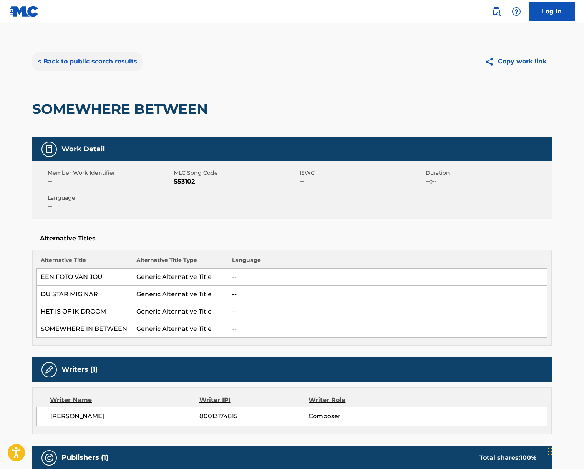
click at [91, 62] on button "< Back to public search results" at bounding box center [87, 61] width 110 height 19
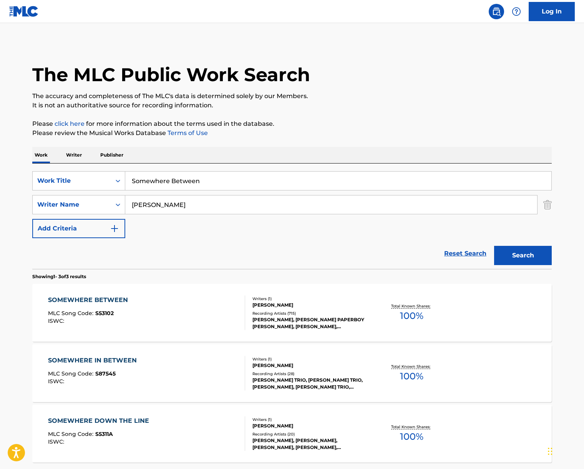
click at [182, 187] on input "Somewhere Between" at bounding box center [338, 181] width 426 height 18
paste input "Mistletoe and [PERSON_NAME]"
type input "Mistletoe and [PERSON_NAME]"
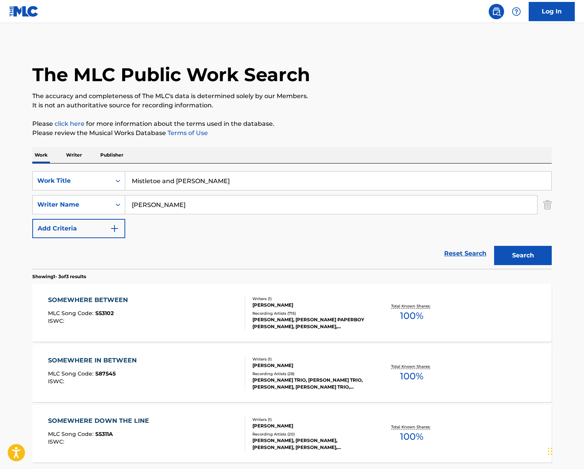
drag, startPoint x: 261, startPoint y: 150, endPoint x: 158, endPoint y: 210, distance: 119.4
click at [260, 152] on div "Work Writer Publisher" at bounding box center [292, 155] width 520 height 16
click at [146, 217] on div "SearchWithCriteria62402b90-0054-4939-8de9-7a5bc8859932 Work Title Mistletoe and…" at bounding box center [292, 204] width 520 height 67
click at [158, 204] on input "[PERSON_NAME]" at bounding box center [331, 204] width 412 height 18
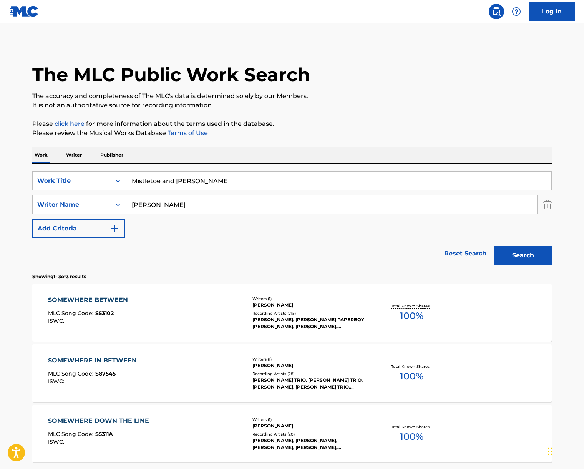
click at [158, 204] on input "[PERSON_NAME]" at bounding box center [331, 204] width 412 height 18
type input "sinatra"
click at [495, 246] on button "Search" at bounding box center [524, 255] width 58 height 19
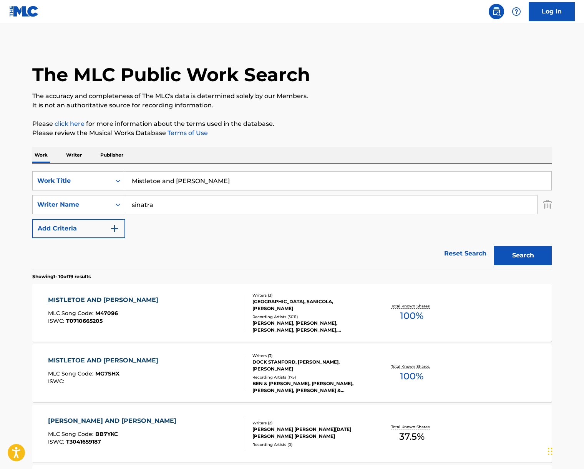
click at [136, 365] on div "MISTLETOE AND [PERSON_NAME] MLC Song Code : MG7SHX ISWC :" at bounding box center [147, 373] width 198 height 35
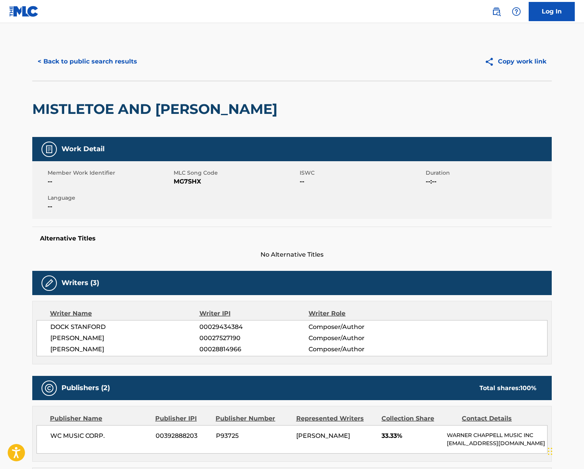
click at [73, 325] on span "DOCK STANFORD" at bounding box center [124, 326] width 149 height 9
click at [96, 340] on span "[PERSON_NAME]" at bounding box center [124, 337] width 149 height 9
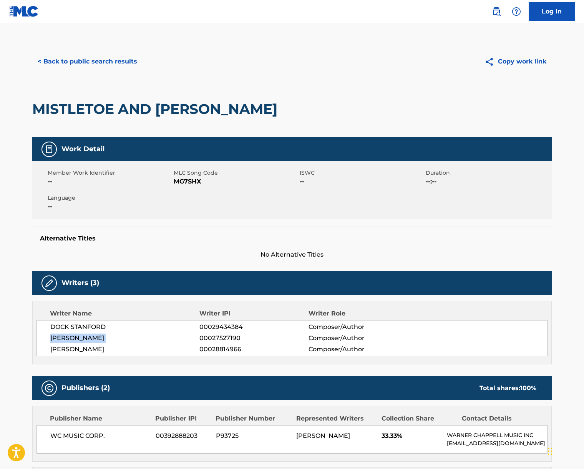
click at [96, 340] on span "[PERSON_NAME]" at bounding box center [124, 337] width 149 height 9
click at [71, 351] on span "[PERSON_NAME]" at bounding box center [124, 349] width 149 height 9
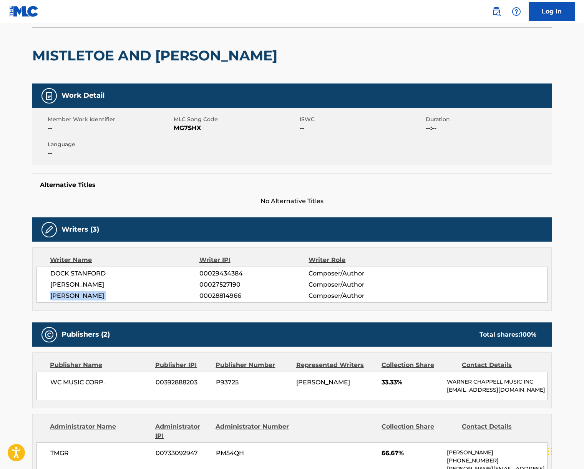
scroll to position [71, 0]
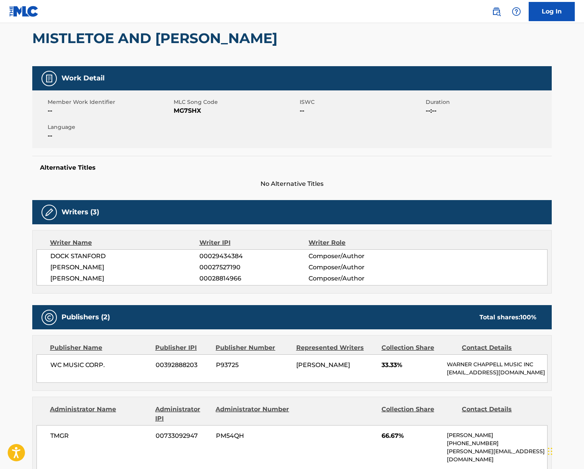
click at [86, 362] on span "WC MUSIC CORP." at bounding box center [100, 364] width 100 height 9
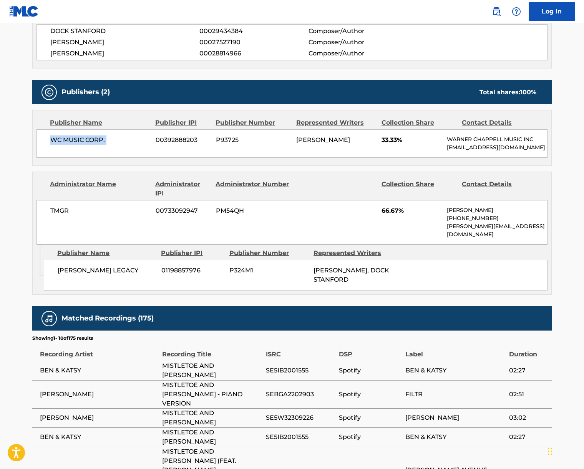
scroll to position [301, 0]
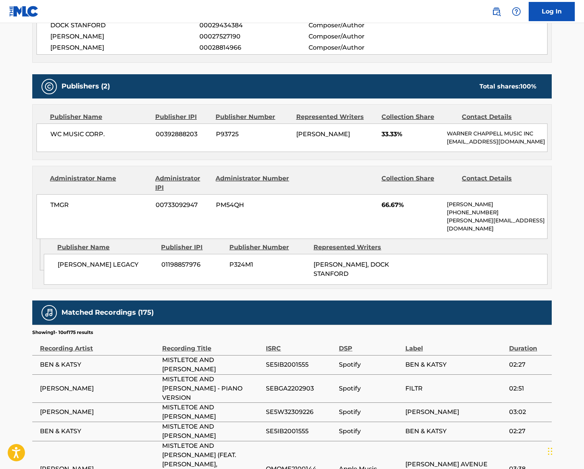
click at [59, 204] on span "TMGR" at bounding box center [100, 204] width 100 height 9
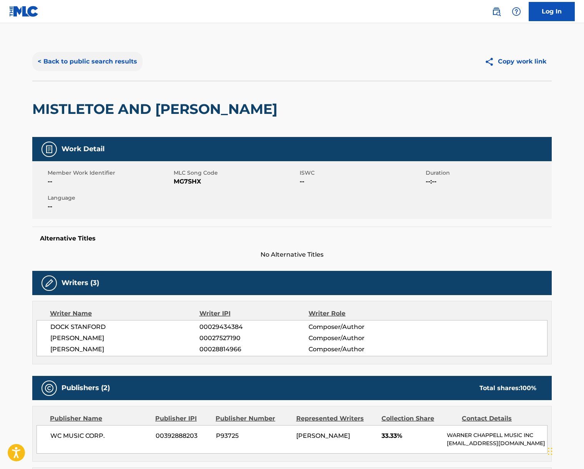
click at [94, 55] on button "< Back to public search results" at bounding box center [87, 61] width 110 height 19
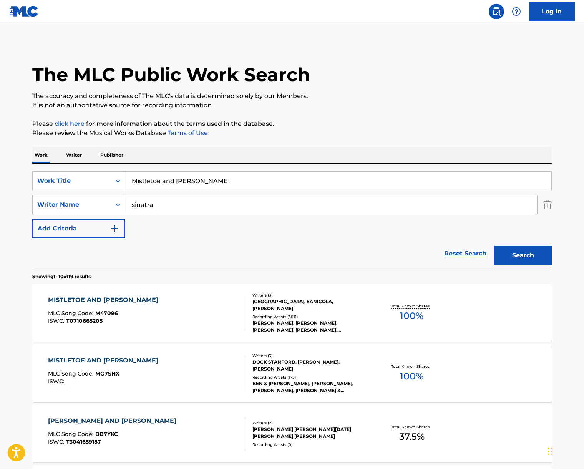
click at [203, 184] on input "Mistletoe and [PERSON_NAME]" at bounding box center [338, 181] width 426 height 18
click at [204, 183] on input "Mistletoe and [PERSON_NAME]" at bounding box center [338, 181] width 426 height 18
paste input "Orain"
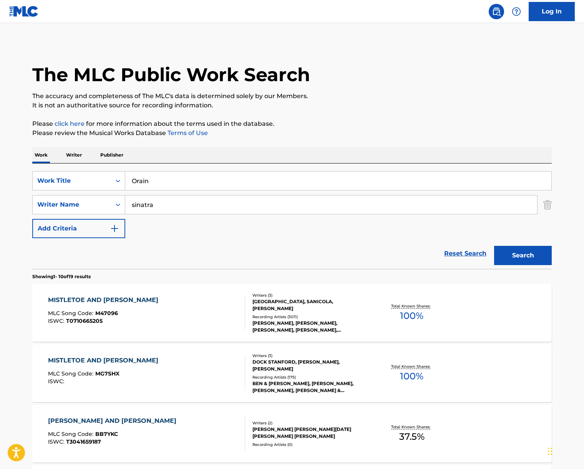
type input "Orain"
click at [186, 200] on input "sinatra" at bounding box center [331, 204] width 412 height 18
click at [495, 246] on button "Search" at bounding box center [524, 255] width 58 height 19
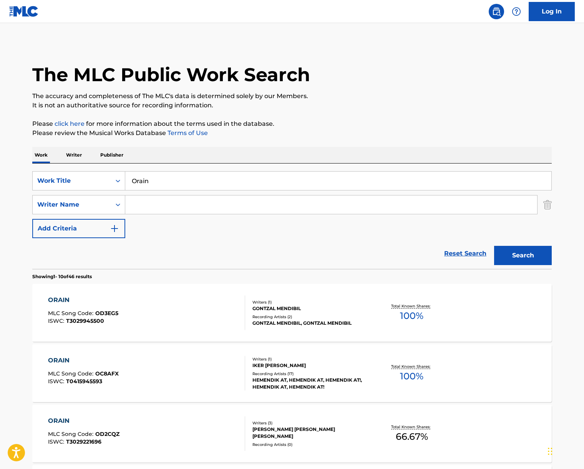
click at [170, 379] on div "ORAIN MLC Song Code : OC8AFX ISWC : T0415945593" at bounding box center [147, 373] width 198 height 35
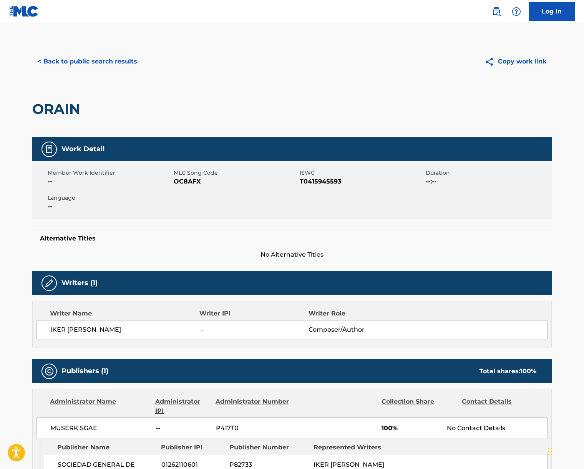
click at [75, 426] on span "MUSERK SGAE" at bounding box center [100, 427] width 100 height 9
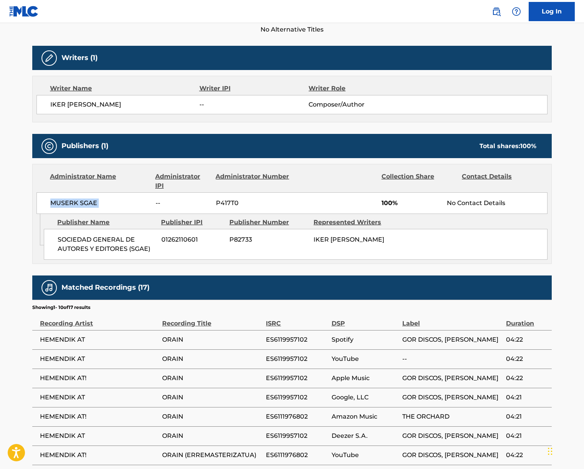
scroll to position [205, 0]
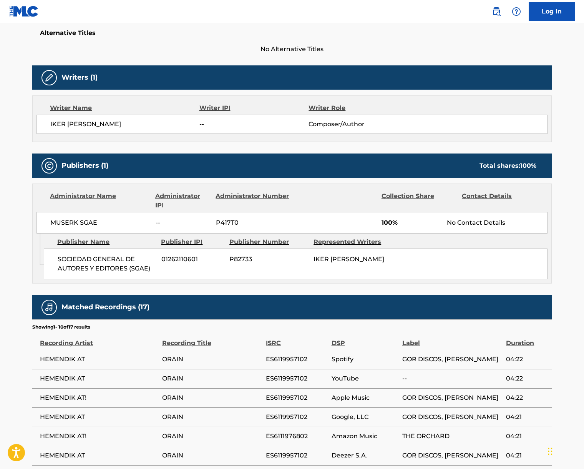
click at [77, 126] on span "IKER [PERSON_NAME]" at bounding box center [124, 124] width 149 height 9
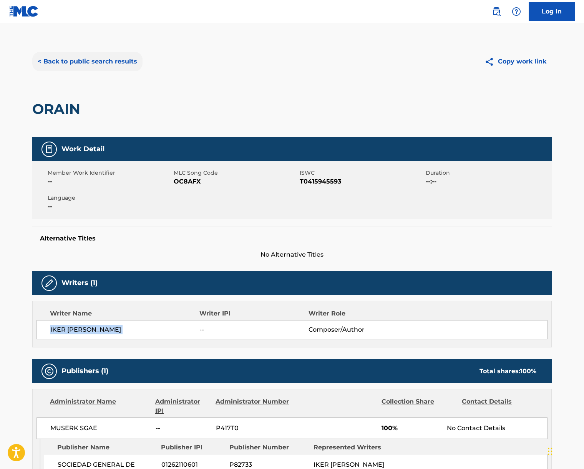
click at [58, 65] on button "< Back to public search results" at bounding box center [87, 61] width 110 height 19
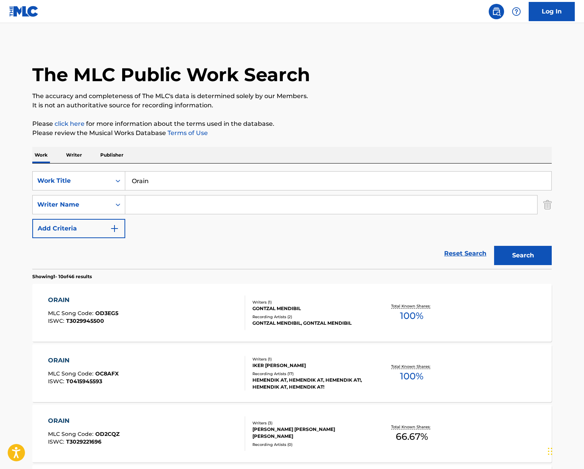
click at [169, 183] on input "Orain" at bounding box center [338, 181] width 426 height 18
paste input "Someday We'll Be Together"
type input "Someday We'll Be Together"
click at [319, 149] on div "Work Writer Publisher" at bounding box center [292, 155] width 520 height 16
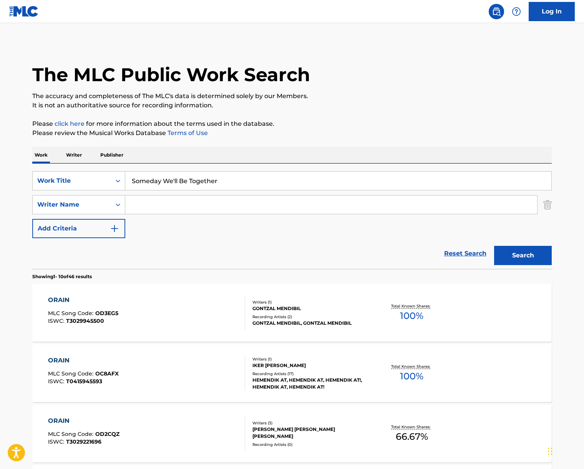
click at [202, 212] on input "Search Form" at bounding box center [331, 204] width 412 height 18
type input "[PERSON_NAME]"
click at [495, 246] on button "Search" at bounding box center [524, 255] width 58 height 19
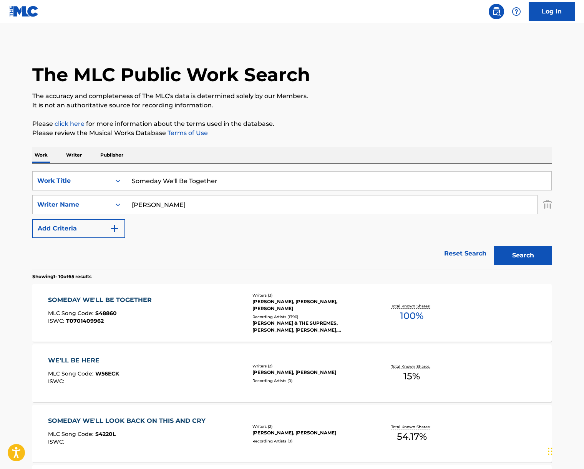
click at [205, 322] on div "SOMEDAY WE'LL BE TOGETHER MLC Song Code : S48860 ISWC : T0701409962" at bounding box center [147, 312] width 198 height 35
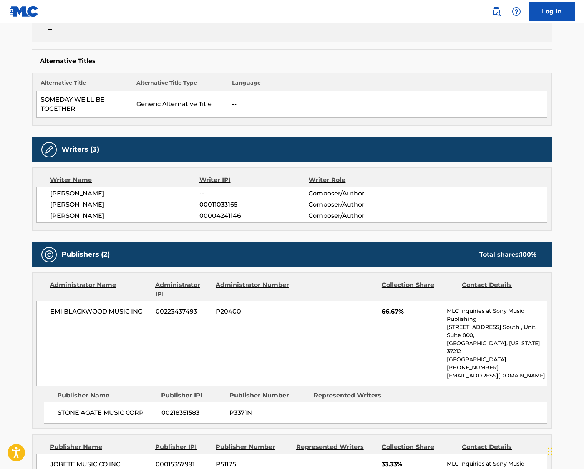
scroll to position [193, 0]
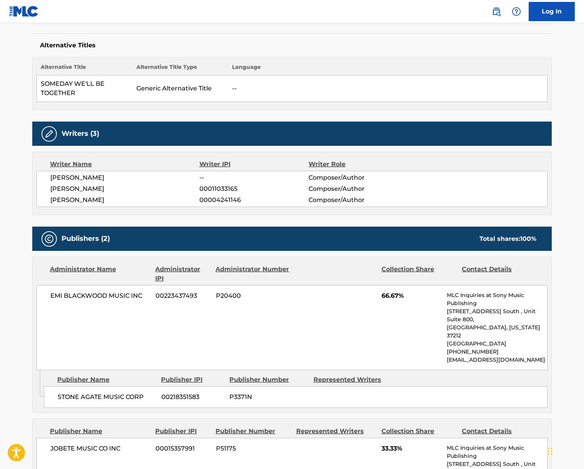
click at [68, 175] on span "[PERSON_NAME]" at bounding box center [124, 177] width 149 height 9
click at [81, 189] on span "[PERSON_NAME]" at bounding box center [124, 188] width 149 height 9
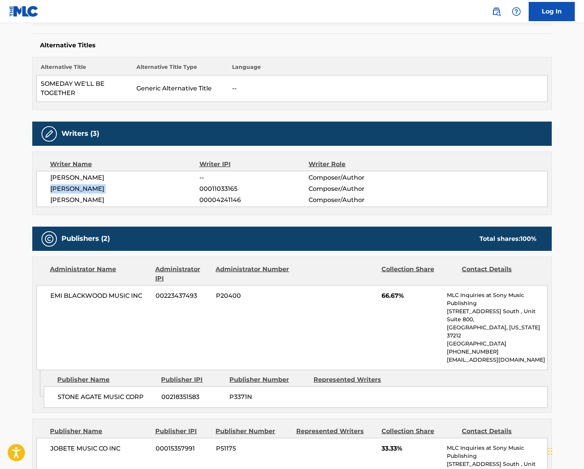
click at [81, 189] on span "[PERSON_NAME]" at bounding box center [124, 188] width 149 height 9
click at [93, 195] on span "[PERSON_NAME]" at bounding box center [124, 199] width 149 height 9
click at [94, 195] on span "[PERSON_NAME]" at bounding box center [124, 199] width 149 height 9
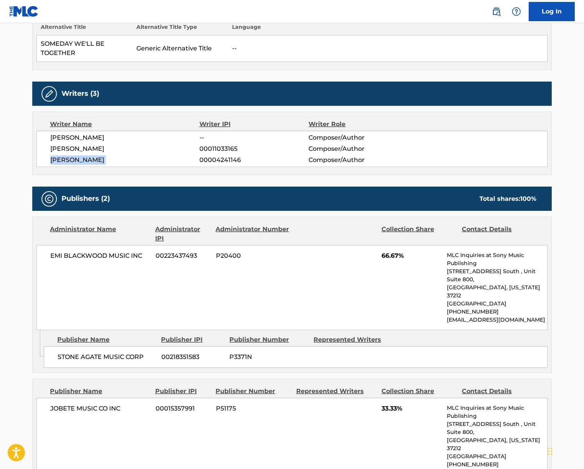
scroll to position [240, 0]
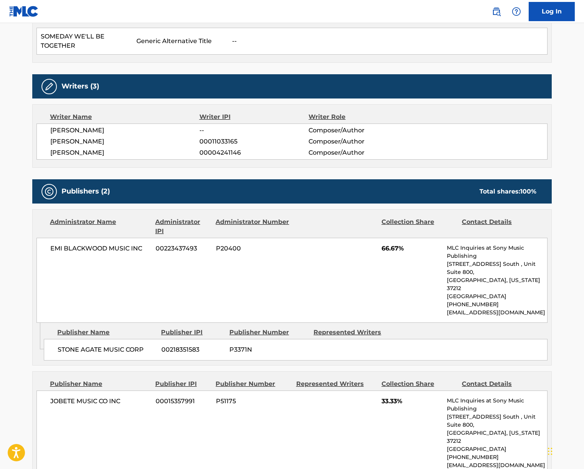
click at [97, 250] on span "EMI BLACKWOOD MUSIC INC" at bounding box center [100, 248] width 100 height 9
click at [97, 249] on span "EMI BLACKWOOD MUSIC INC" at bounding box center [100, 248] width 100 height 9
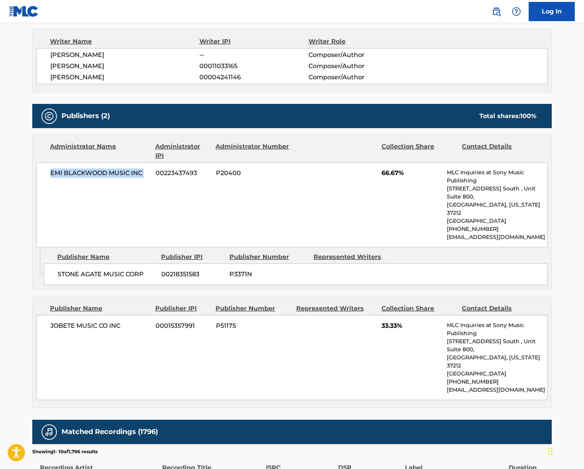
scroll to position [388, 0]
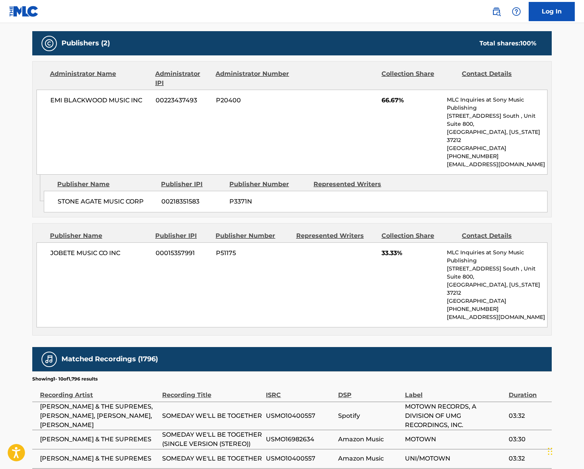
click at [80, 248] on span "JOBETE MUSIC CO INC" at bounding box center [100, 252] width 100 height 9
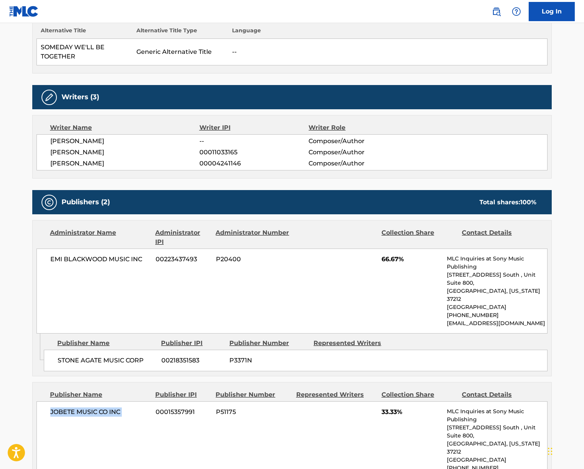
scroll to position [0, 0]
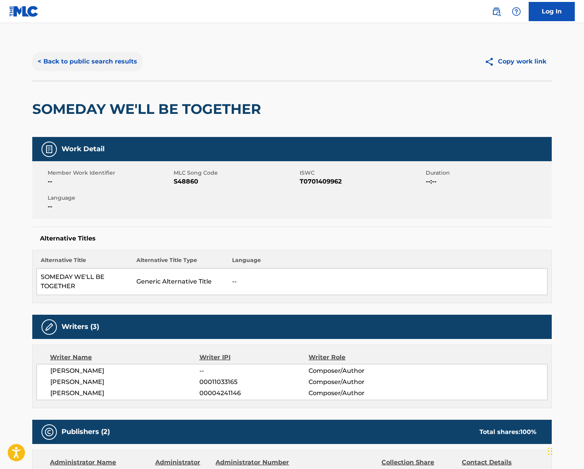
click at [93, 66] on button "< Back to public search results" at bounding box center [87, 61] width 110 height 19
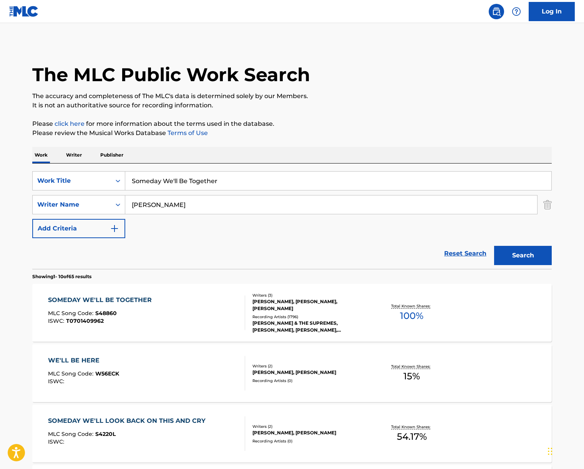
click at [191, 182] on input "Someday We'll Be Together" at bounding box center [338, 181] width 426 height 18
paste input "Faut que j’me pousse"
type input "Faut que j’me pousse"
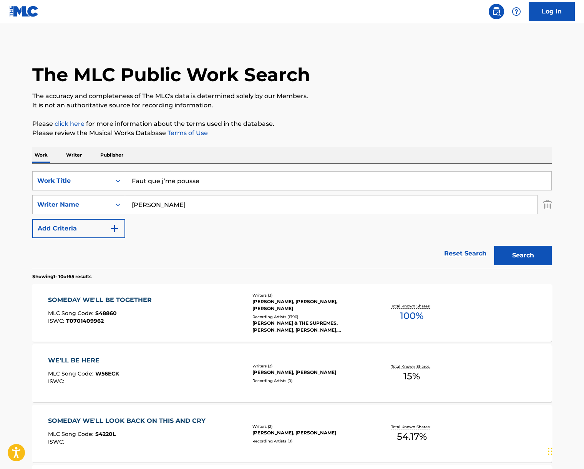
drag, startPoint x: 318, startPoint y: 142, endPoint x: 282, endPoint y: 158, distance: 39.4
click at [190, 205] on input "[PERSON_NAME]" at bounding box center [331, 204] width 412 height 18
click at [495, 246] on button "Search" at bounding box center [524, 255] width 58 height 19
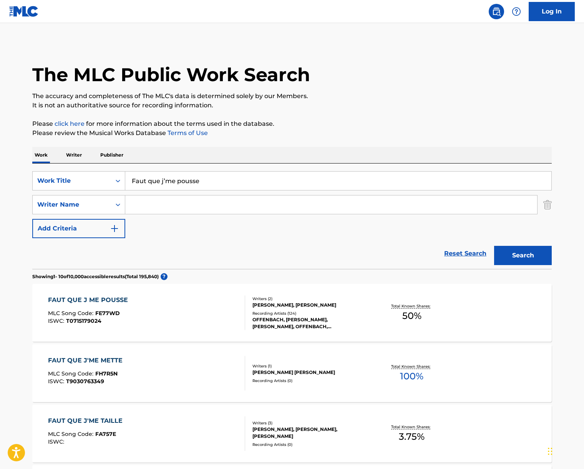
click at [185, 301] on div "FAUT QUE J ME POUSSE MLC Song Code : FE77WD ISWC : T0715179024" at bounding box center [147, 312] width 198 height 35
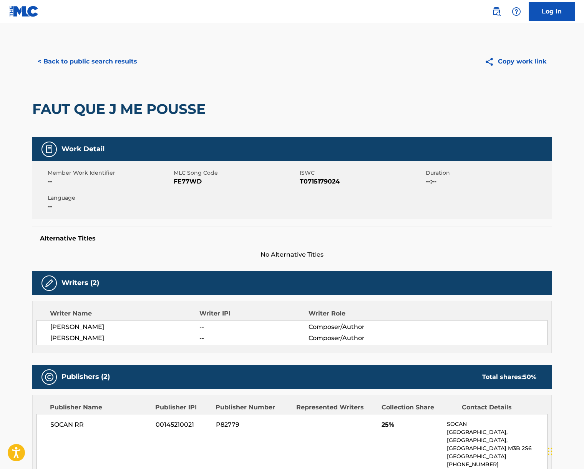
click at [98, 326] on span "[PERSON_NAME]" at bounding box center [124, 326] width 149 height 9
click at [77, 336] on span "[PERSON_NAME]" at bounding box center [124, 337] width 149 height 9
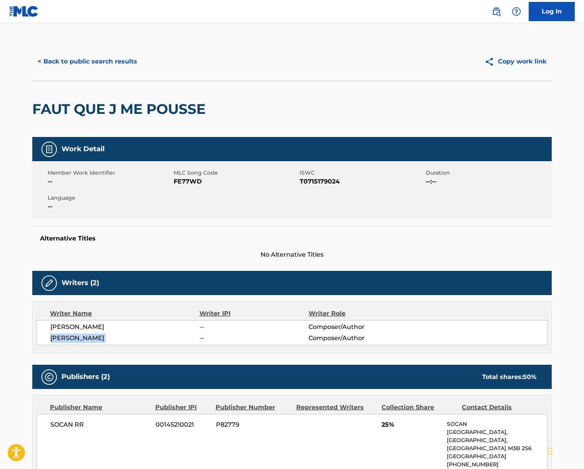
click at [77, 336] on span "[PERSON_NAME]" at bounding box center [124, 337] width 149 height 9
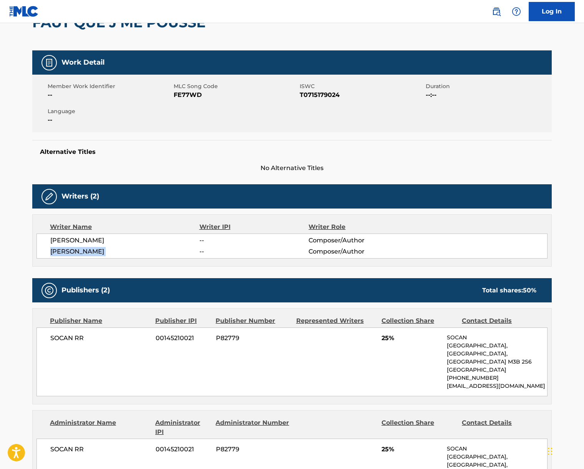
scroll to position [211, 0]
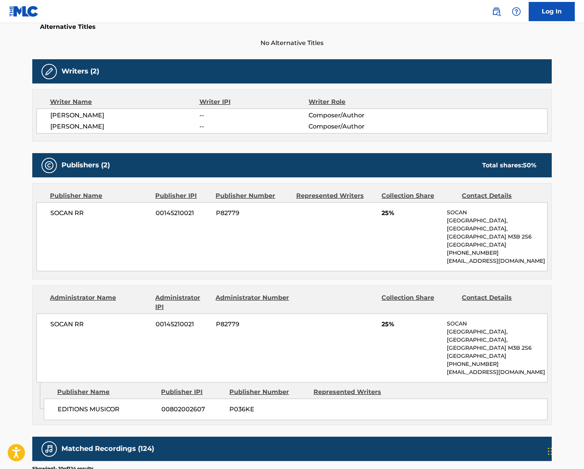
click at [72, 217] on div "SOCAN RR 00145210021 P82779 [STREET_ADDRESS] [PHONE_NUMBER] [EMAIL_ADDRESS][DOM…" at bounding box center [292, 236] width 511 height 69
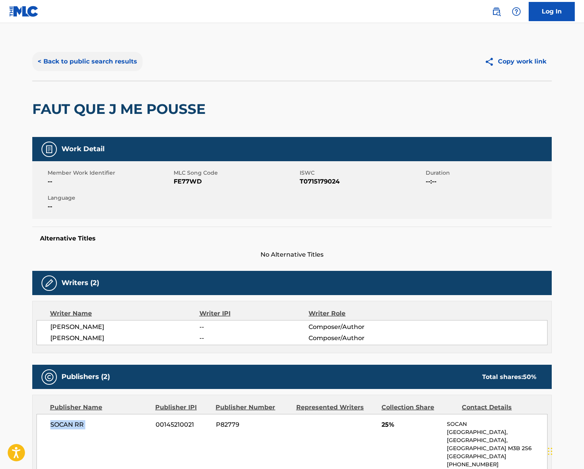
click at [103, 60] on button "< Back to public search results" at bounding box center [87, 61] width 110 height 19
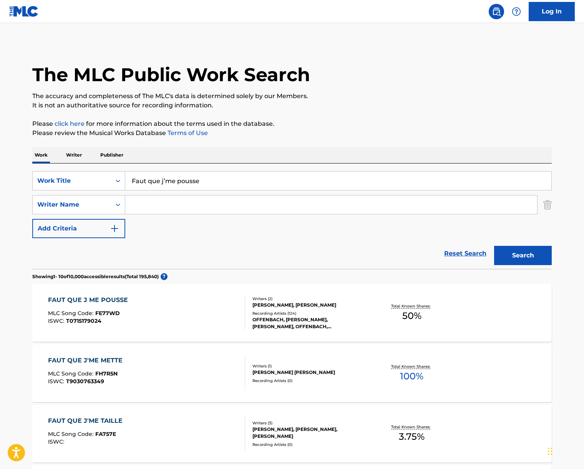
click at [173, 175] on input "Faut que j’me pousse" at bounding box center [338, 181] width 426 height 18
paste input "Imported Goods"
type input "Imported Goods"
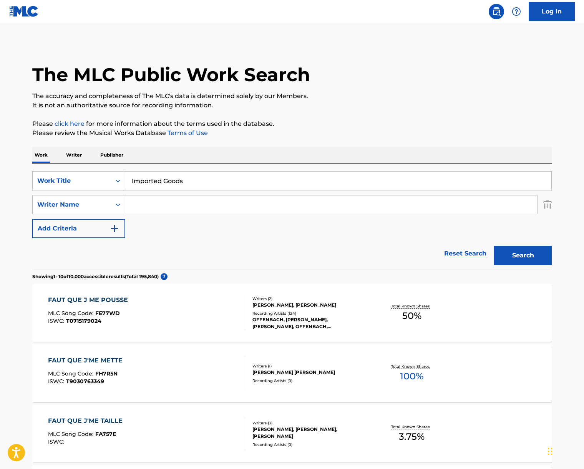
click at [291, 155] on div "Work Writer Publisher" at bounding box center [292, 155] width 520 height 16
click at [218, 213] on input "Search Form" at bounding box center [331, 204] width 412 height 18
click at [495, 246] on button "Search" at bounding box center [524, 255] width 58 height 19
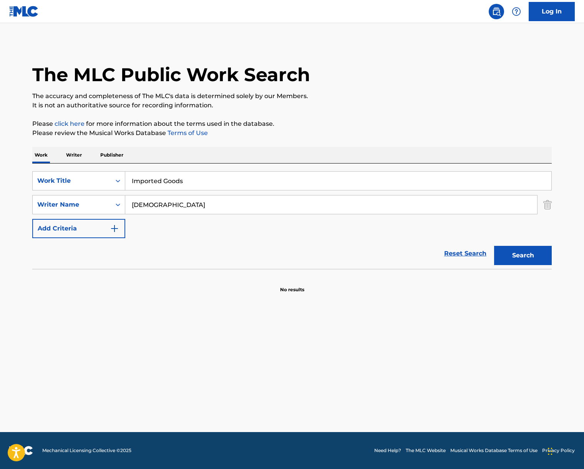
click at [190, 204] on input "[DEMOGRAPHIC_DATA]" at bounding box center [331, 204] width 412 height 18
type input "asllani"
click at [495, 246] on button "Search" at bounding box center [524, 255] width 58 height 19
click at [195, 202] on input "asllani" at bounding box center [331, 204] width 412 height 18
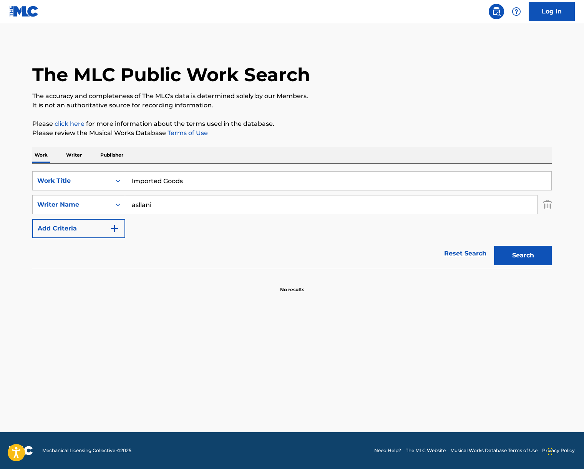
click at [195, 202] on input "asllani" at bounding box center [331, 204] width 412 height 18
click at [495, 246] on button "Search" at bounding box center [524, 255] width 58 height 19
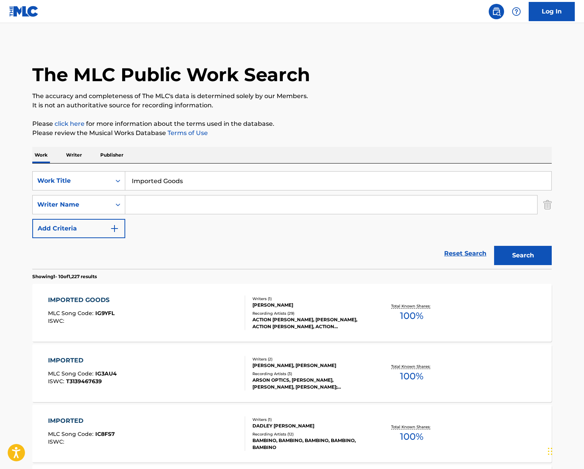
click at [185, 312] on div "IMPORTED GOODS MLC Song Code : IG9YFL ISWC :" at bounding box center [147, 312] width 198 height 35
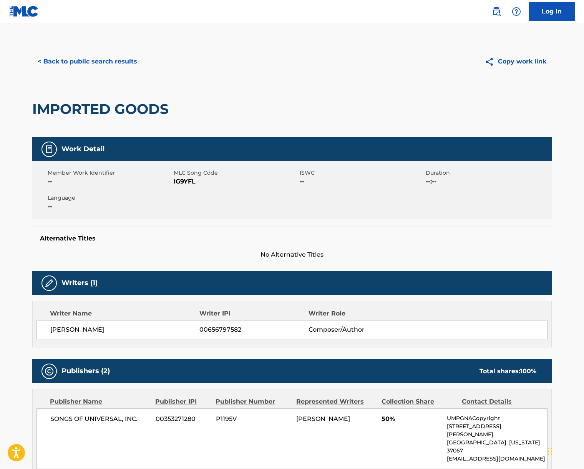
click at [91, 332] on span "[PERSON_NAME]" at bounding box center [124, 329] width 149 height 9
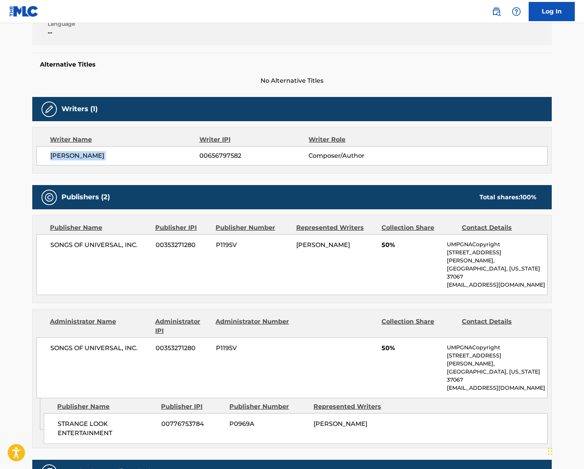
scroll to position [192, 0]
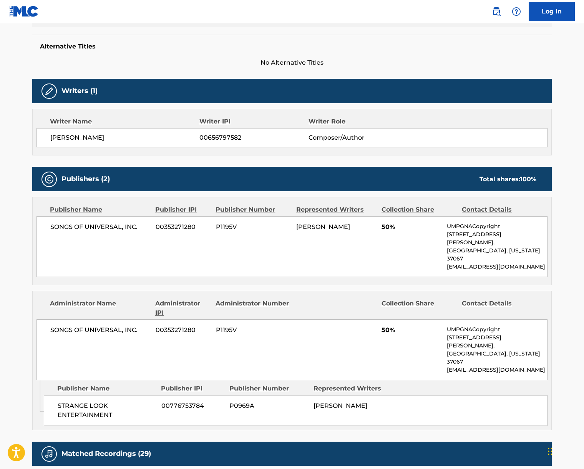
click at [100, 227] on span "SONGS OF UNIVERSAL, INC." at bounding box center [100, 226] width 100 height 9
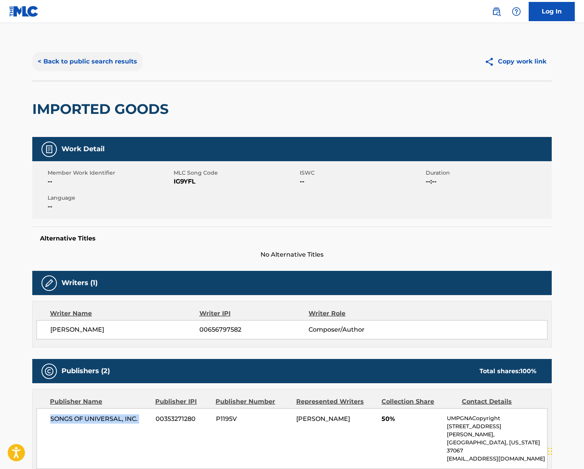
click at [114, 55] on button "< Back to public search results" at bounding box center [87, 61] width 110 height 19
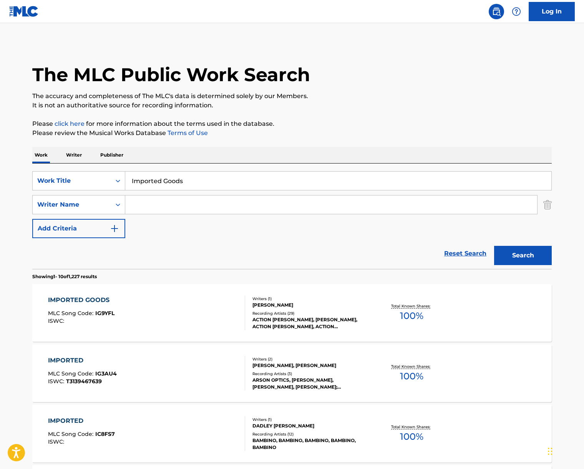
click at [155, 179] on input "Imported Goods" at bounding box center [338, 181] width 426 height 18
paste input "Would Stay"
type input "I Would Stay"
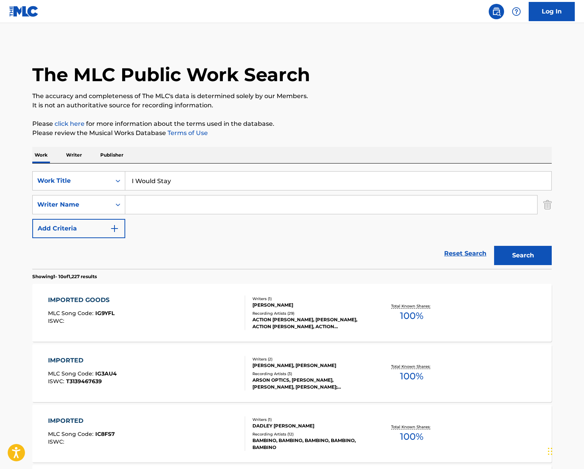
drag, startPoint x: 265, startPoint y: 153, endPoint x: 212, endPoint y: 181, distance: 60.0
click at [265, 153] on div "Work Writer Publisher" at bounding box center [292, 155] width 520 height 16
click at [175, 198] on input "Search Form" at bounding box center [331, 204] width 412 height 18
type input "[PERSON_NAME]"
click at [495, 246] on button "Search" at bounding box center [524, 255] width 58 height 19
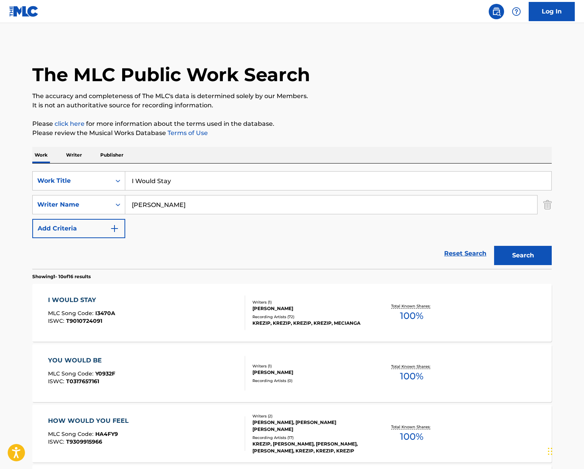
click at [196, 302] on div "I WOULD STAY MLC Song Code : I3470A ISWC : T9010724091" at bounding box center [147, 312] width 198 height 35
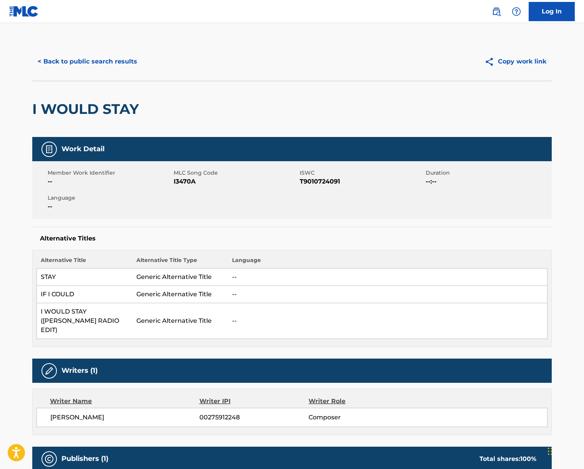
click at [83, 413] on span "[PERSON_NAME]" at bounding box center [124, 417] width 149 height 9
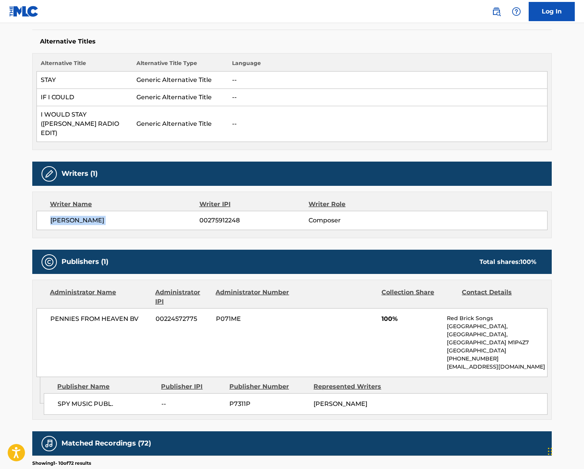
scroll to position [448, 0]
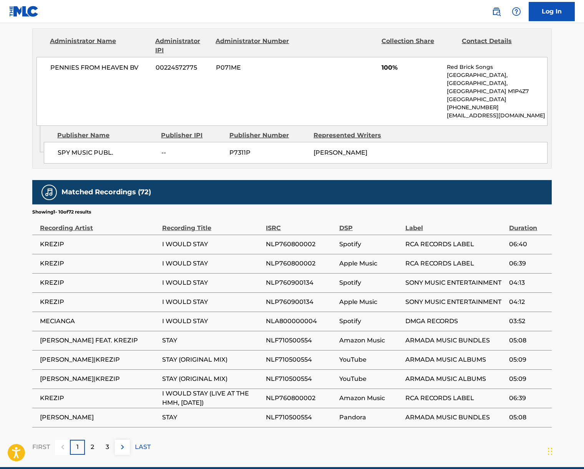
click at [92, 57] on div "PENNIES FROM HEAVEN BV 00224572775 P071ME 100% Red Brick Songs [STREET_ADDRESS]…" at bounding box center [292, 91] width 511 height 69
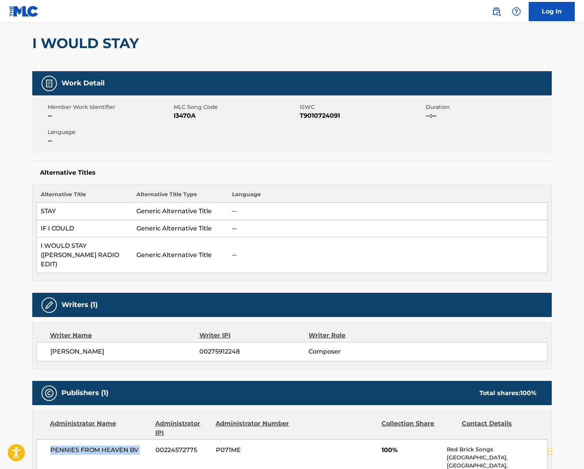
scroll to position [0, 0]
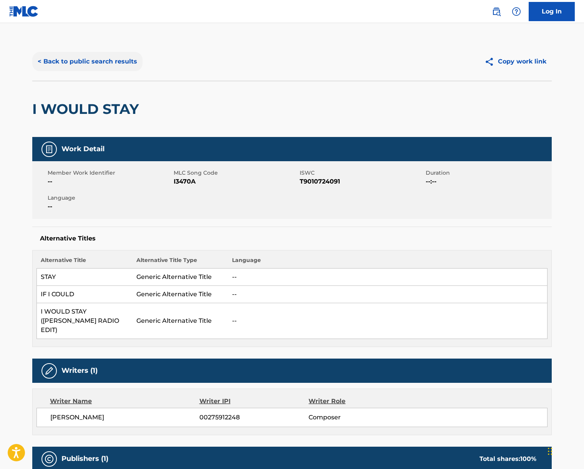
click at [103, 64] on button "< Back to public search results" at bounding box center [87, 61] width 110 height 19
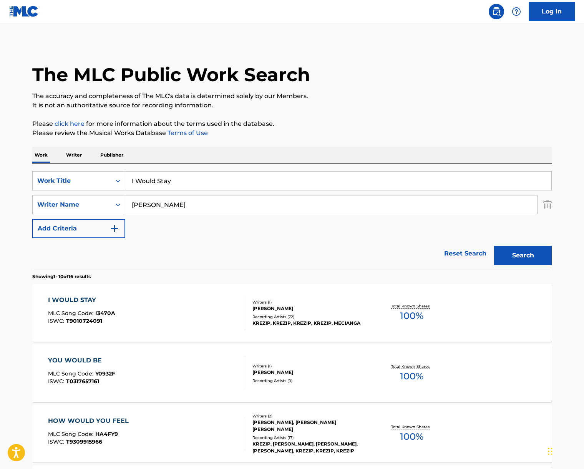
click at [162, 181] on input "I Would Stay" at bounding box center [338, 181] width 426 height 18
paste input "Evil Ways"
type input "Evil Ways"
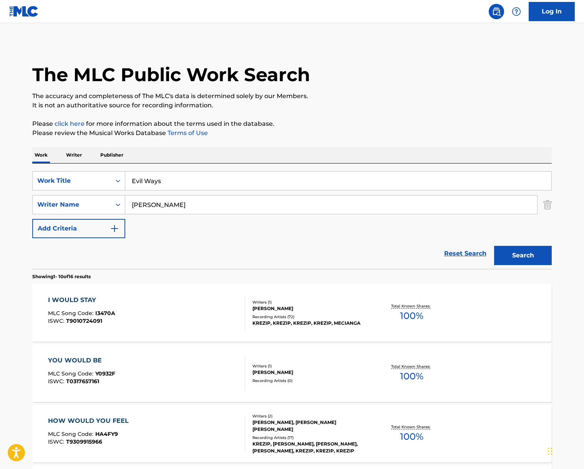
drag, startPoint x: 299, startPoint y: 147, endPoint x: 150, endPoint y: 210, distance: 161.3
click at [297, 150] on div "Work Writer Publisher" at bounding box center [292, 155] width 520 height 16
click at [152, 208] on input "[PERSON_NAME]" at bounding box center [331, 204] width 412 height 18
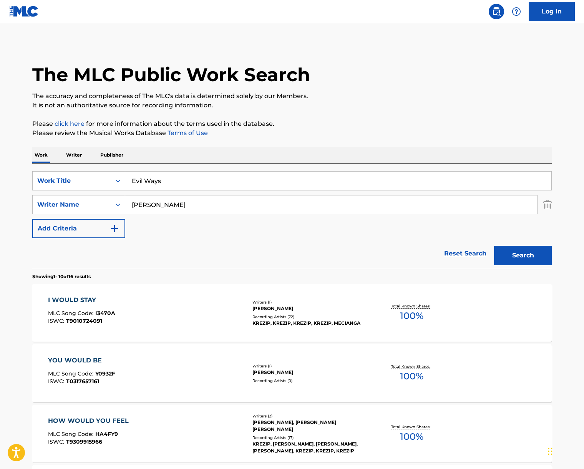
click at [495, 246] on button "Search" at bounding box center [524, 255] width 58 height 19
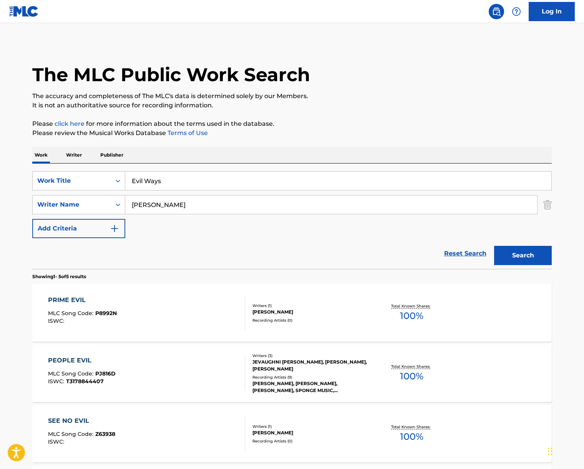
click at [163, 203] on input "[PERSON_NAME]" at bounding box center [331, 204] width 412 height 18
click at [495, 246] on button "Search" at bounding box center [524, 255] width 58 height 19
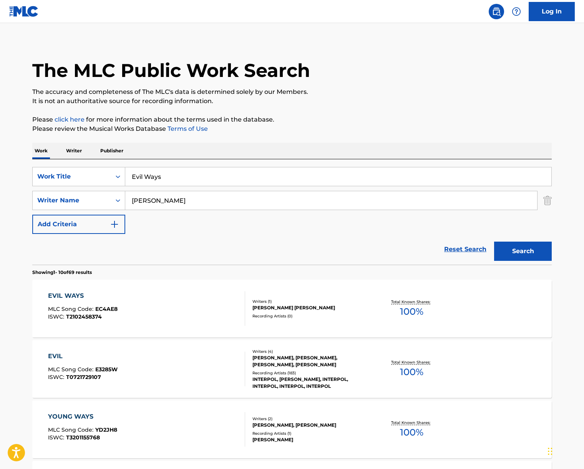
scroll to position [6, 0]
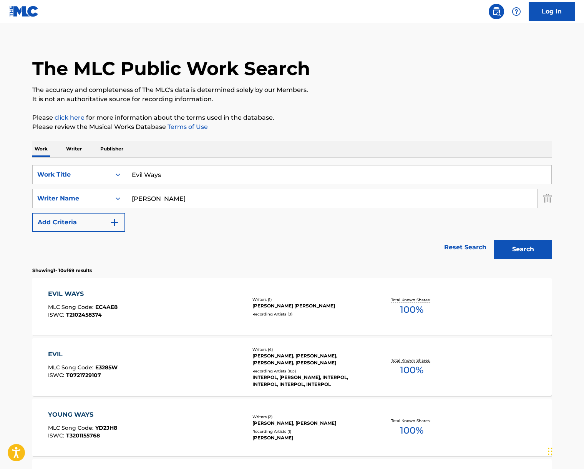
click at [166, 187] on div "SearchWithCriteria62402b90-0054-4939-8de9-7a5bc8859932 Work Title Evil Ways Sea…" at bounding box center [292, 198] width 520 height 67
click at [163, 200] on input "[PERSON_NAME]" at bounding box center [331, 198] width 412 height 18
type input "[PERSON_NAME]"
click at [495, 240] on button "Search" at bounding box center [524, 249] width 58 height 19
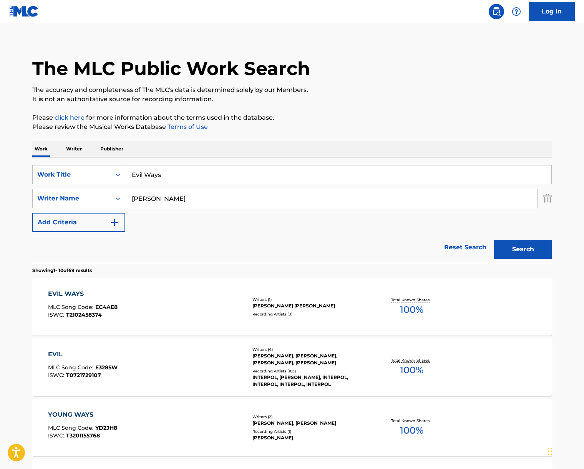
scroll to position [0, 0]
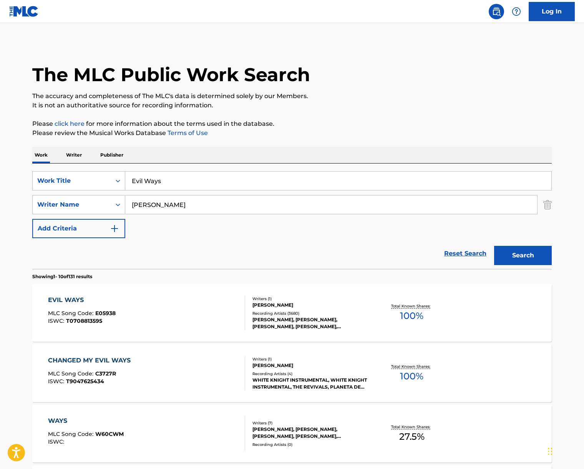
click at [186, 309] on div "EVIL WAYS MLC Song Code : E05938 ISWC : T0708813595" at bounding box center [147, 312] width 198 height 35
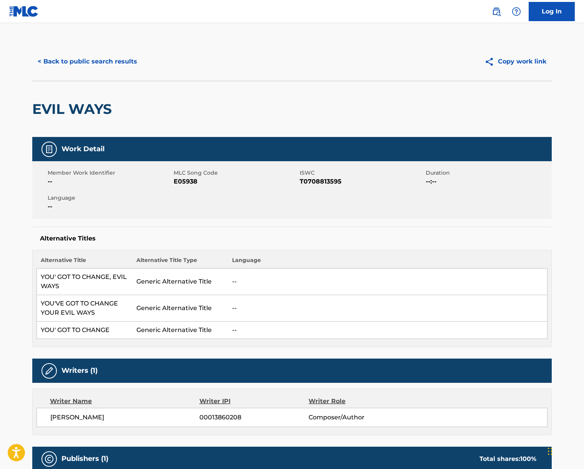
click at [94, 418] on span "[PERSON_NAME]" at bounding box center [124, 417] width 149 height 9
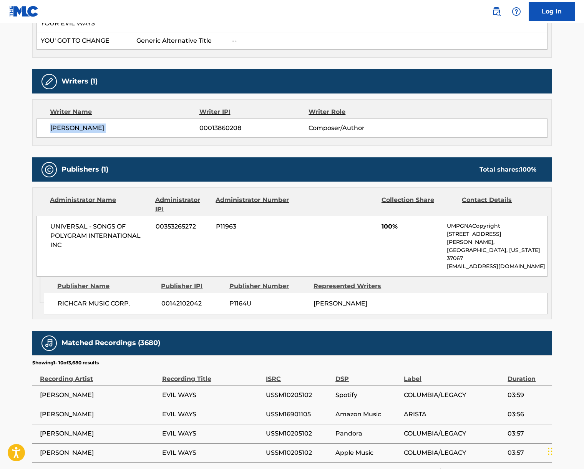
scroll to position [363, 0]
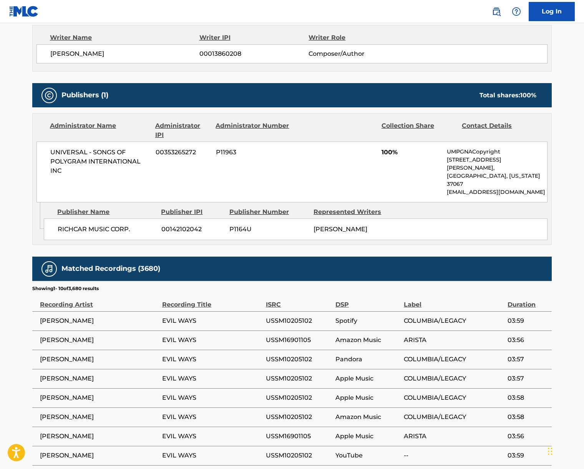
click at [115, 155] on span "UNIVERSAL - SONGS OF POLYGRAM INTERNATIONAL INC" at bounding box center [100, 162] width 100 height 28
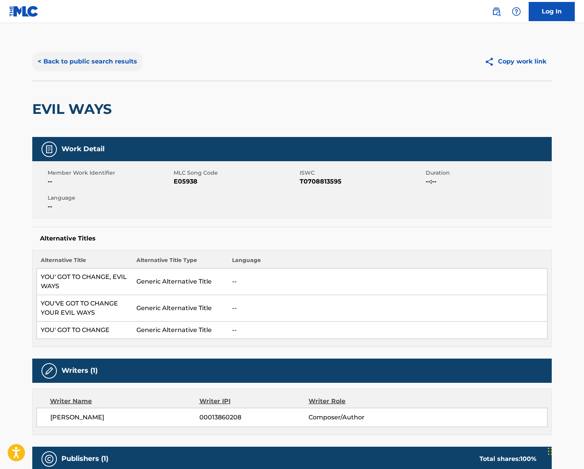
click at [103, 62] on button "< Back to public search results" at bounding box center [87, 61] width 110 height 19
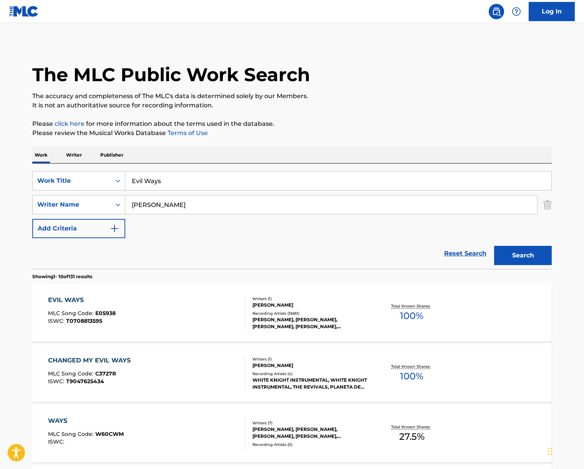
click at [168, 176] on input "Evil Ways" at bounding box center [338, 181] width 426 height 18
paste input "[PERSON_NAME]"
type input "[PERSON_NAME]"
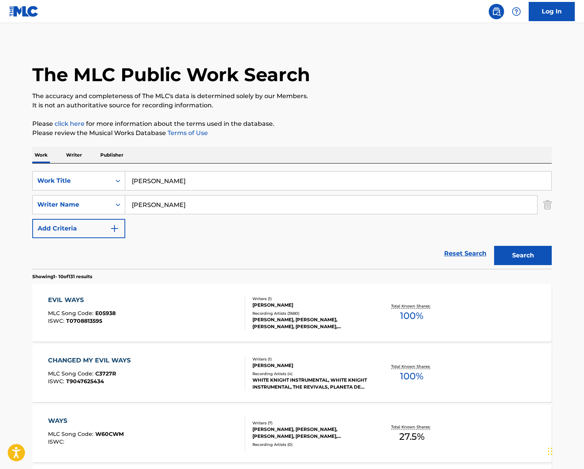
drag, startPoint x: 290, startPoint y: 135, endPoint x: 284, endPoint y: 143, distance: 9.6
click at [181, 207] on input "[PERSON_NAME]" at bounding box center [331, 204] width 412 height 18
click at [495, 246] on button "Search" at bounding box center [524, 255] width 58 height 19
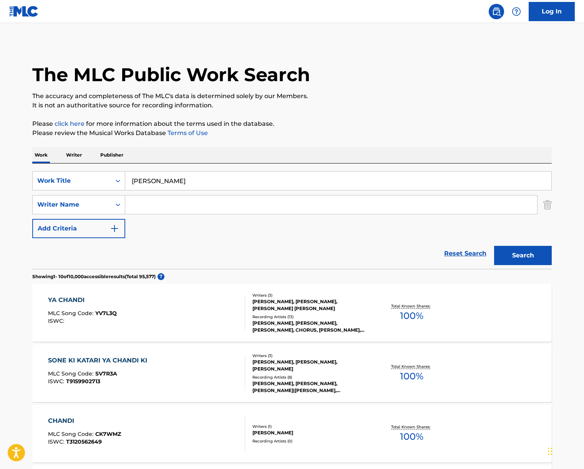
click at [180, 321] on div "YA CHANDI MLC Song Code : YV7L3Q ISWC :" at bounding box center [147, 312] width 198 height 35
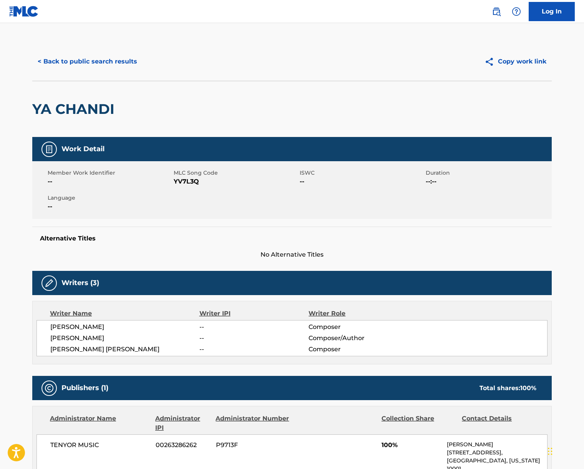
click at [75, 327] on span "[PERSON_NAME]" at bounding box center [124, 326] width 149 height 9
click at [90, 348] on span "[PERSON_NAME] [PERSON_NAME]" at bounding box center [124, 349] width 149 height 9
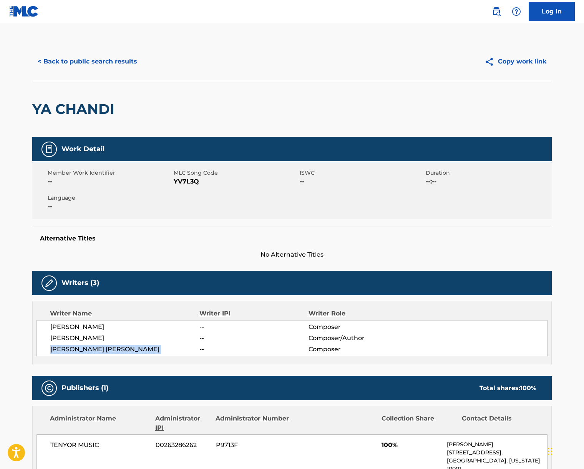
click at [90, 348] on span "[PERSON_NAME] [PERSON_NAME]" at bounding box center [124, 349] width 149 height 9
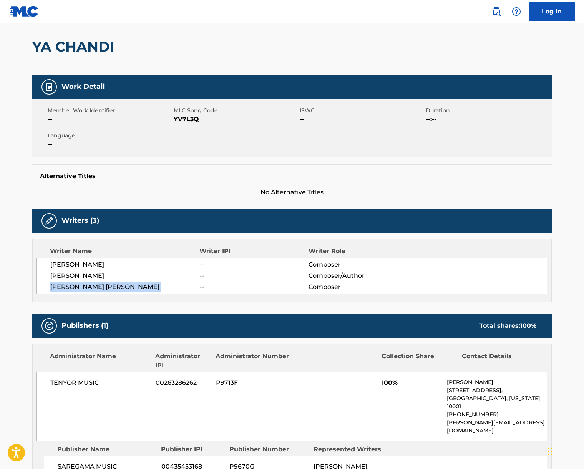
scroll to position [152, 0]
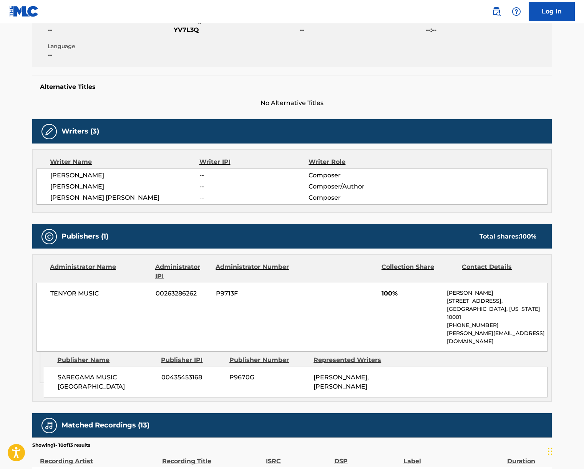
click at [76, 292] on span "TENYOR MUSIC" at bounding box center [100, 293] width 100 height 9
drag, startPoint x: 76, startPoint y: 292, endPoint x: 15, endPoint y: 285, distance: 61.5
click at [76, 292] on span "TENYOR MUSIC" at bounding box center [100, 293] width 100 height 9
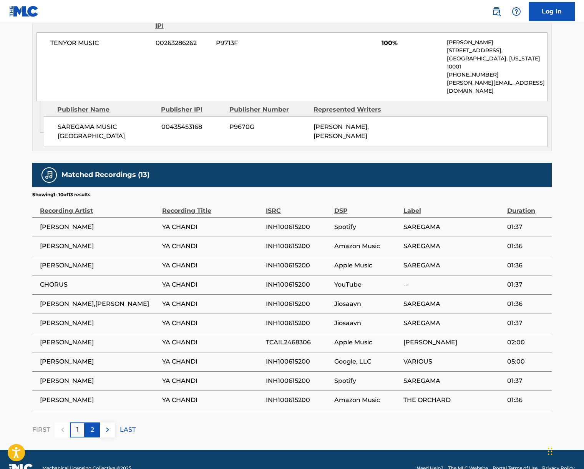
click at [88, 422] on div "2" at bounding box center [92, 429] width 15 height 15
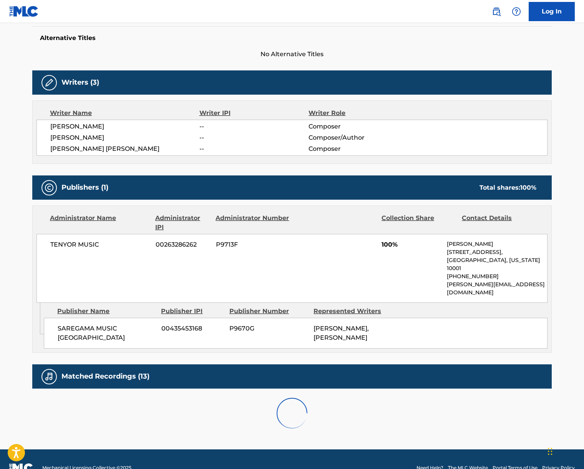
scroll to position [267, 0]
